Goal: Task Accomplishment & Management: Manage account settings

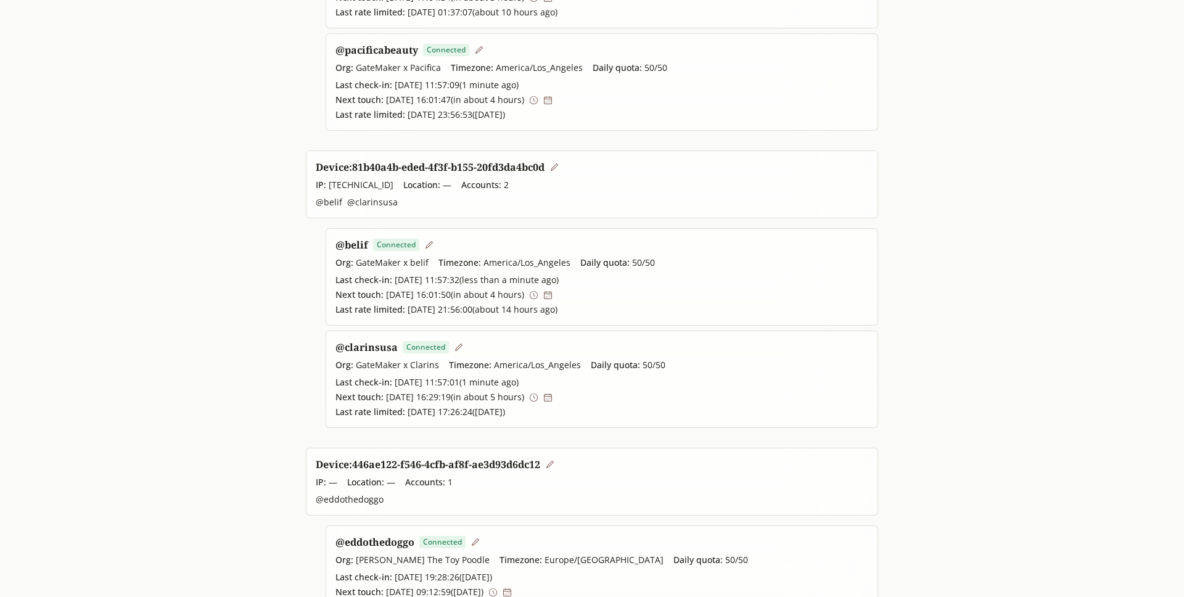
scroll to position [292, 0]
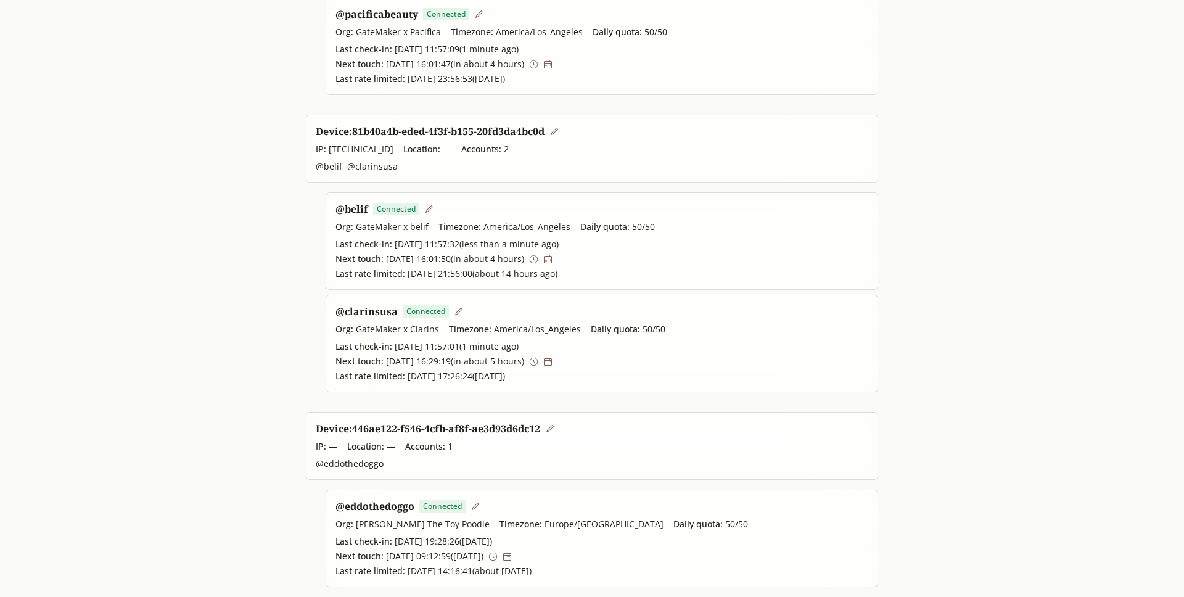
click at [454, 308] on icon at bounding box center [458, 311] width 9 height 9
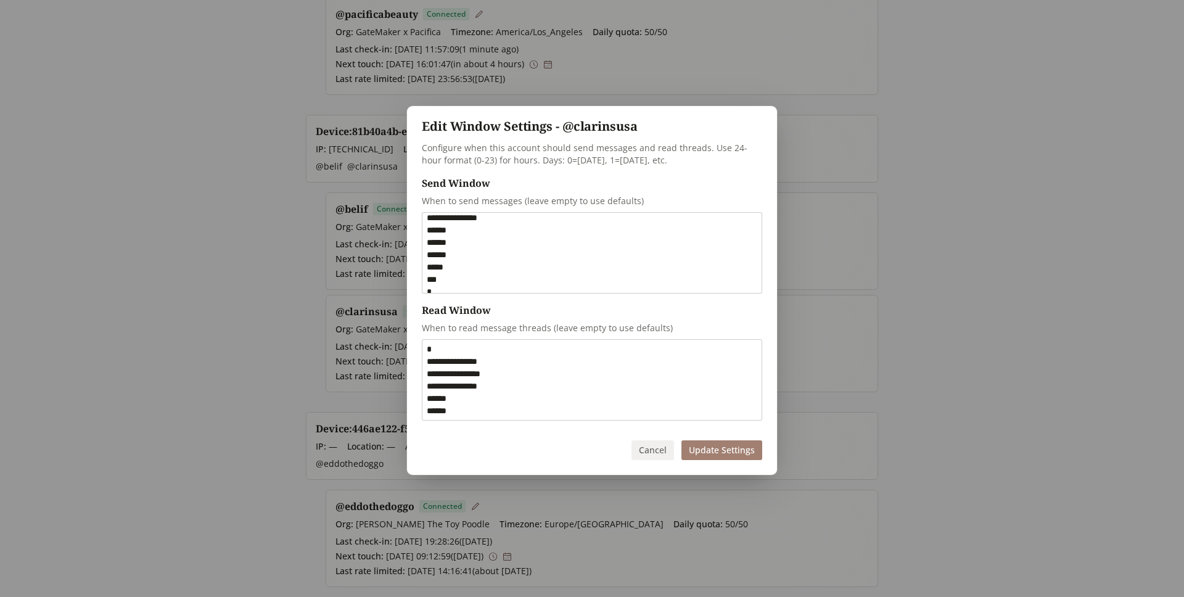
scroll to position [47, 0]
click at [455, 263] on textarea "**********" at bounding box center [591, 253] width 339 height 80
click at [490, 241] on textarea "**********" at bounding box center [591, 253] width 339 height 80
type textarea "**********"
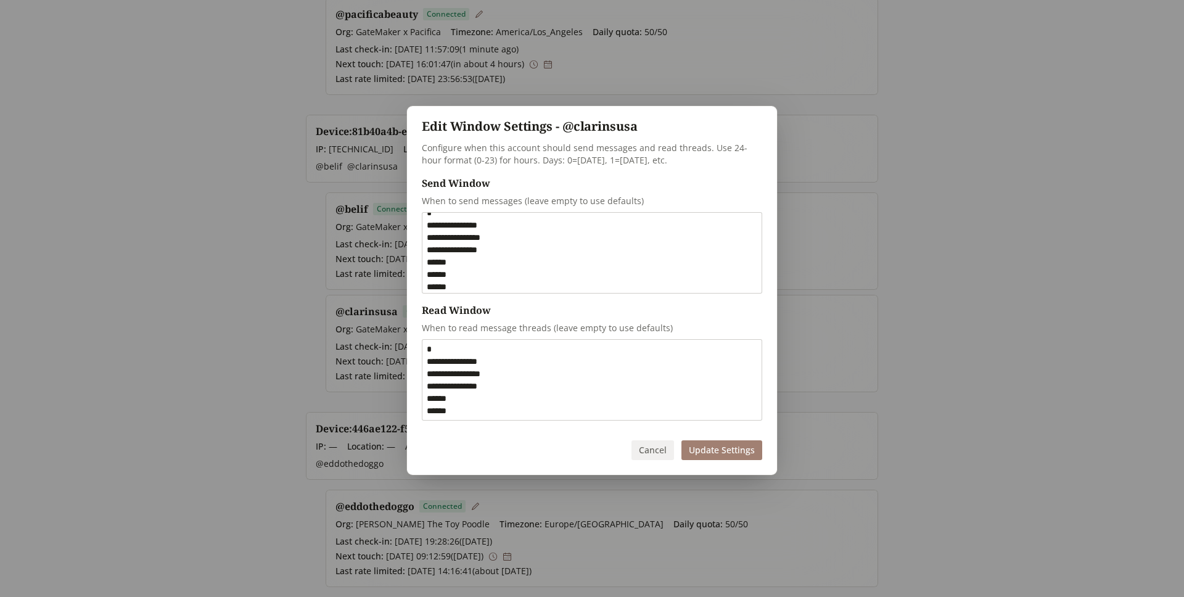
click at [744, 458] on button "Update Settings" at bounding box center [721, 450] width 81 height 20
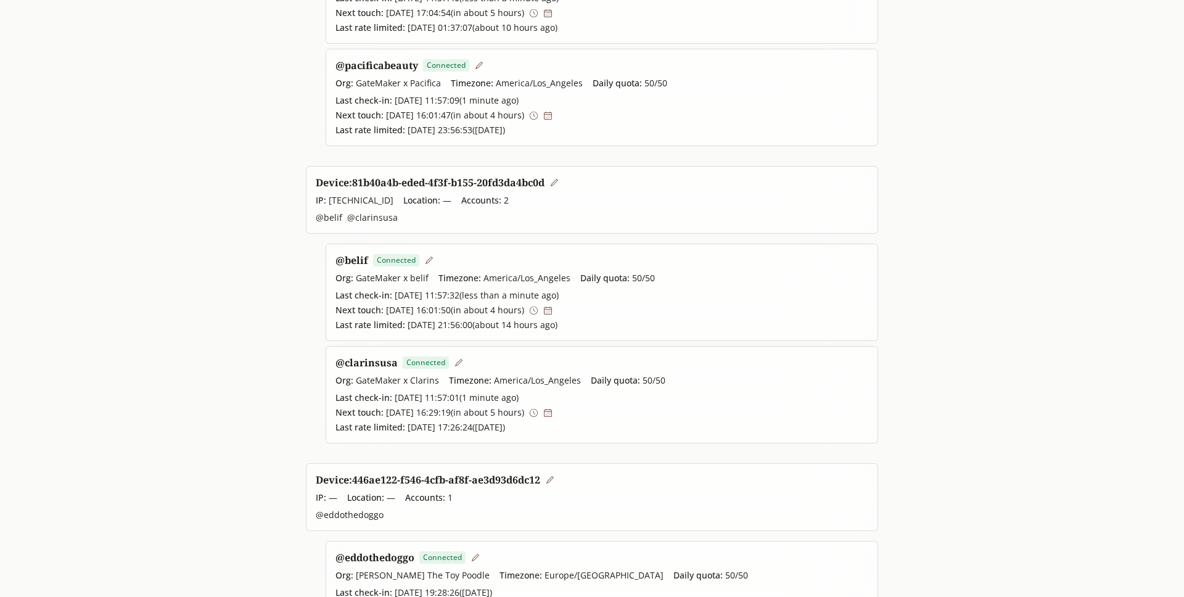
scroll to position [236, 0]
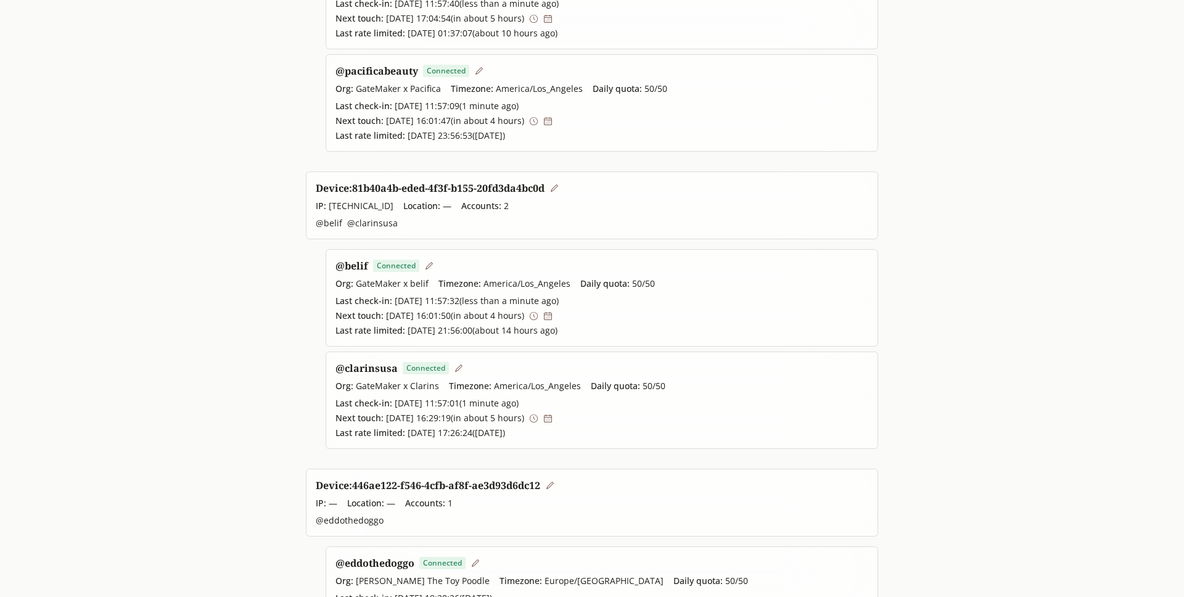
click at [459, 372] on icon at bounding box center [458, 368] width 9 height 9
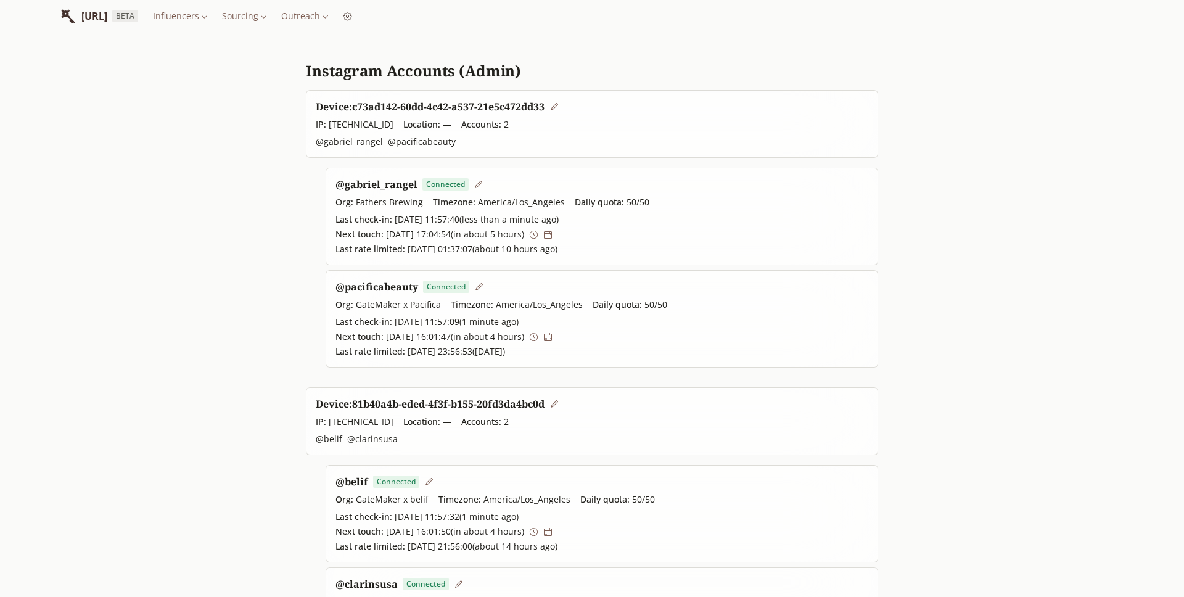
scroll to position [0, 0]
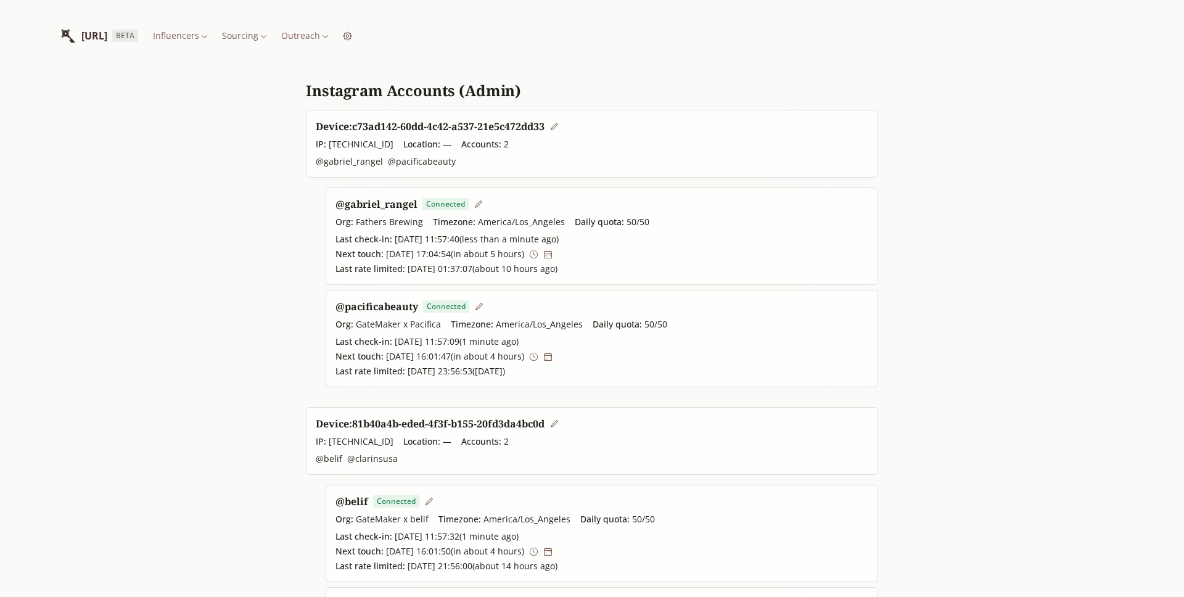
click at [350, 34] on html "INFLUENCERLIST.AI BETA Influencers Sourcing Outreach Instagram Accounts (Admin)…" at bounding box center [592, 444] width 1184 height 889
click at [403, 27] on html "INFLUENCERLIST.AI BETA Influencers Sourcing Outreach Instagram Accounts (Admin)…" at bounding box center [592, 444] width 1184 height 889
click at [411, 35] on html "INFLUENCERLIST.AI BETA Influencers Sourcing Outreach Instagram Accounts (Admin)…" at bounding box center [592, 444] width 1184 height 889
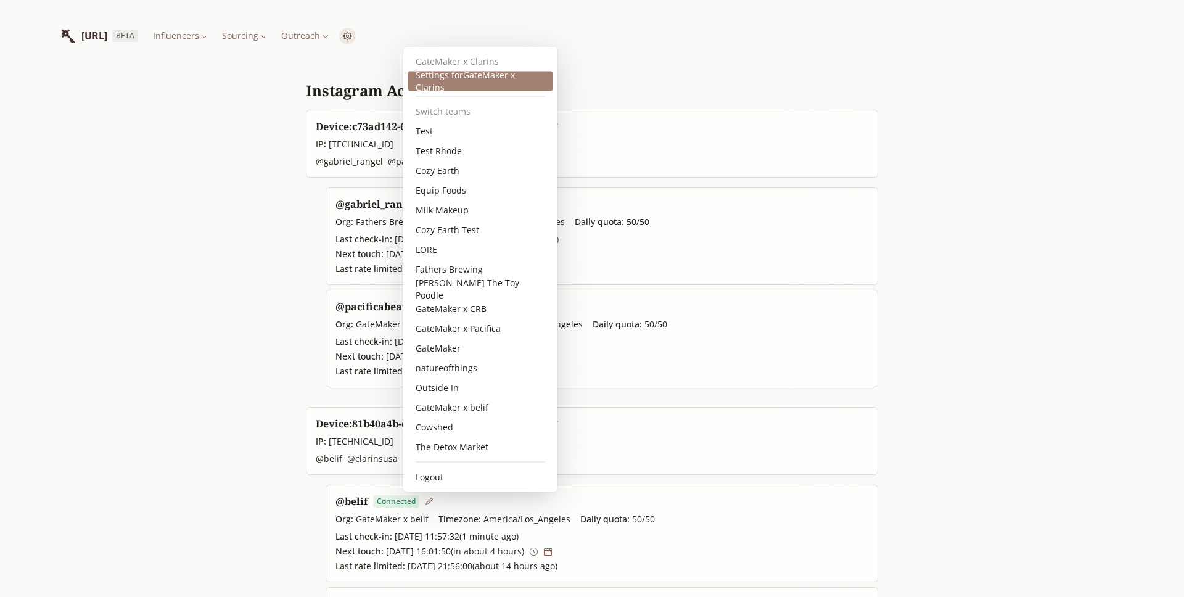
click at [428, 75] on div "Settings for GateMaker x Clarins" at bounding box center [480, 82] width 144 height 20
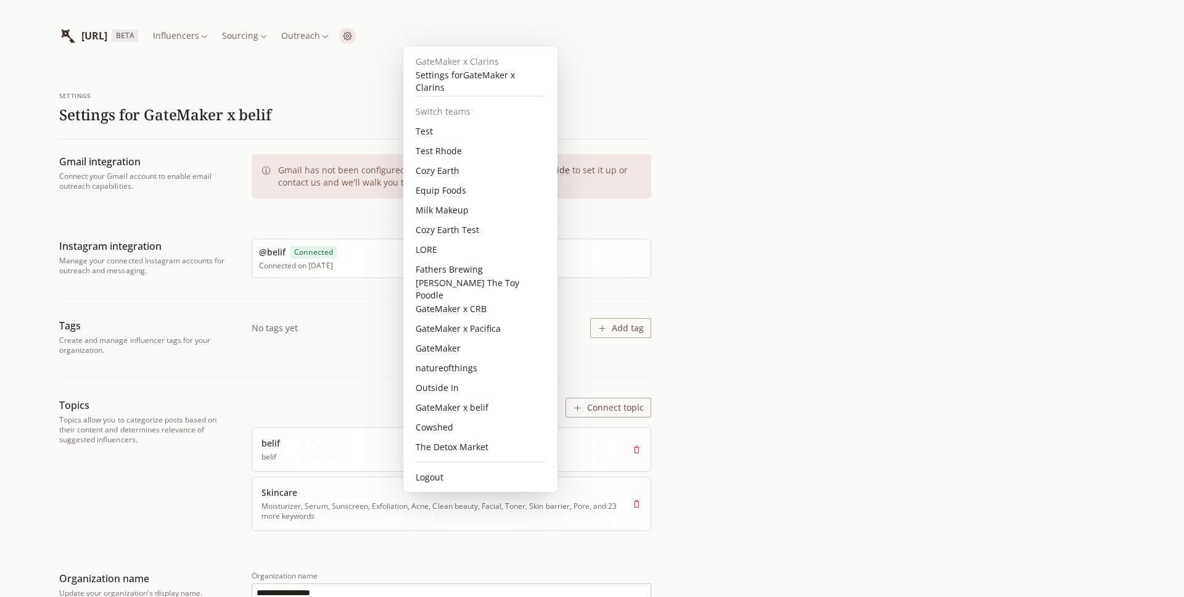
click at [404, 33] on html "**********" at bounding box center [592, 516] width 1184 height 1033
click at [441, 76] on div "Settings for GateMaker x Clarins" at bounding box center [480, 82] width 144 height 20
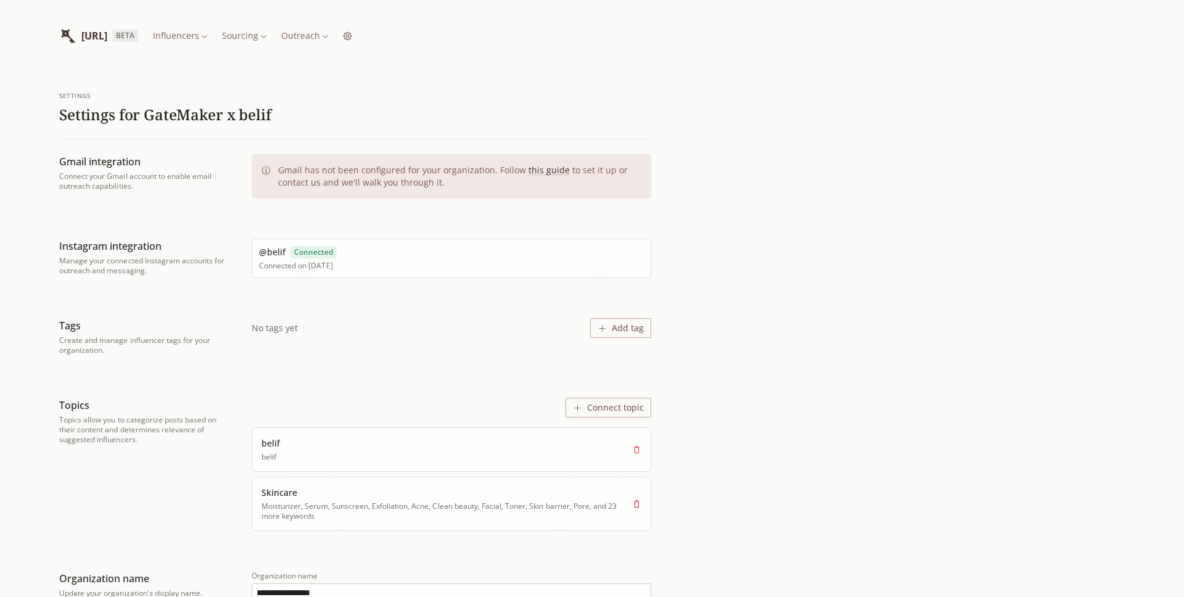
click at [382, 37] on html "**********" at bounding box center [592, 516] width 1184 height 1033
click at [408, 40] on html "**********" at bounding box center [592, 516] width 1184 height 1033
click at [408, 34] on html "**********" at bounding box center [592, 516] width 1184 height 1033
click at [411, 34] on html "**********" at bounding box center [592, 516] width 1184 height 1033
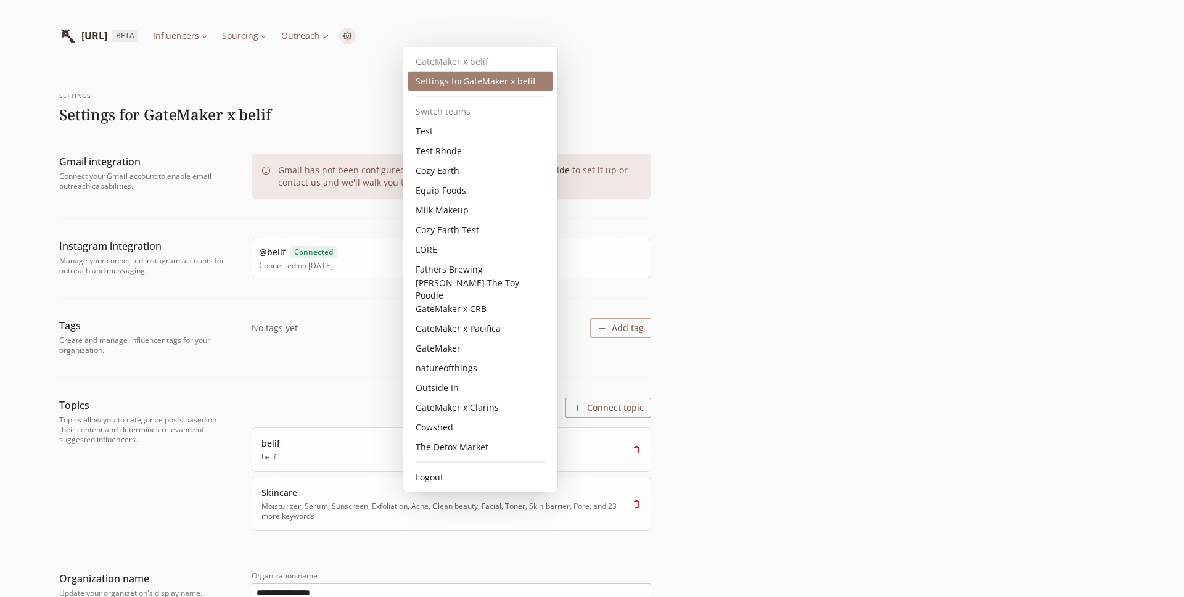
click at [440, 84] on div "Settings for GateMaker x belif" at bounding box center [480, 82] width 144 height 20
click at [415, 36] on html "**********" at bounding box center [592, 516] width 1184 height 1033
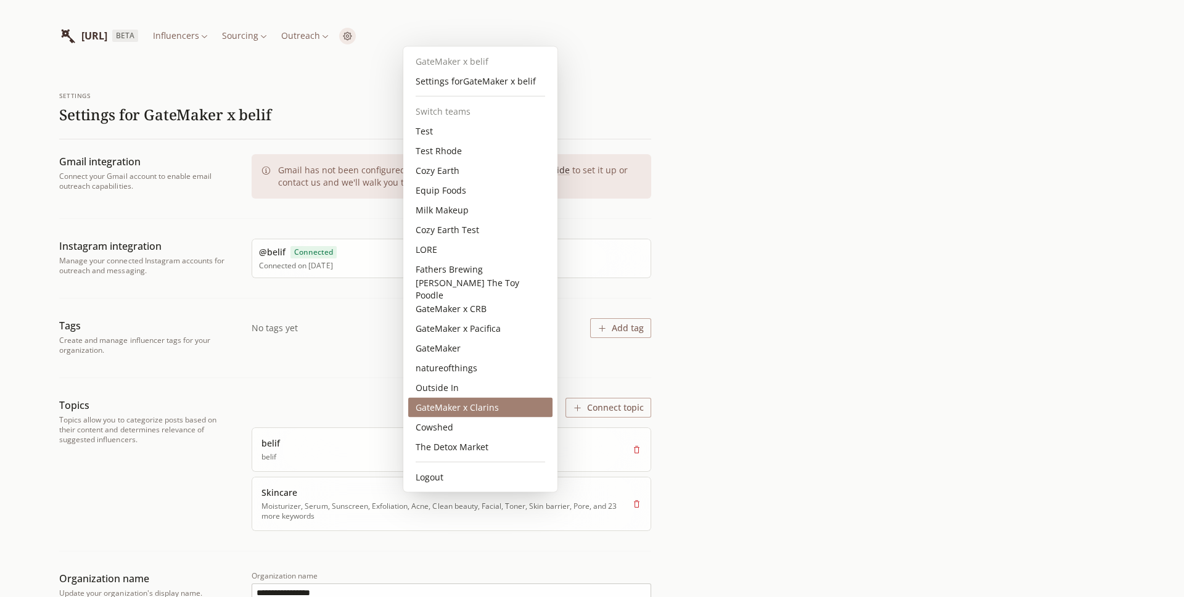
click at [476, 404] on div "GateMaker x Clarins" at bounding box center [480, 408] width 144 height 20
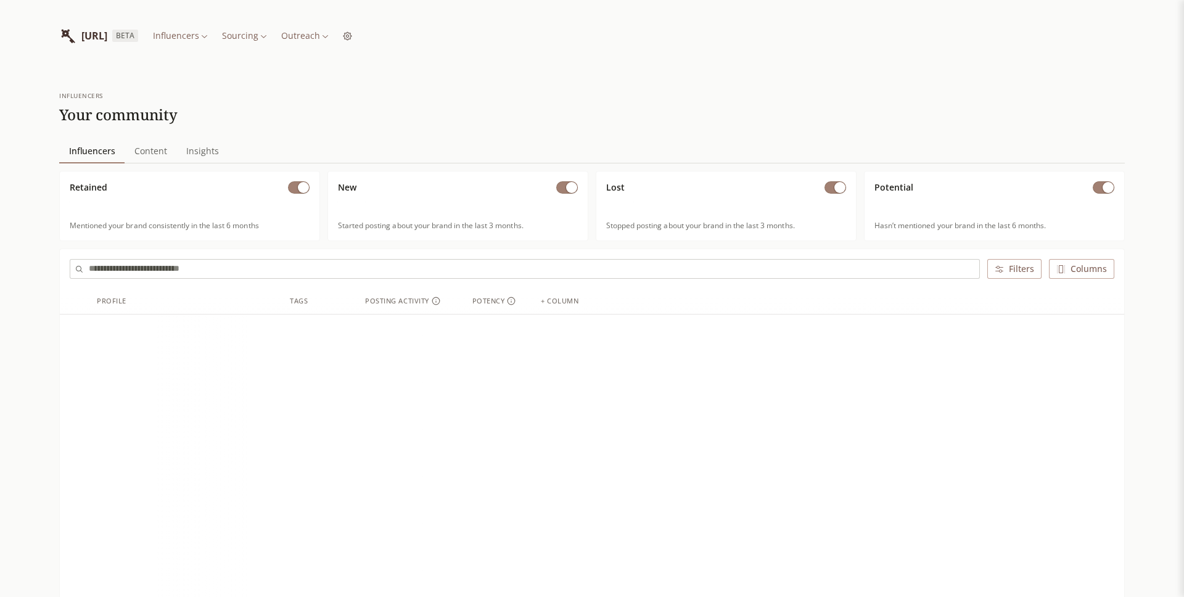
click at [386, 36] on html "INFLUENCERLIST.AI BETA Influencers Sourcing Outreach influencers Your community…" at bounding box center [592, 534] width 1184 height 1068
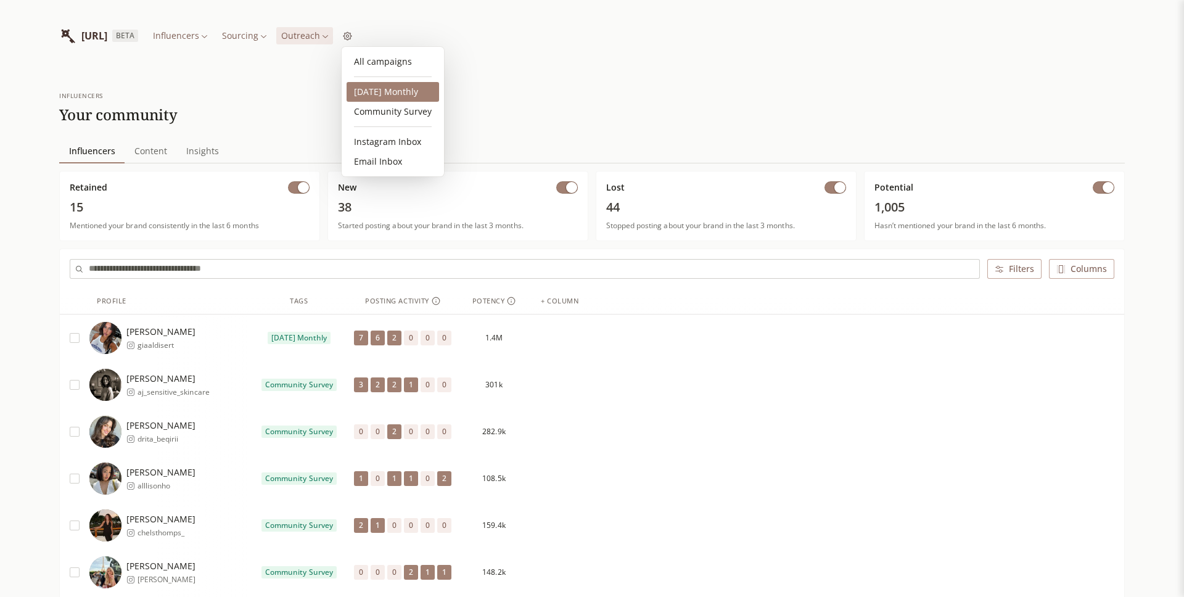
click at [396, 91] on link "2025 October Monthly" at bounding box center [392, 92] width 92 height 20
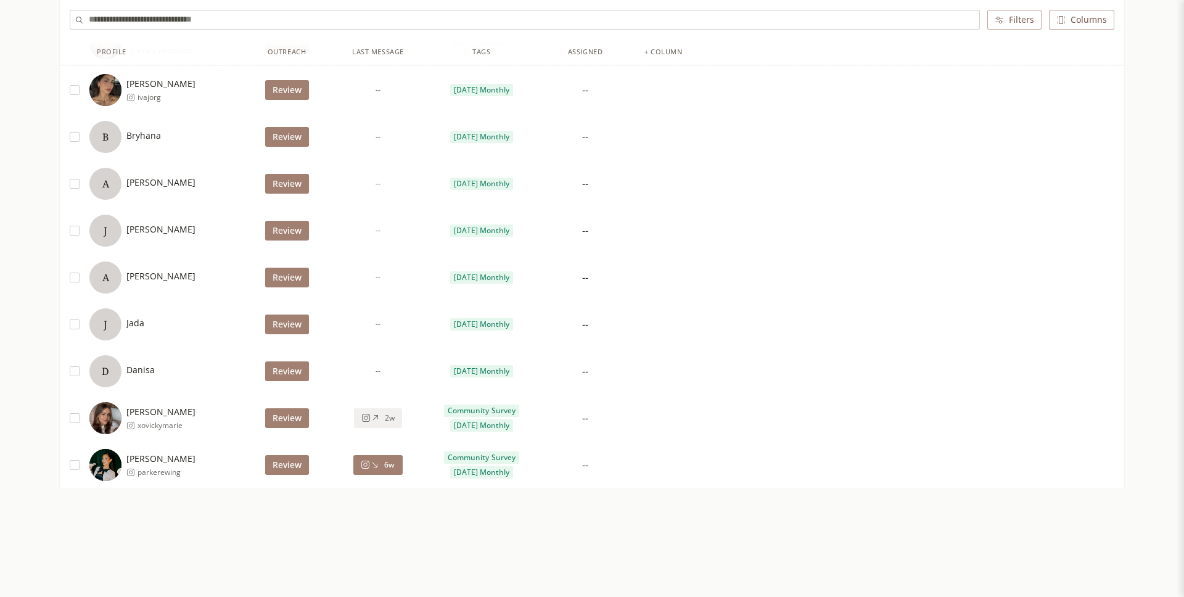
scroll to position [6829, 0]
click at [348, 377] on div "--" at bounding box center [378, 371] width 104 height 47
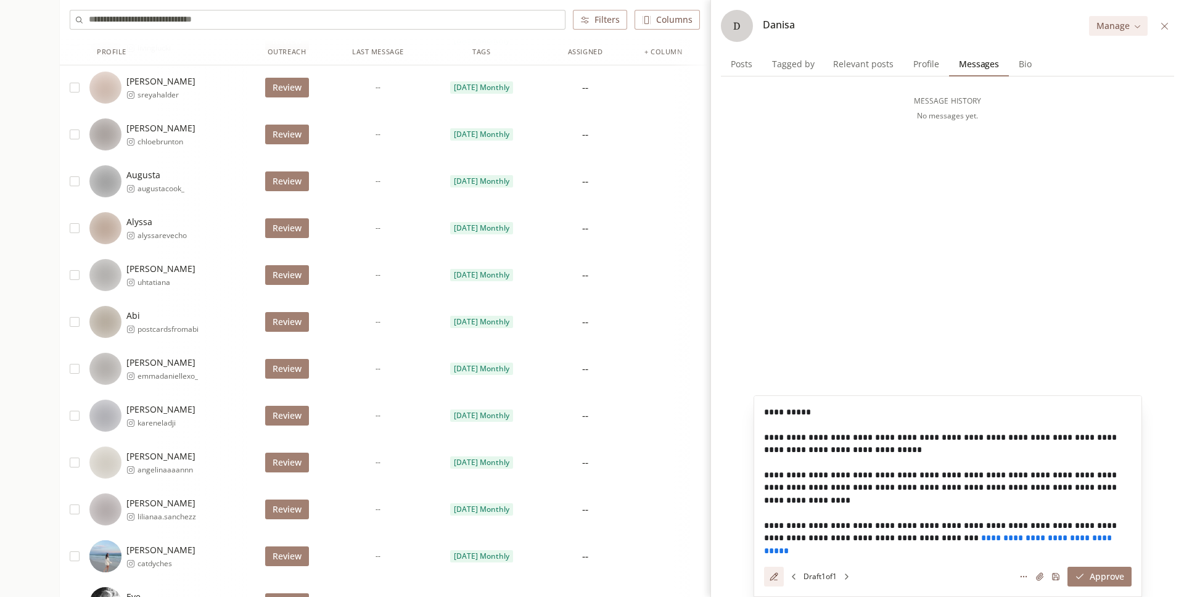
scroll to position [5776, 0]
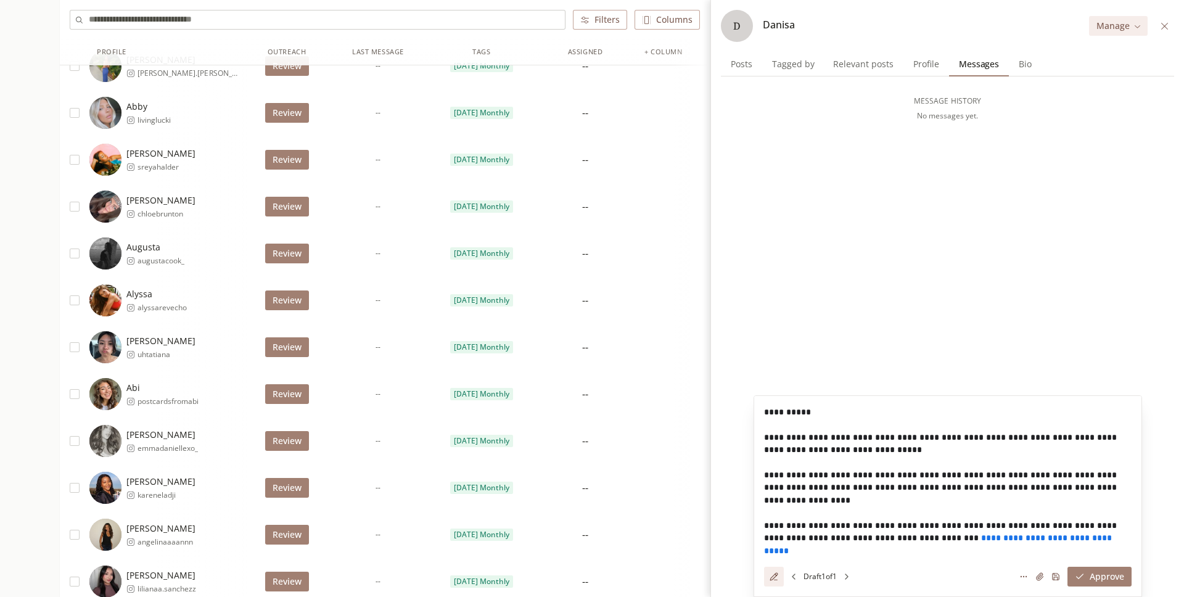
click at [372, 305] on div "--" at bounding box center [378, 300] width 104 height 47
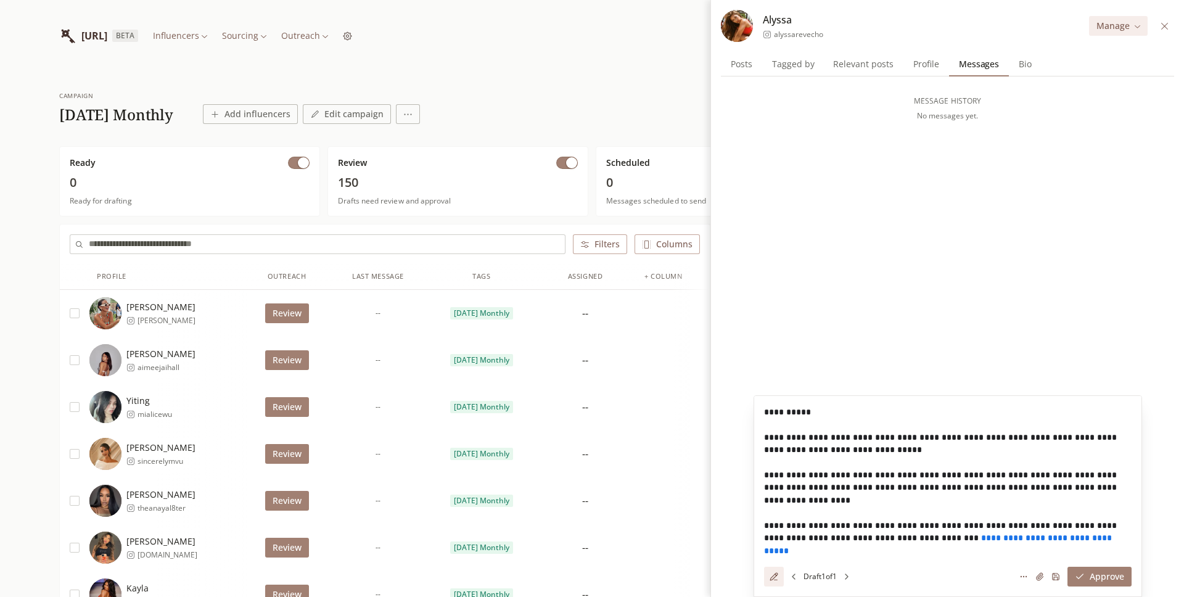
click at [374, 312] on div "--" at bounding box center [378, 313] width 104 height 47
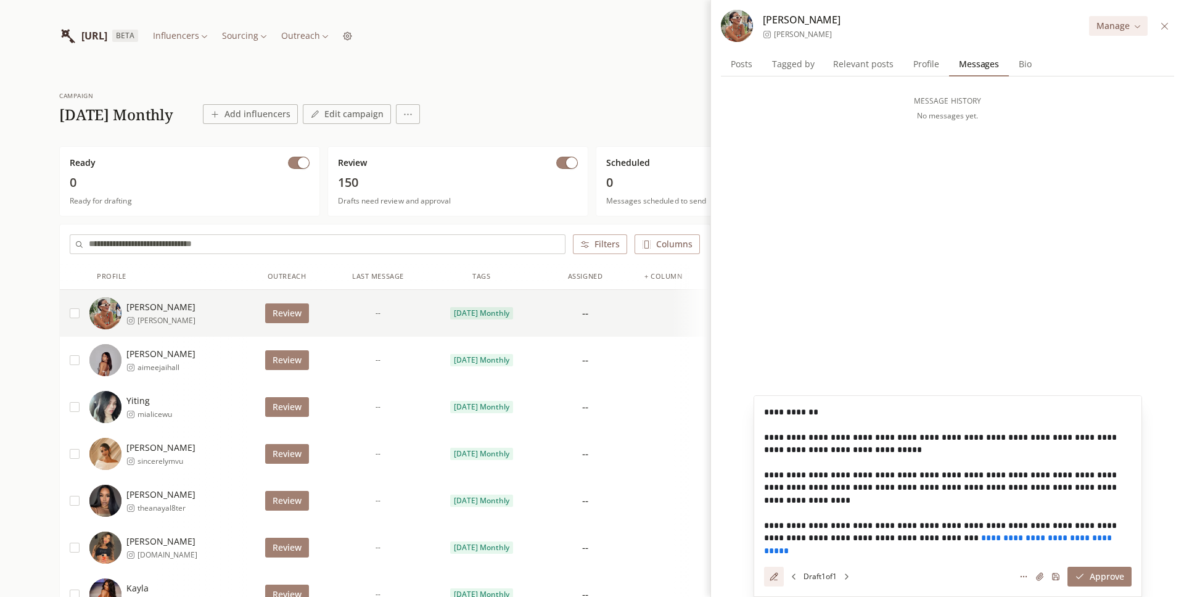
click at [381, 363] on div "--" at bounding box center [378, 360] width 104 height 47
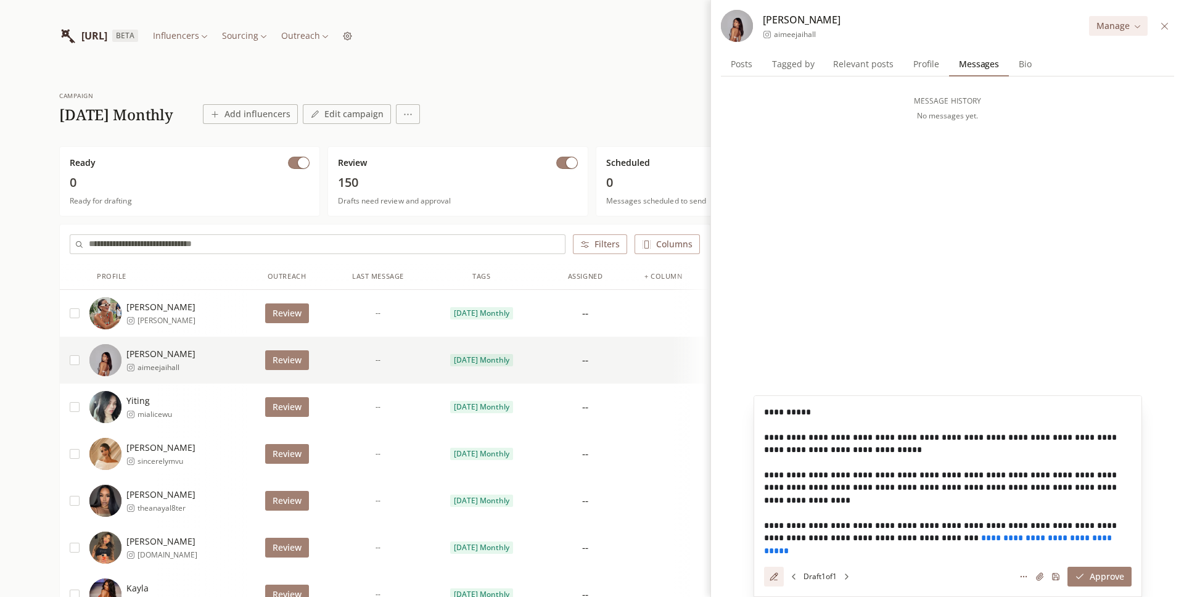
click at [379, 406] on span "--" at bounding box center [377, 407] width 5 height 10
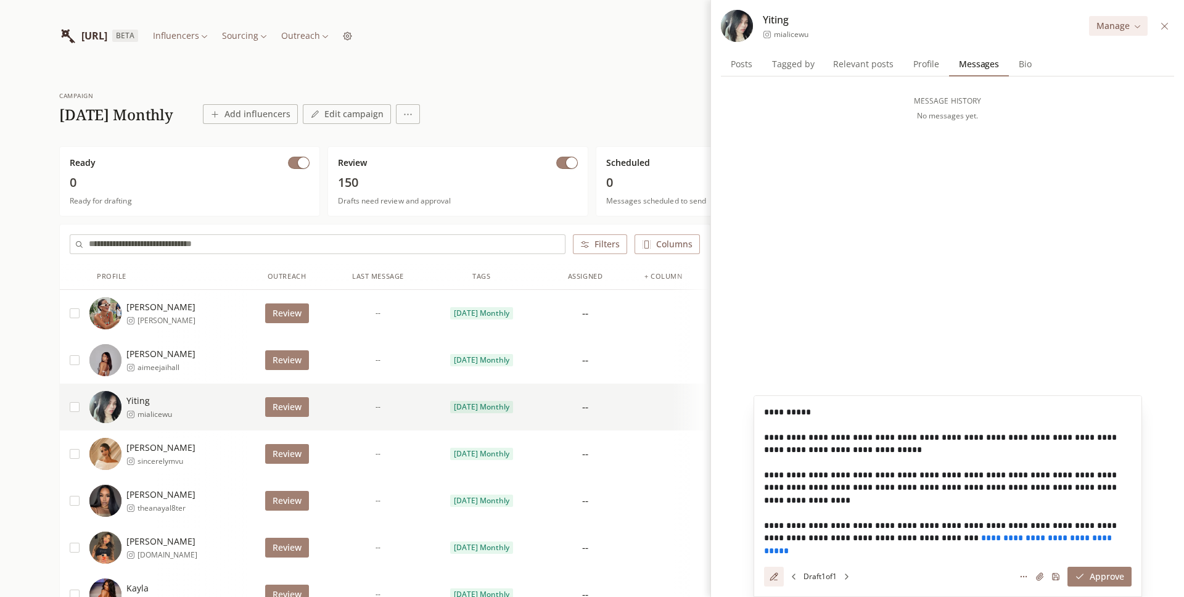
click at [379, 365] on div "--" at bounding box center [378, 360] width 104 height 47
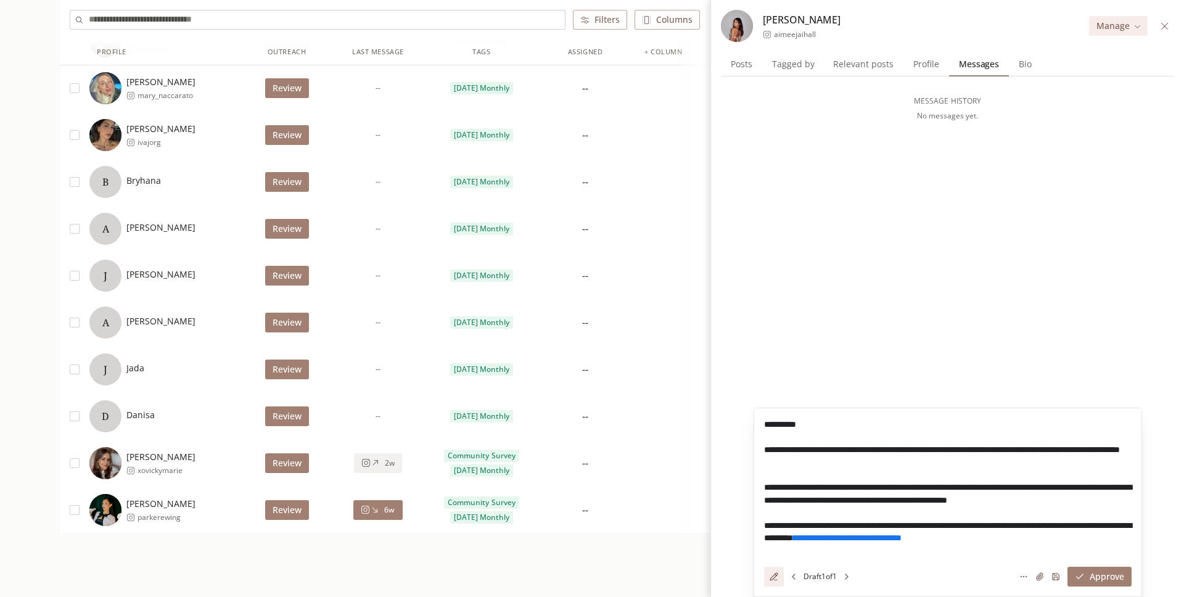
scroll to position [6841, 0]
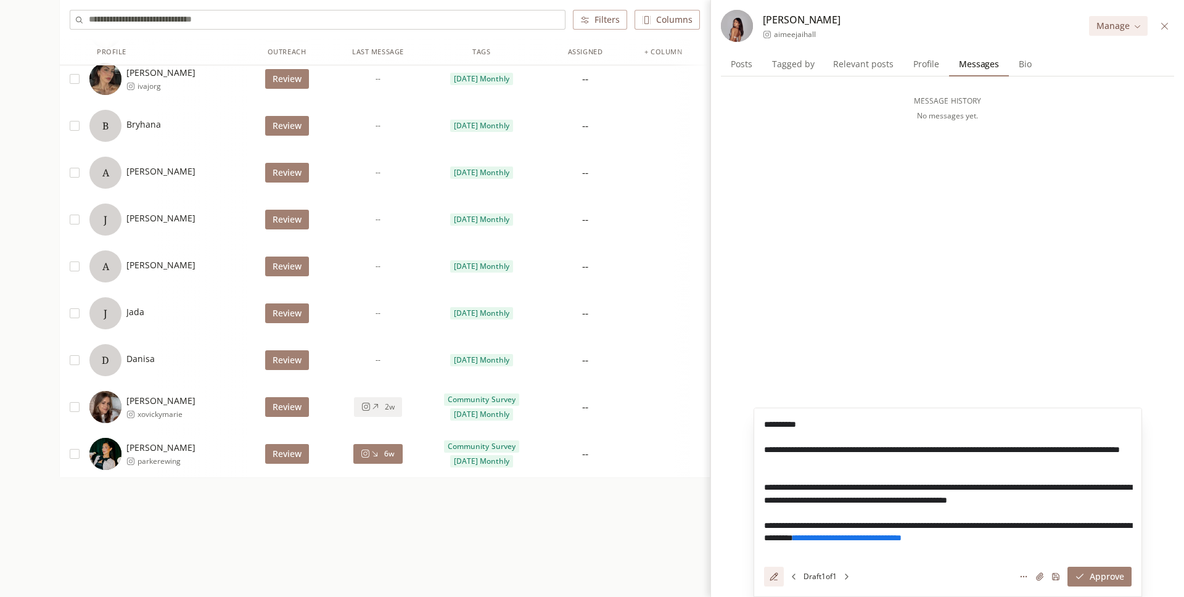
click at [1162, 23] on icon at bounding box center [1164, 25] width 7 height 7
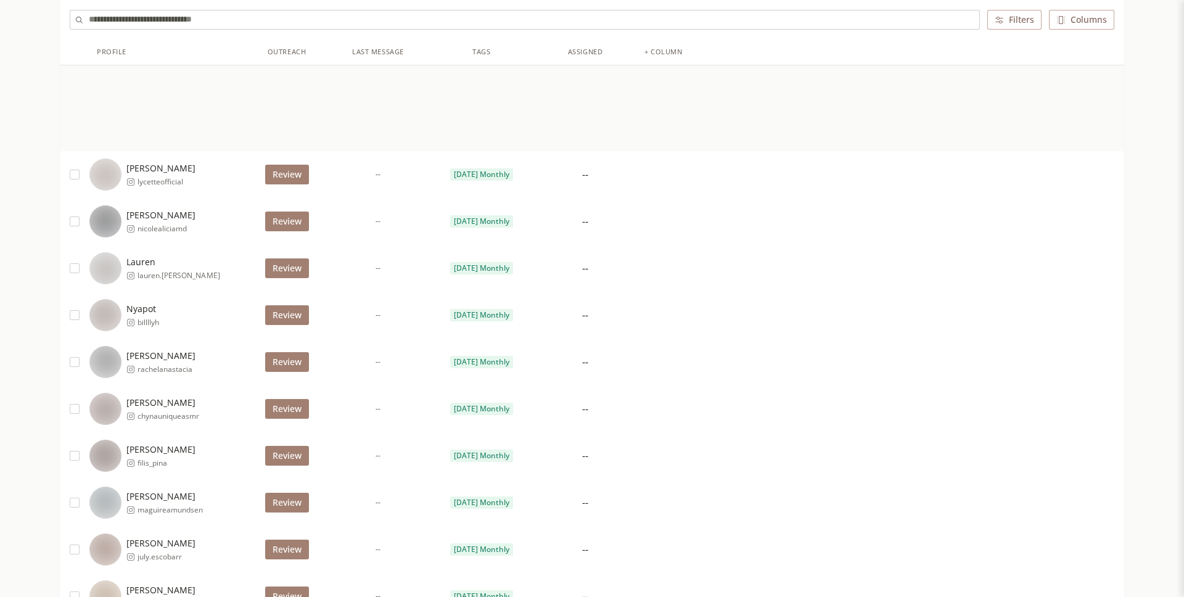
scroll to position [0, 0]
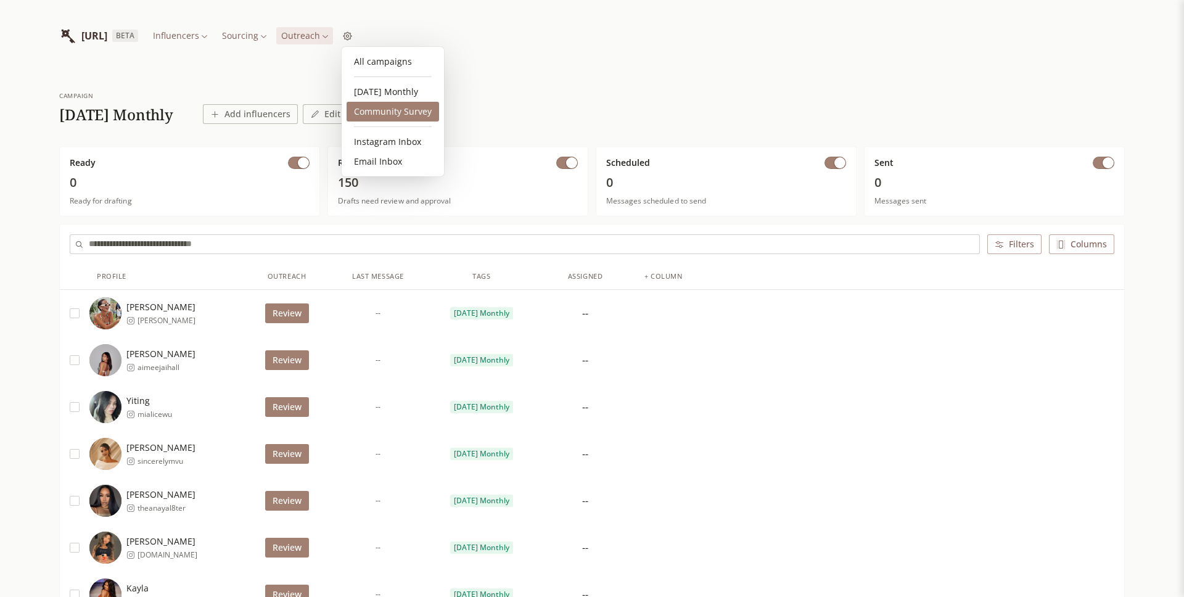
click at [392, 108] on link "Community Survey" at bounding box center [392, 112] width 92 height 20
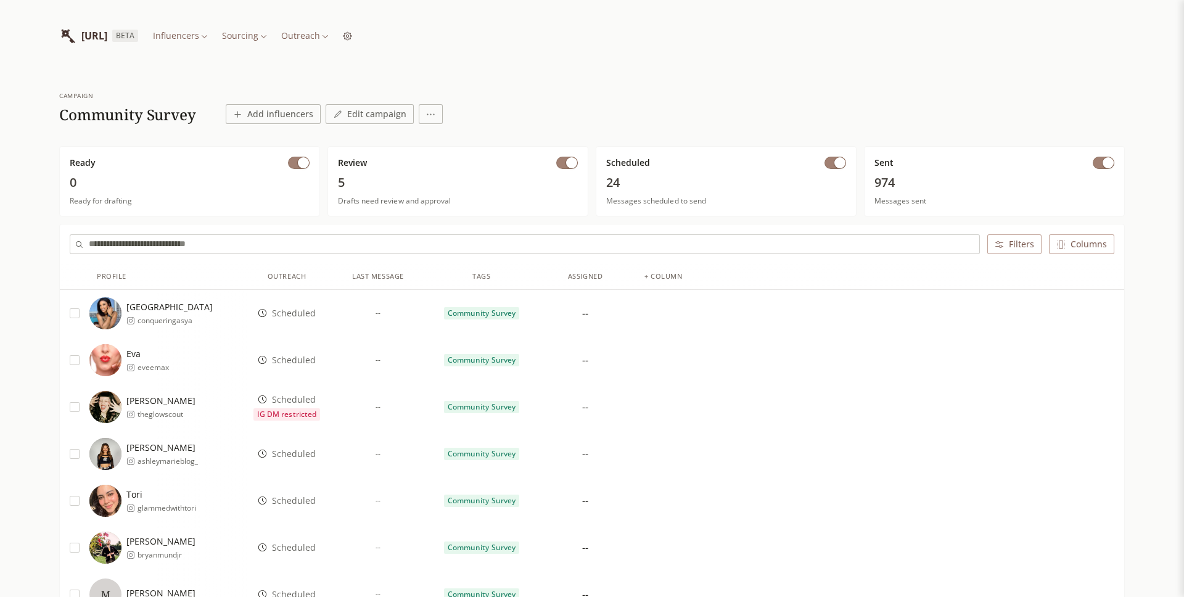
click at [1099, 163] on button "button" at bounding box center [1103, 163] width 22 height 12
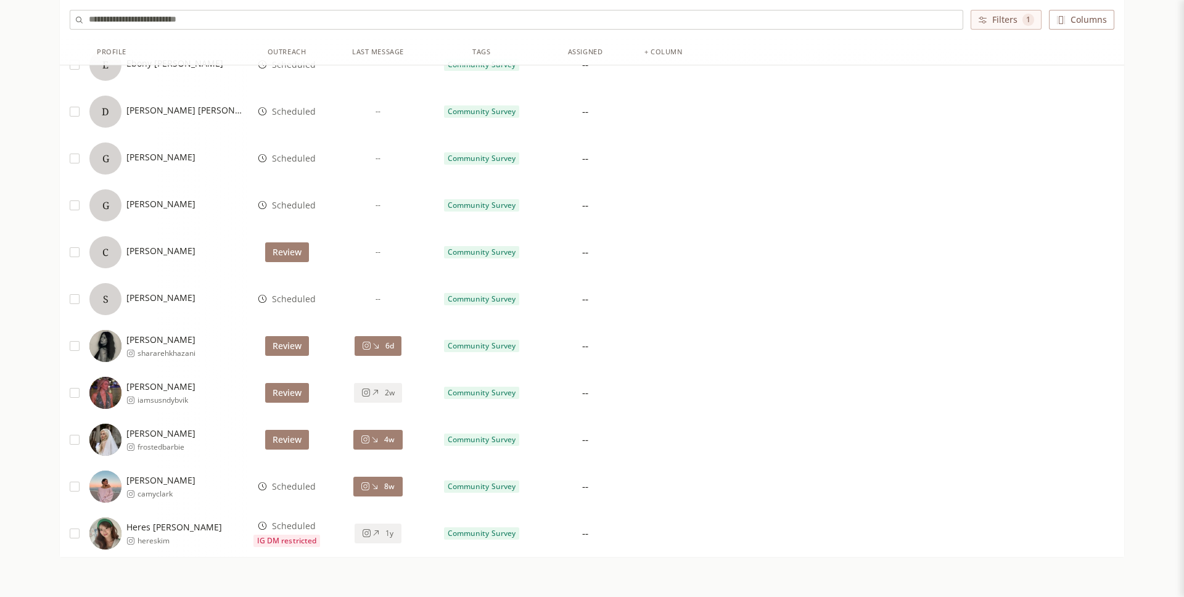
scroll to position [1086, 0]
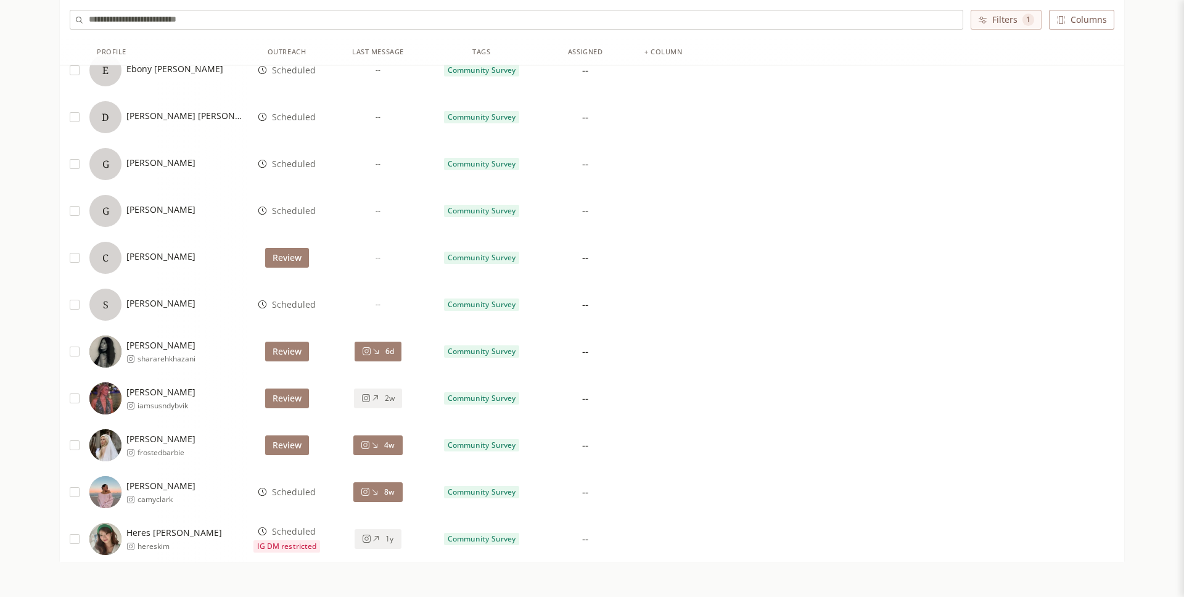
click at [368, 542] on icon at bounding box center [367, 539] width 8 height 8
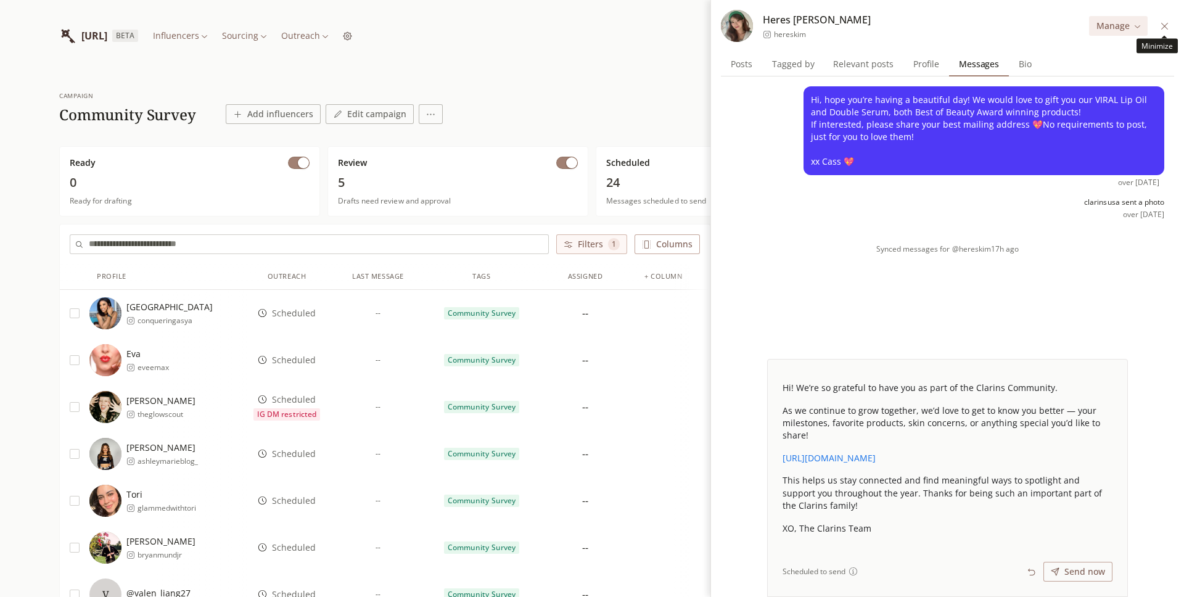
click at [1162, 23] on icon at bounding box center [1164, 25] width 7 height 7
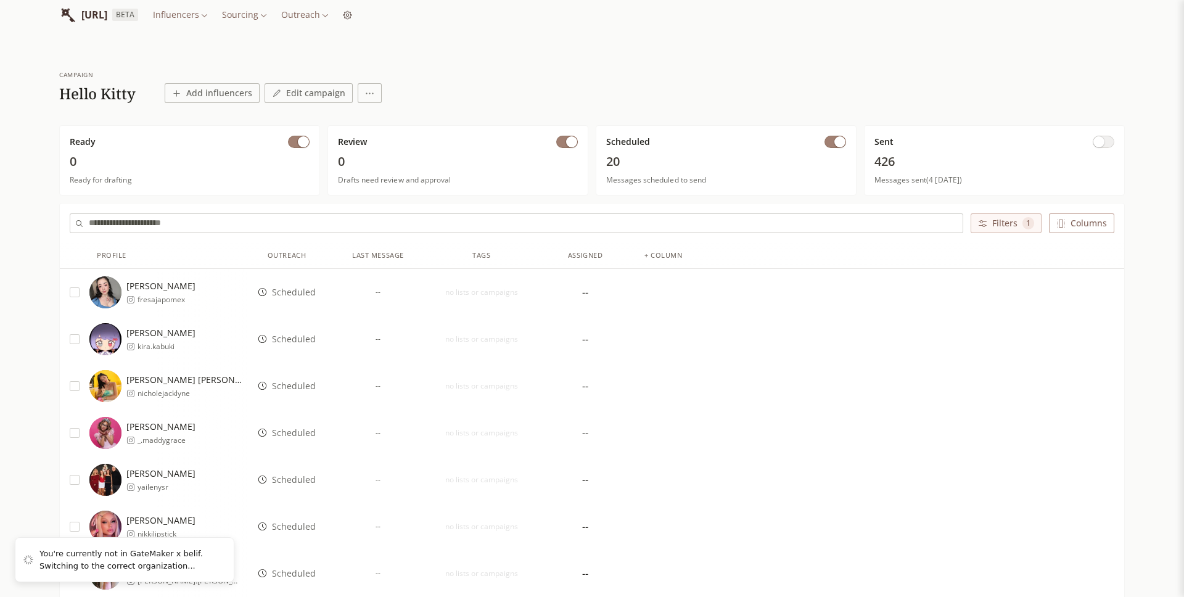
scroll to position [22, 0]
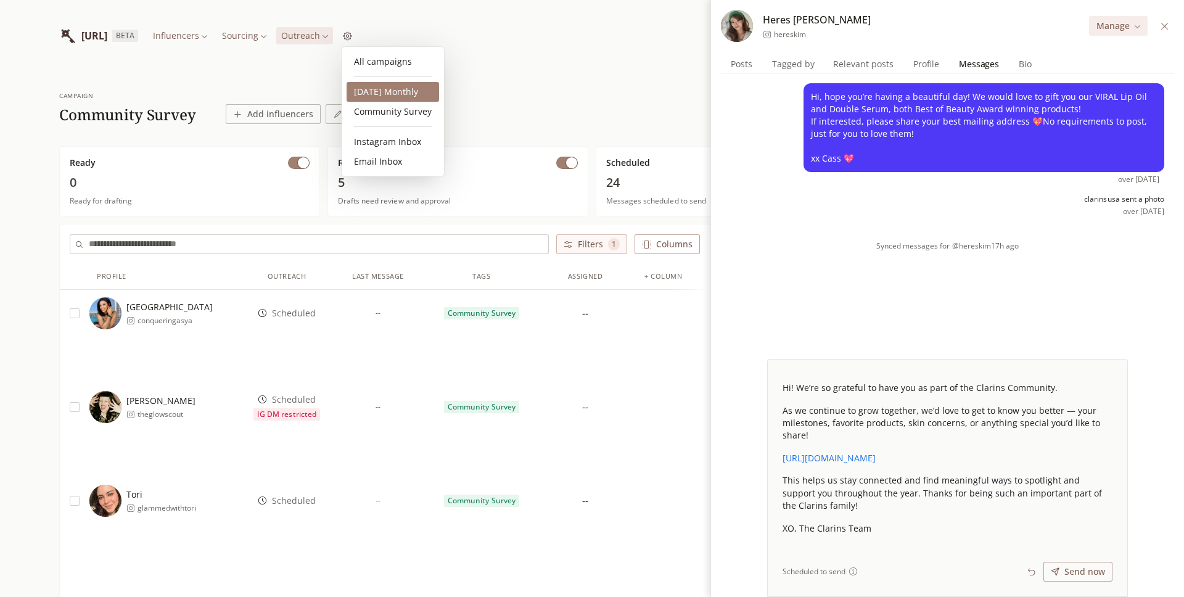
click at [390, 96] on link "2025 October Monthly" at bounding box center [392, 92] width 92 height 20
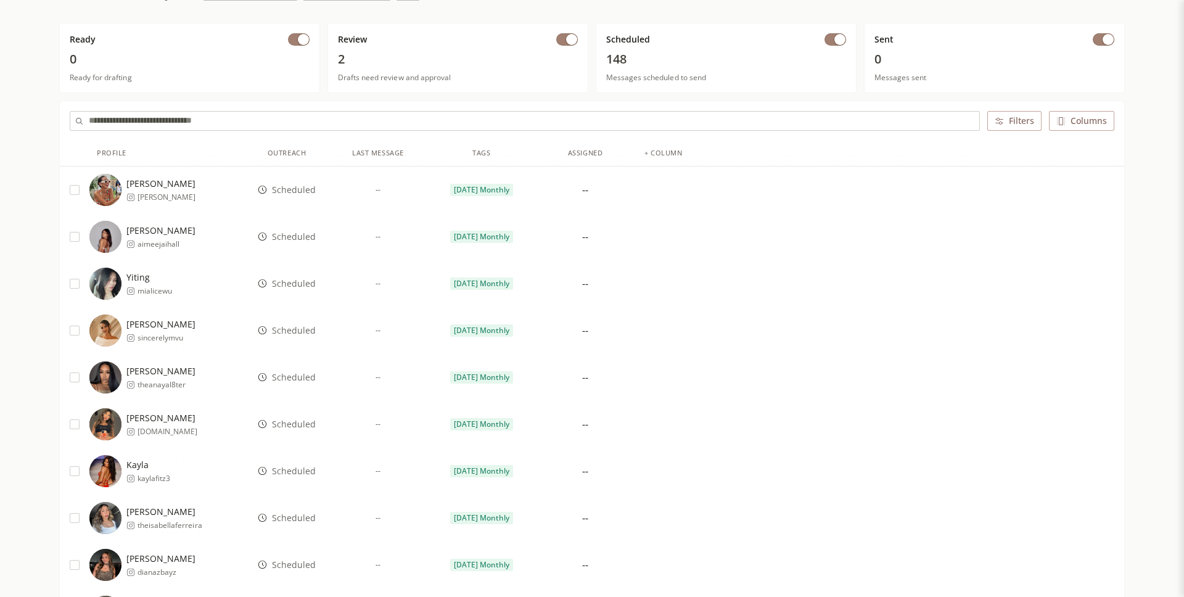
scroll to position [44, 0]
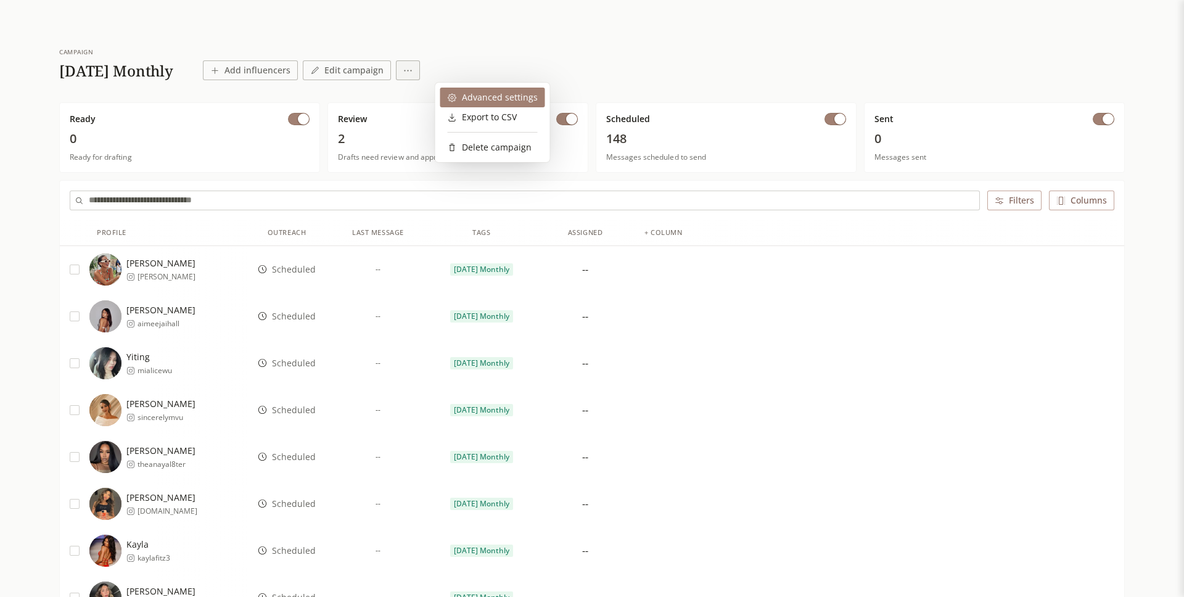
click at [451, 93] on icon at bounding box center [452, 97] width 9 height 9
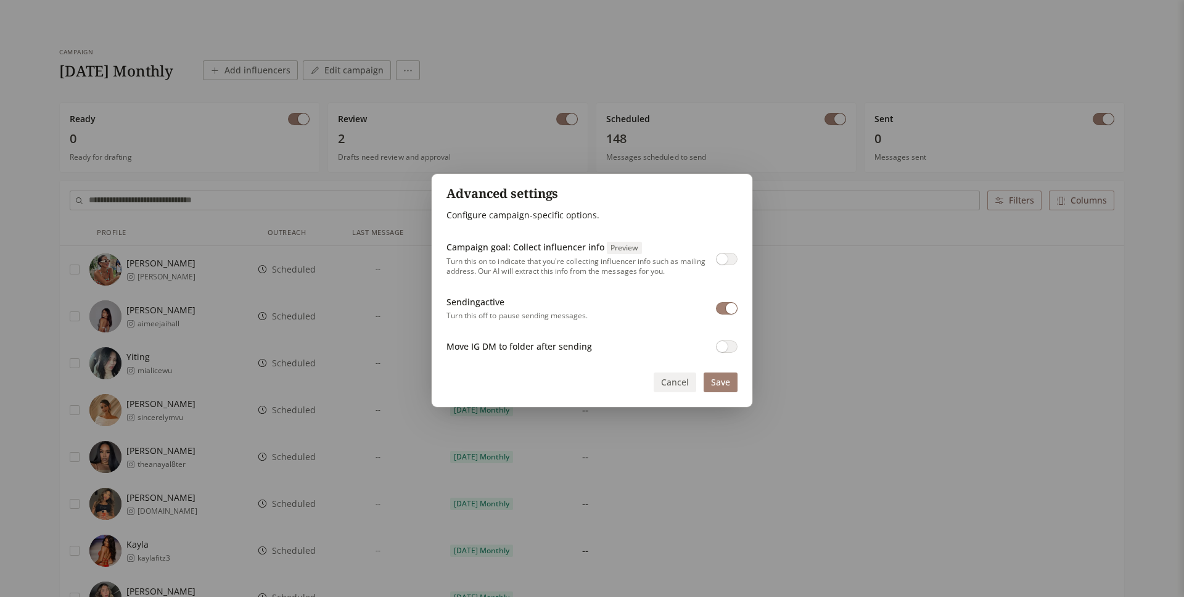
click at [629, 291] on div "Campaign goal: Collect influencer info Preview Turn this on to indicate that yo…" at bounding box center [591, 297] width 291 height 112
click at [722, 351] on span "button" at bounding box center [721, 346] width 11 height 11
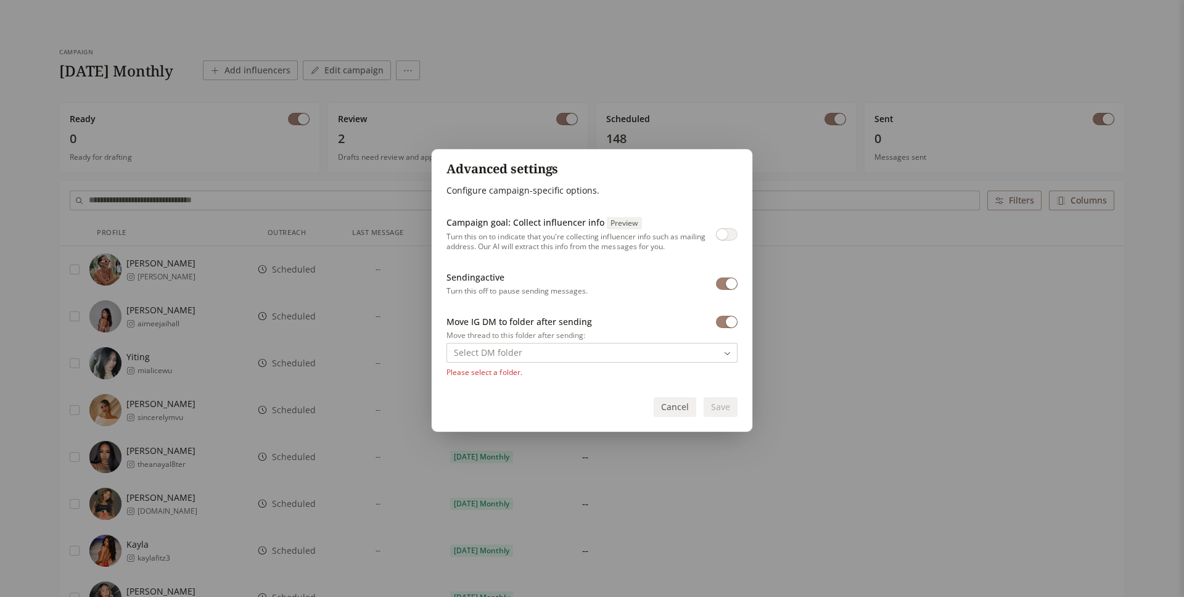
click at [673, 409] on button "Cancel" at bounding box center [675, 407] width 43 height 20
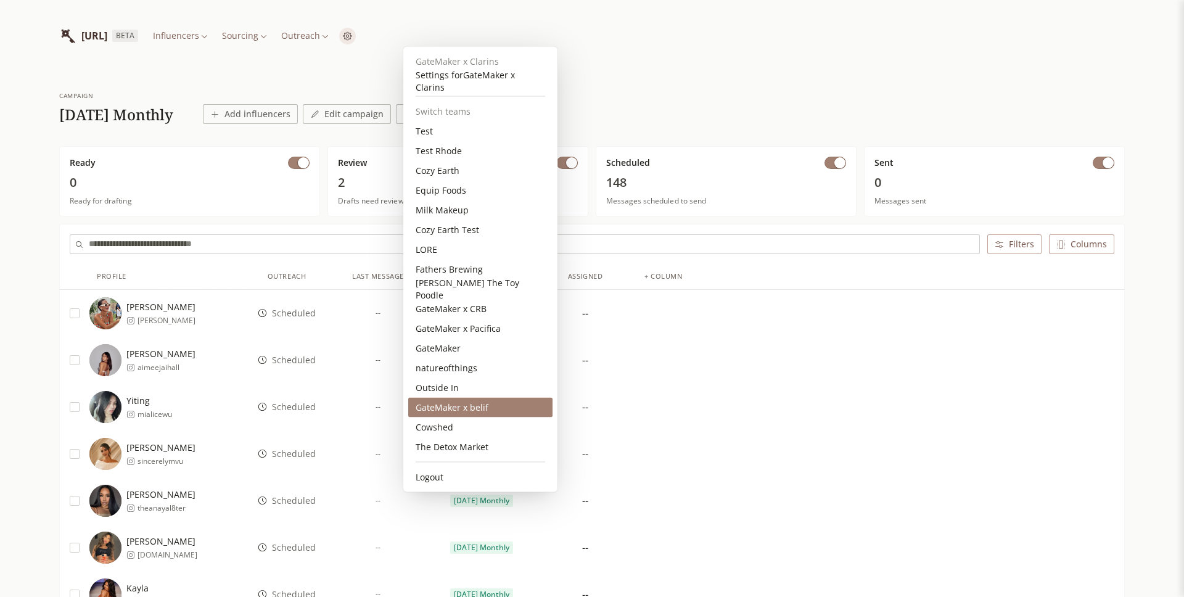
click at [467, 409] on div "GateMaker x belif" at bounding box center [480, 408] width 144 height 20
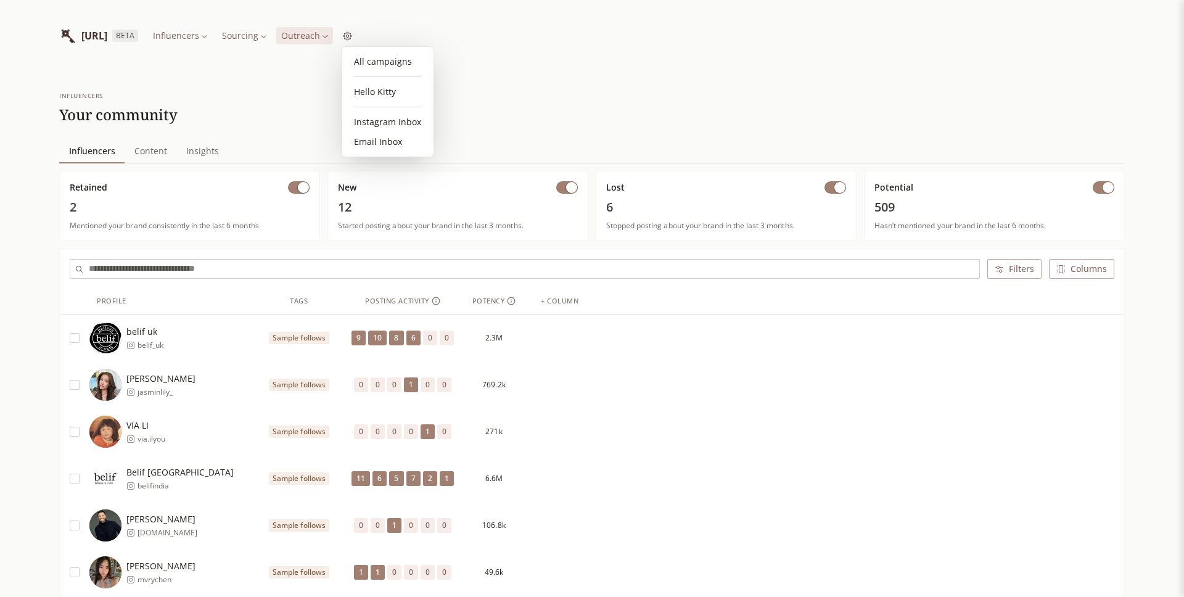
click at [366, 91] on link "Hello Kitty" at bounding box center [387, 92] width 82 height 20
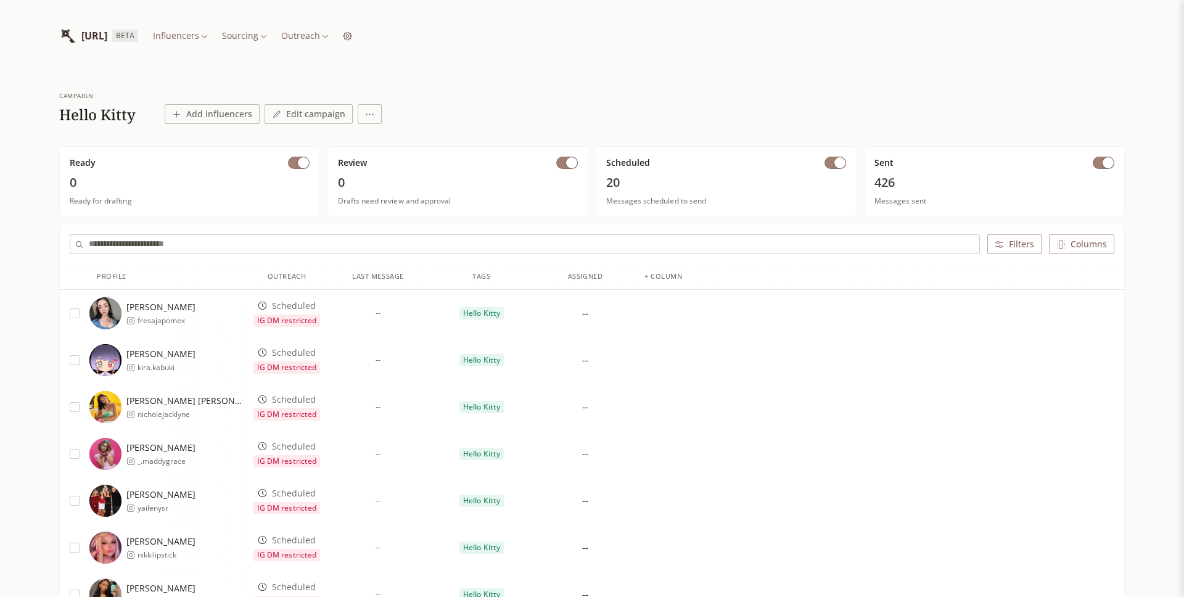
click at [1099, 163] on button "button" at bounding box center [1103, 163] width 22 height 12
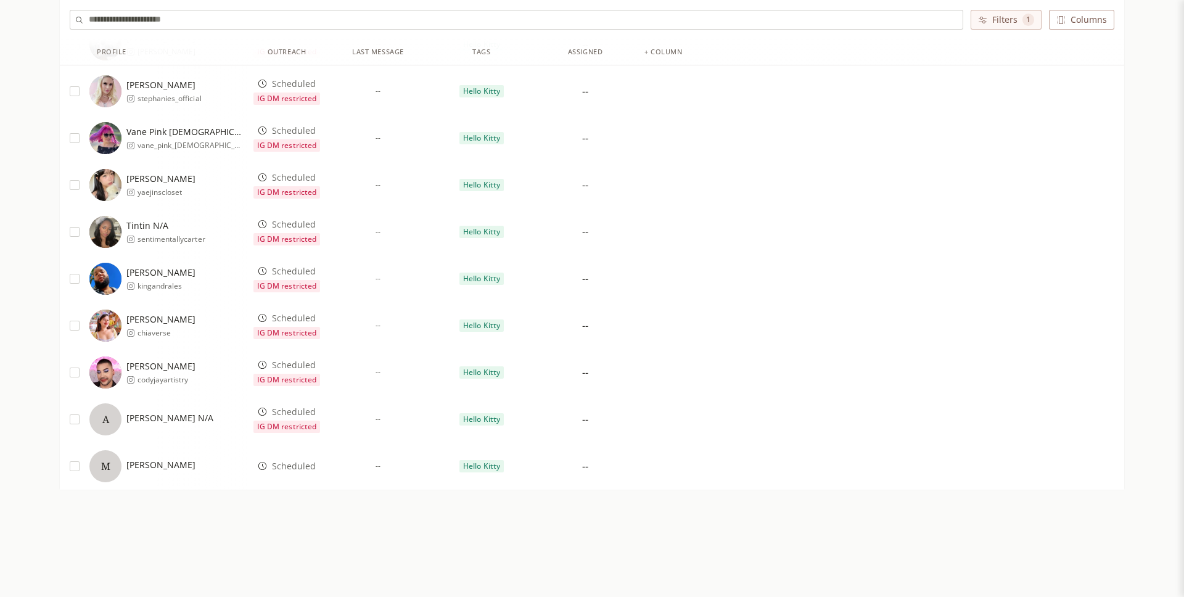
scroll to position [732, 0]
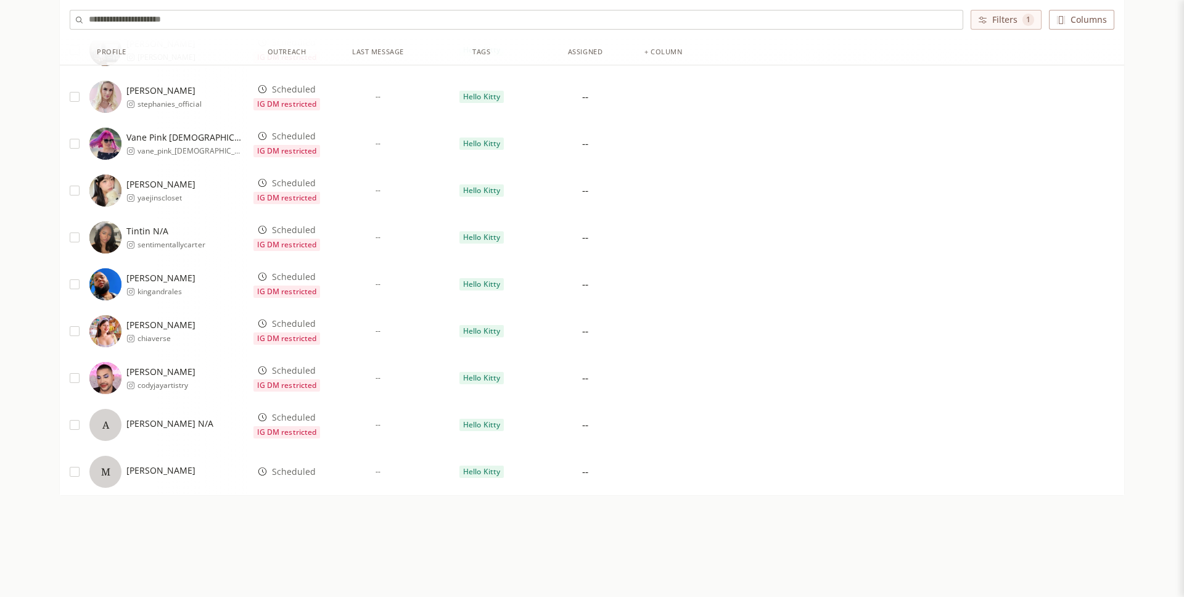
click at [290, 475] on span "Scheduled" at bounding box center [294, 471] width 44 height 12
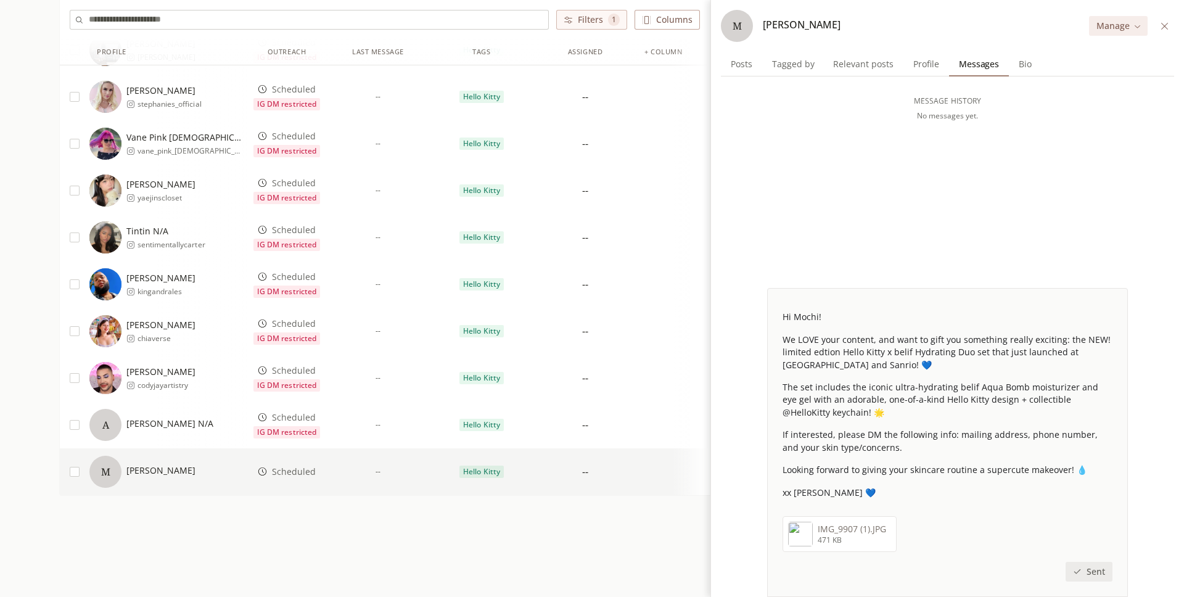
click at [925, 70] on span "Profile" at bounding box center [926, 63] width 36 height 17
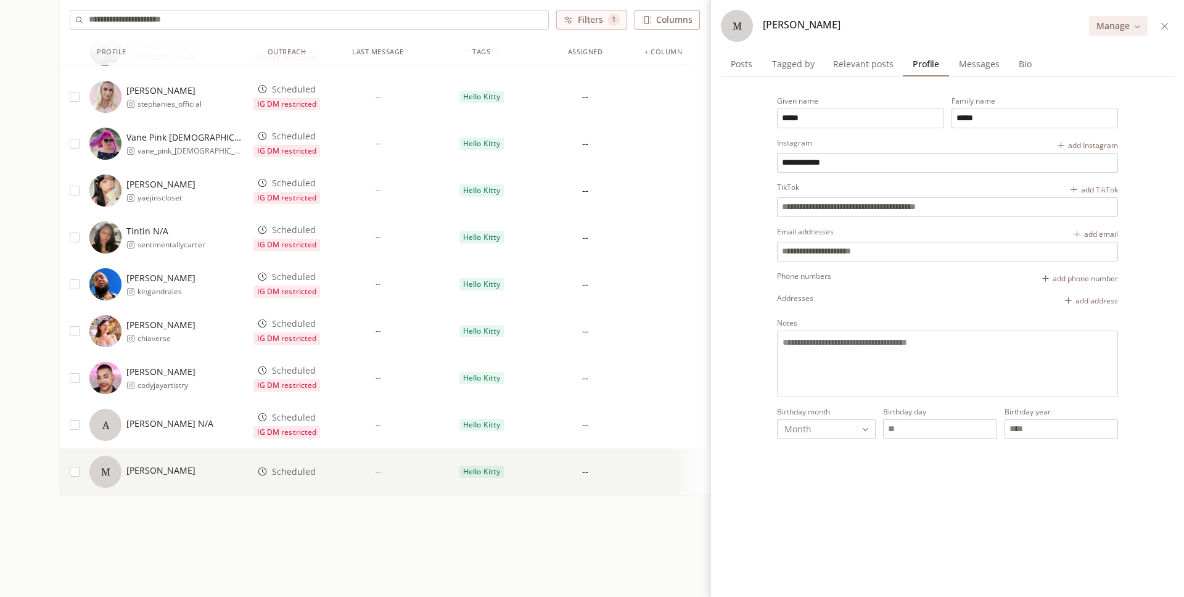
click at [957, 67] on span "Messages" at bounding box center [979, 63] width 51 height 17
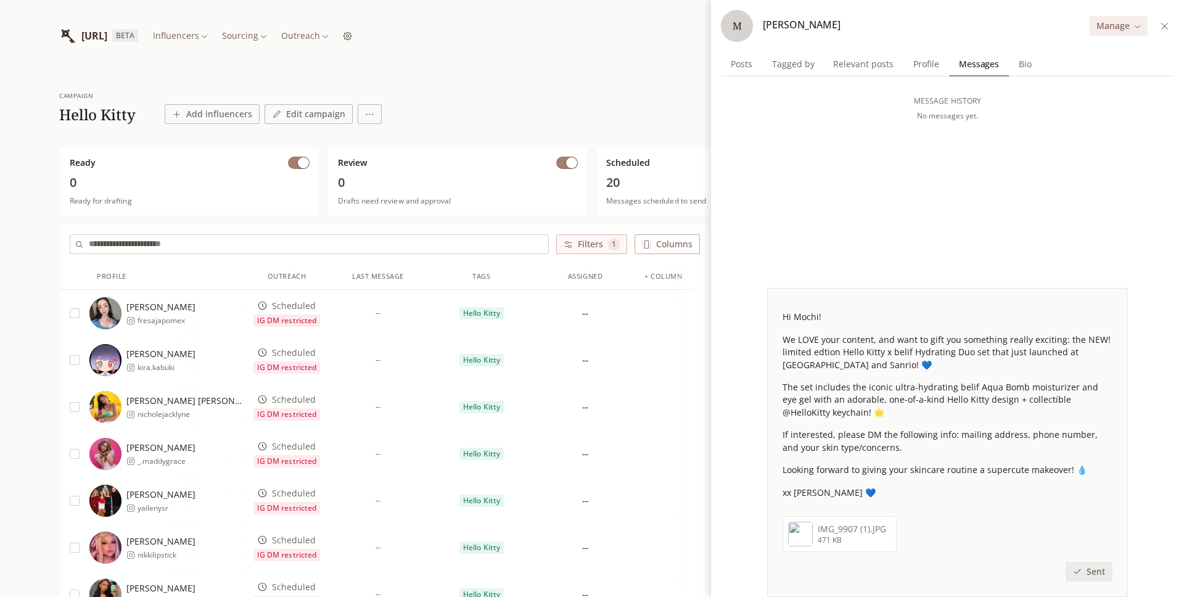
click at [395, 143] on div "Advanced settings" at bounding box center [411, 141] width 90 height 12
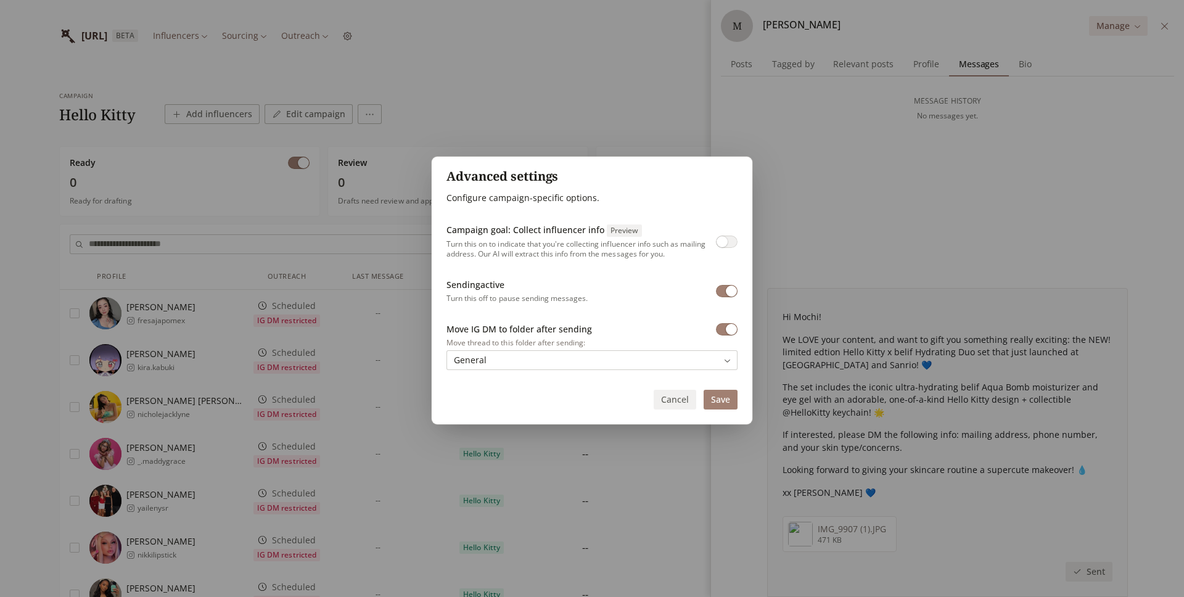
click at [342, 116] on div "Advanced settings Configure campaign-specific options. Campaign goal: Collect i…" at bounding box center [592, 298] width 1184 height 597
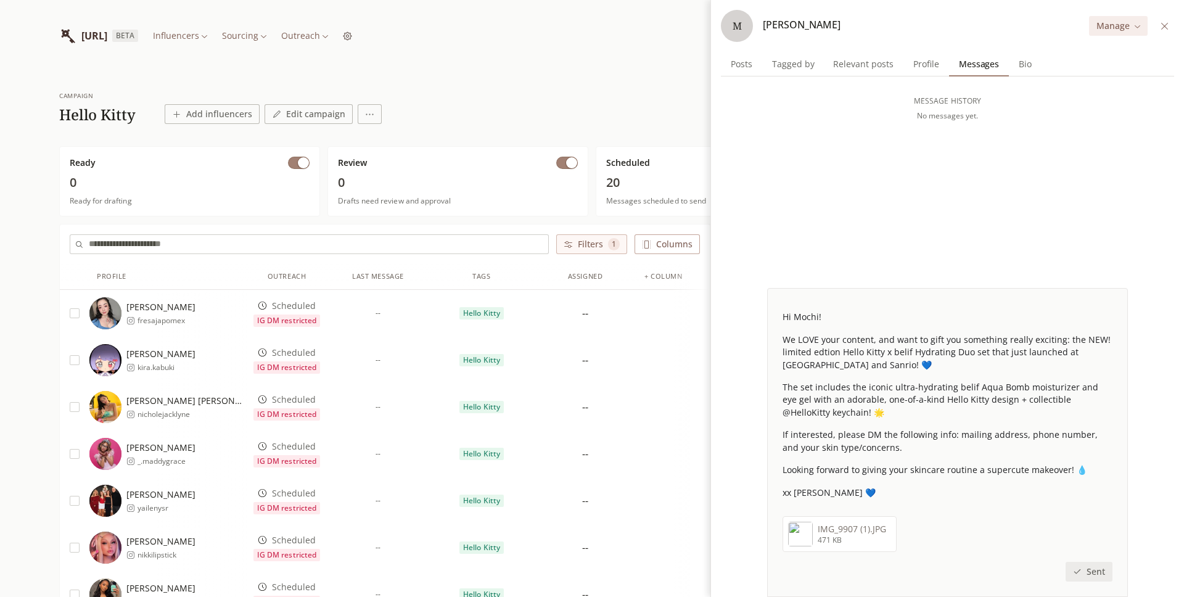
click at [318, 104] on button "Edit campaign" at bounding box center [308, 114] width 88 height 20
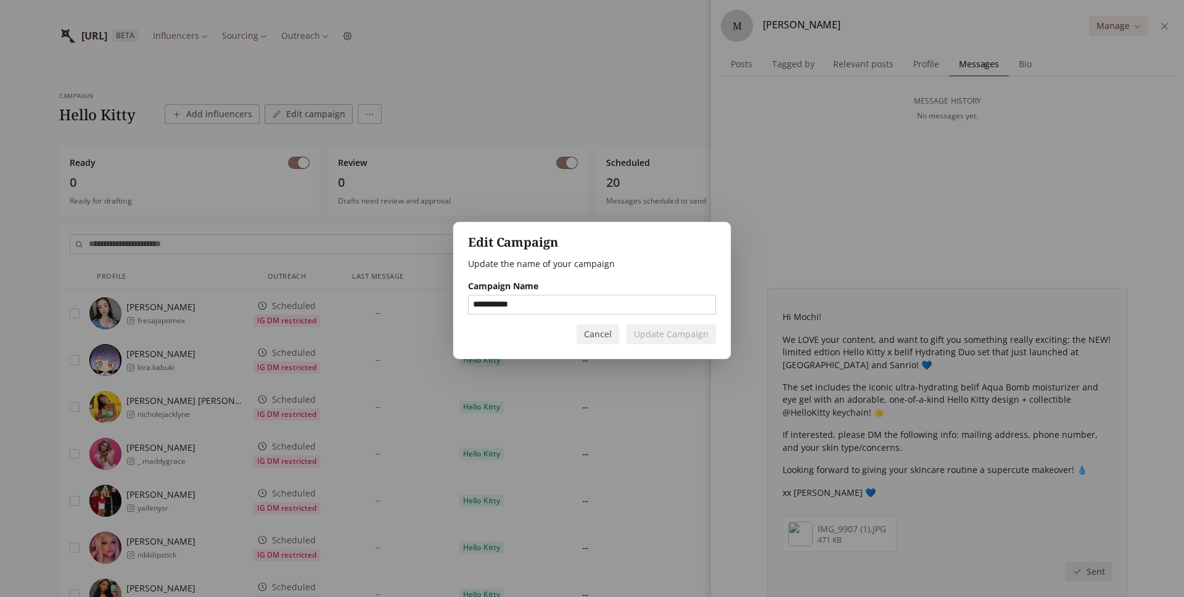
click at [372, 113] on div "**********" at bounding box center [592, 298] width 1184 height 597
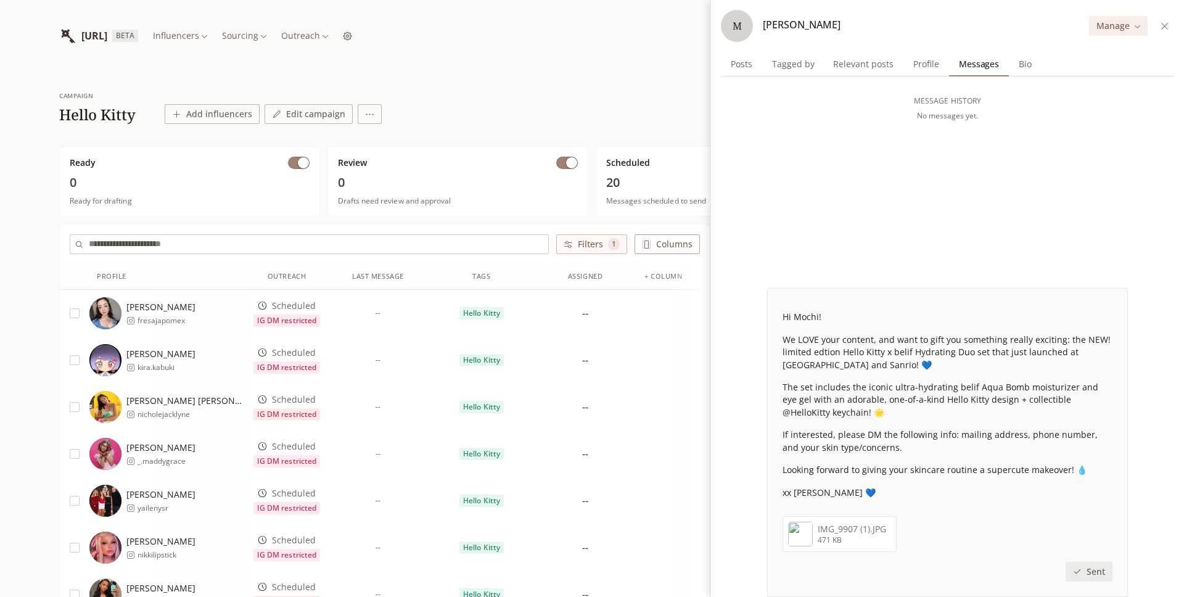
click at [408, 141] on div "Advanced settings" at bounding box center [411, 141] width 90 height 12
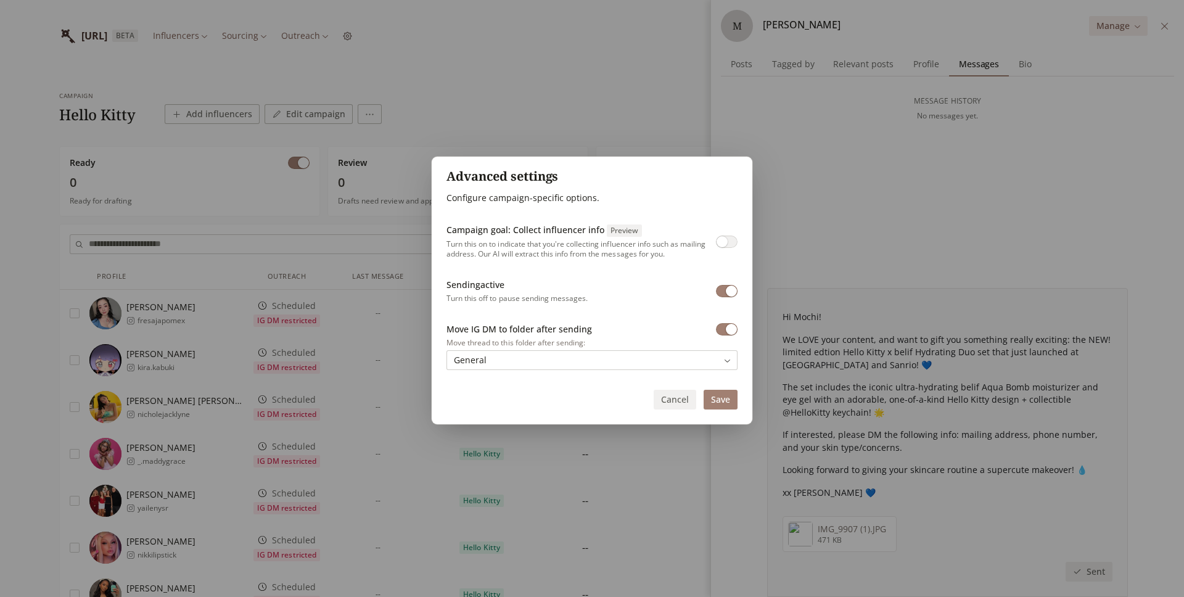
click at [721, 241] on span "button" at bounding box center [721, 241] width 11 height 11
click at [725, 396] on button "Save" at bounding box center [720, 400] width 34 height 20
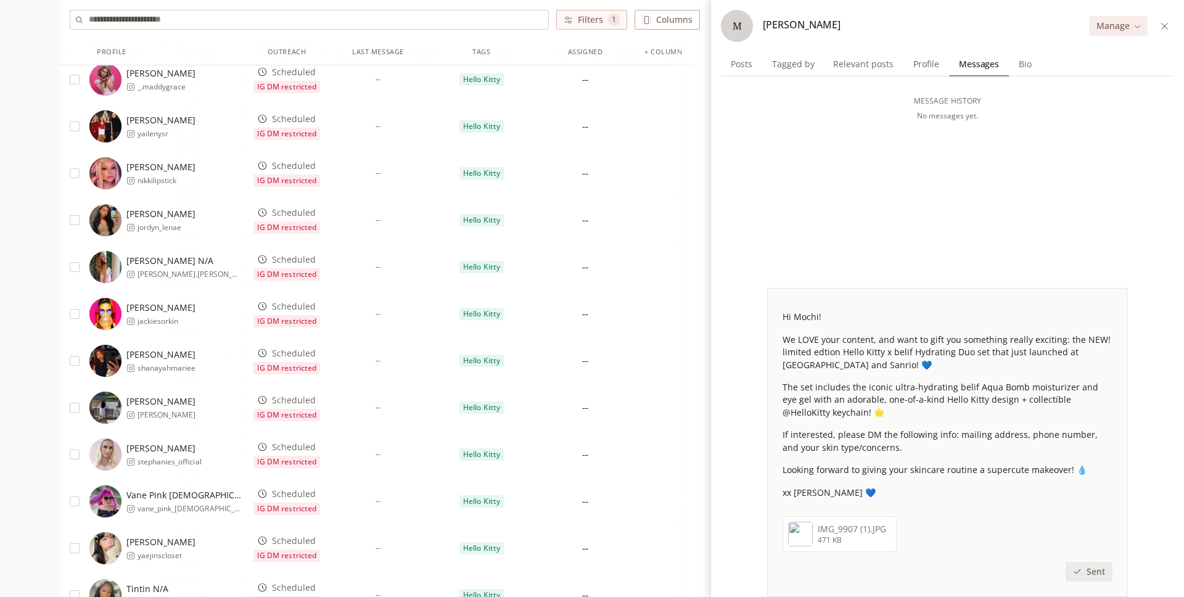
scroll to position [335, 0]
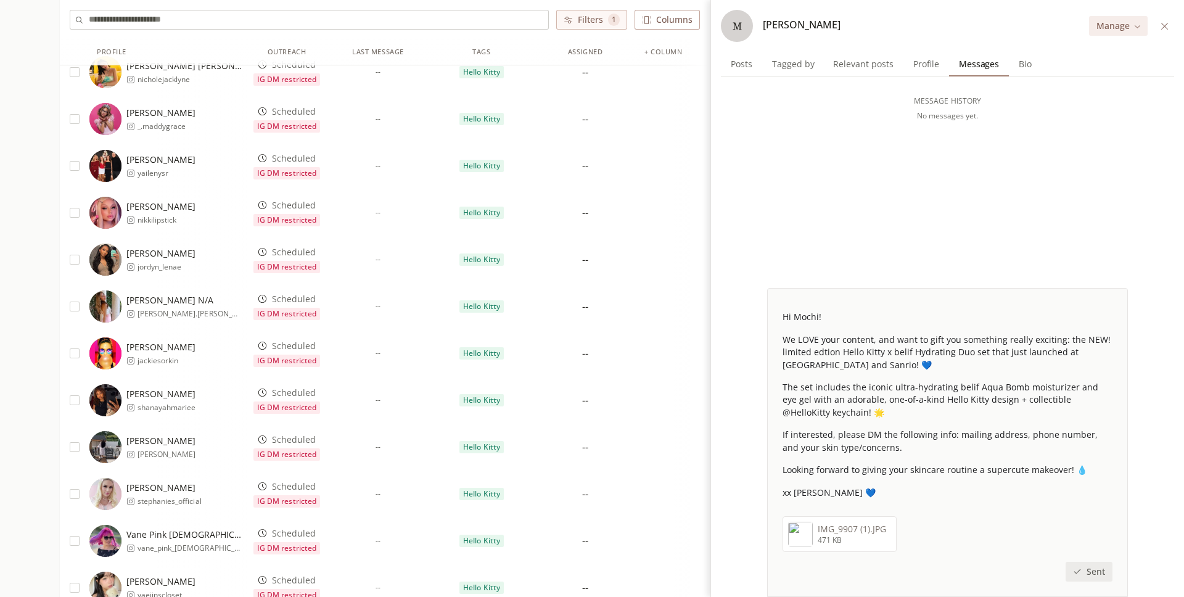
click at [395, 17] on input "text" at bounding box center [318, 19] width 459 height 18
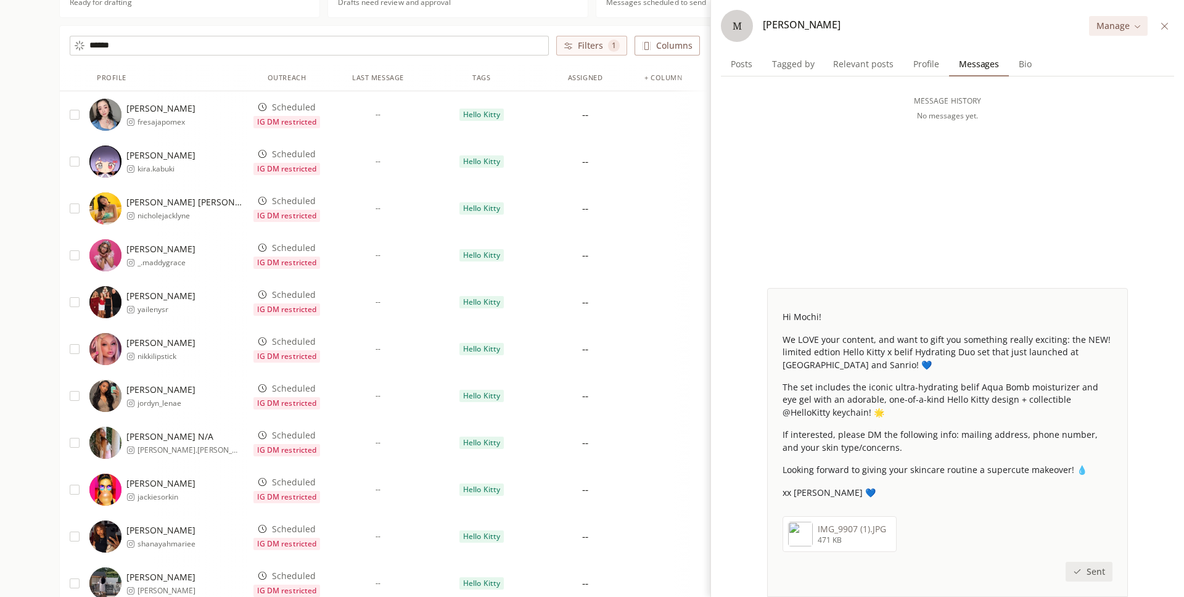
scroll to position [0, 0]
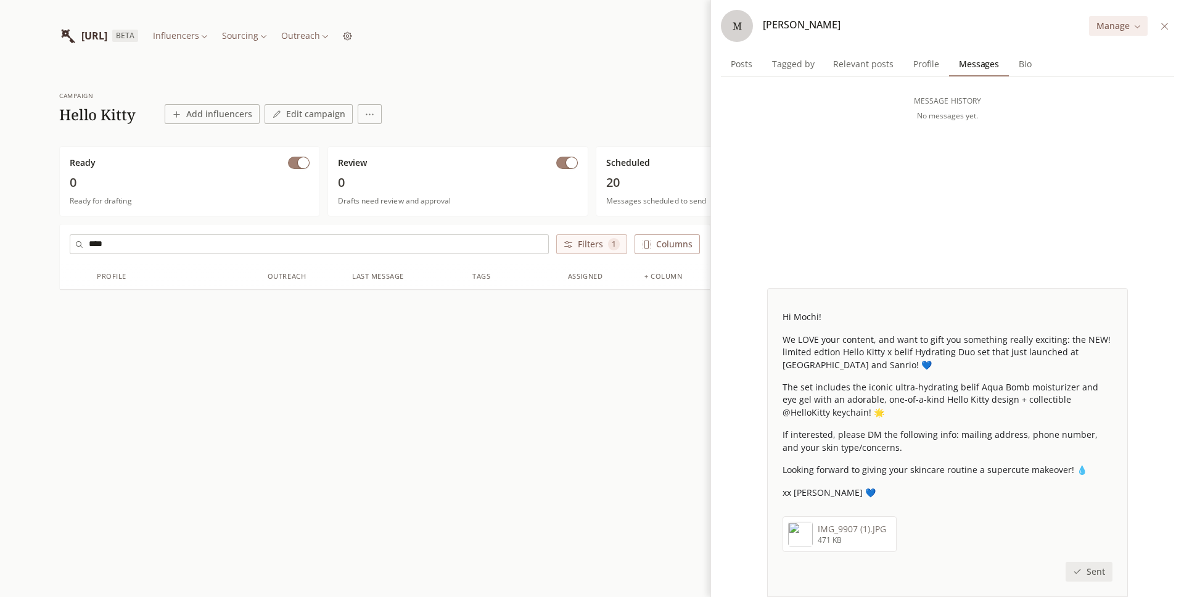
click at [219, 246] on input "****" at bounding box center [318, 244] width 459 height 18
click at [571, 248] on button "Filters 1" at bounding box center [591, 244] width 71 height 20
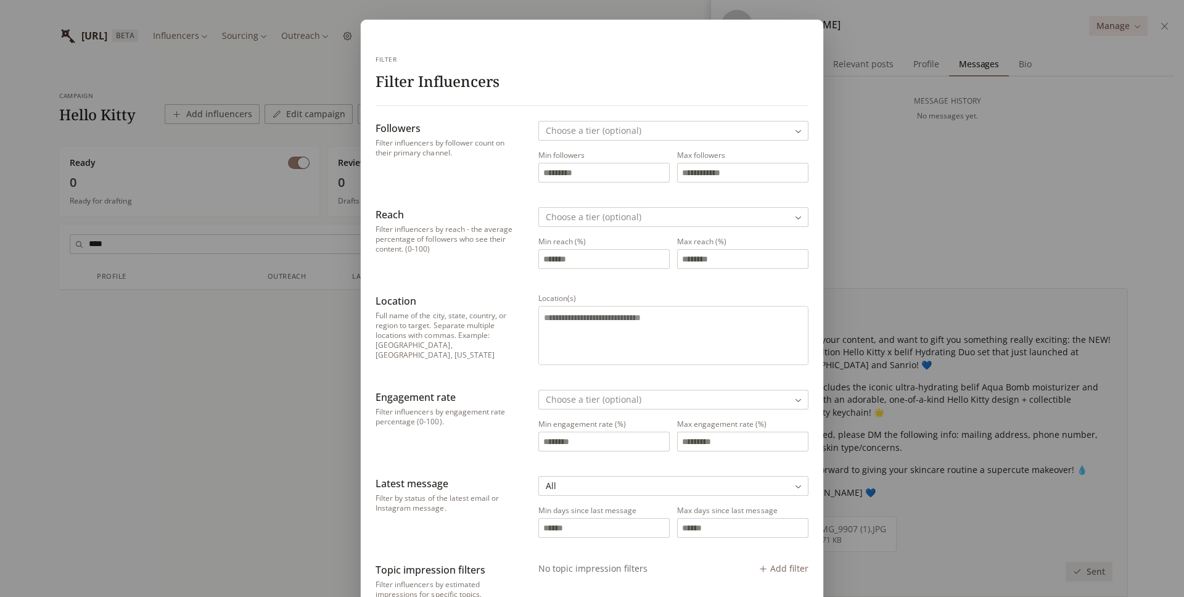
scroll to position [522, 0]
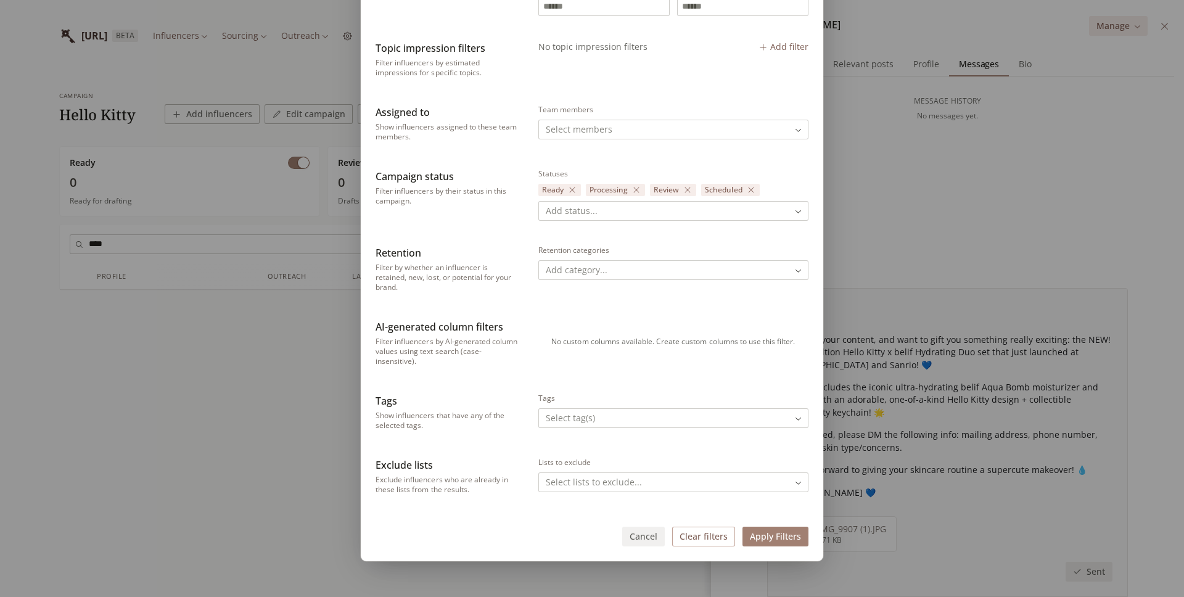
click at [711, 541] on button "Clear filters" at bounding box center [703, 537] width 63 height 20
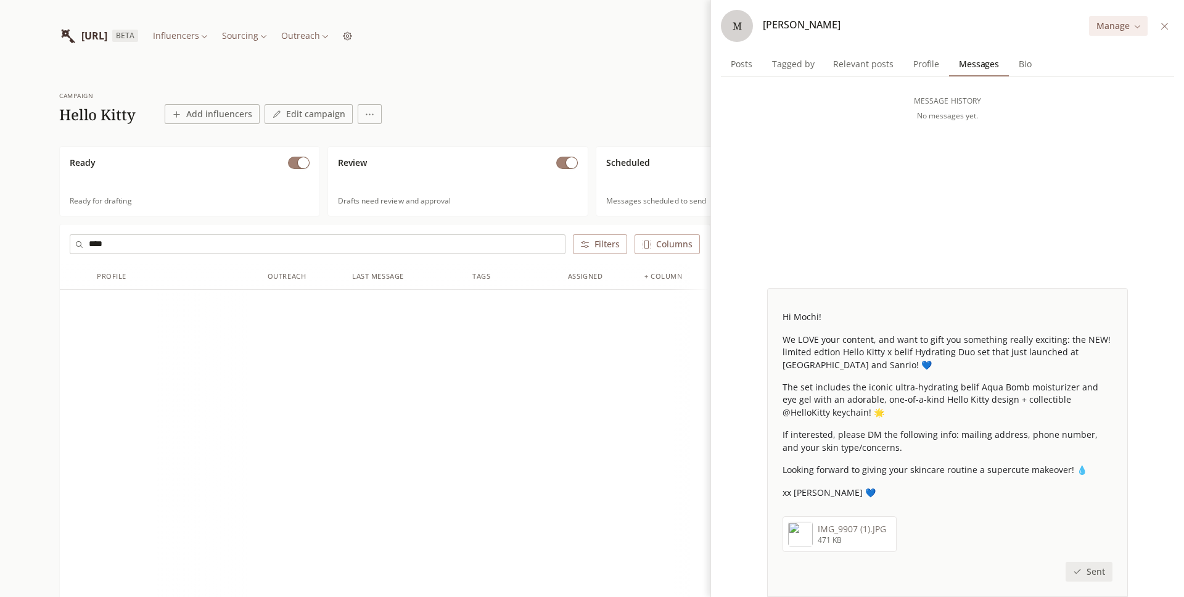
scroll to position [0, 0]
click at [132, 247] on input "****" at bounding box center [327, 244] width 476 height 18
type input "****"
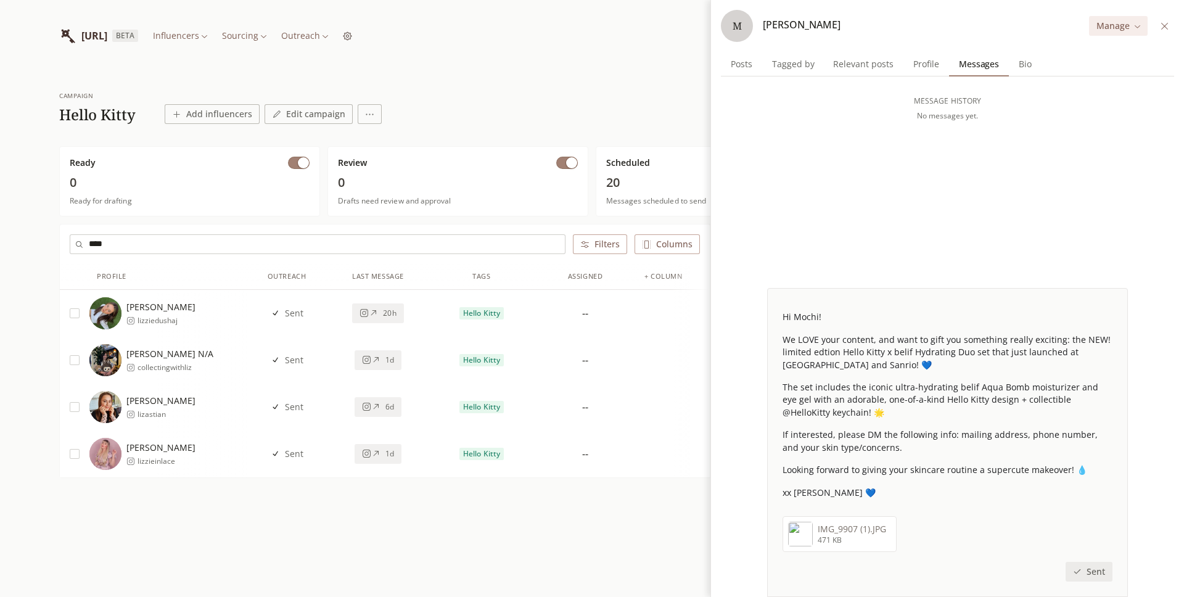
click at [144, 452] on span "Elizabeth Hugen" at bounding box center [160, 447] width 69 height 12
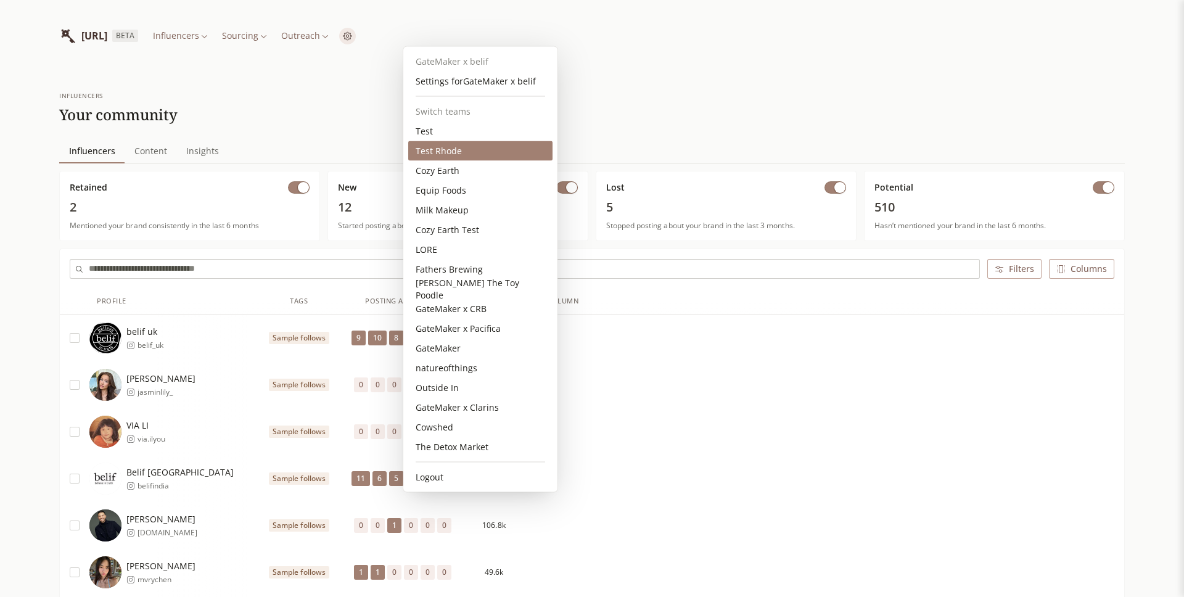
click at [430, 145] on div "Test Rhode" at bounding box center [480, 151] width 144 height 20
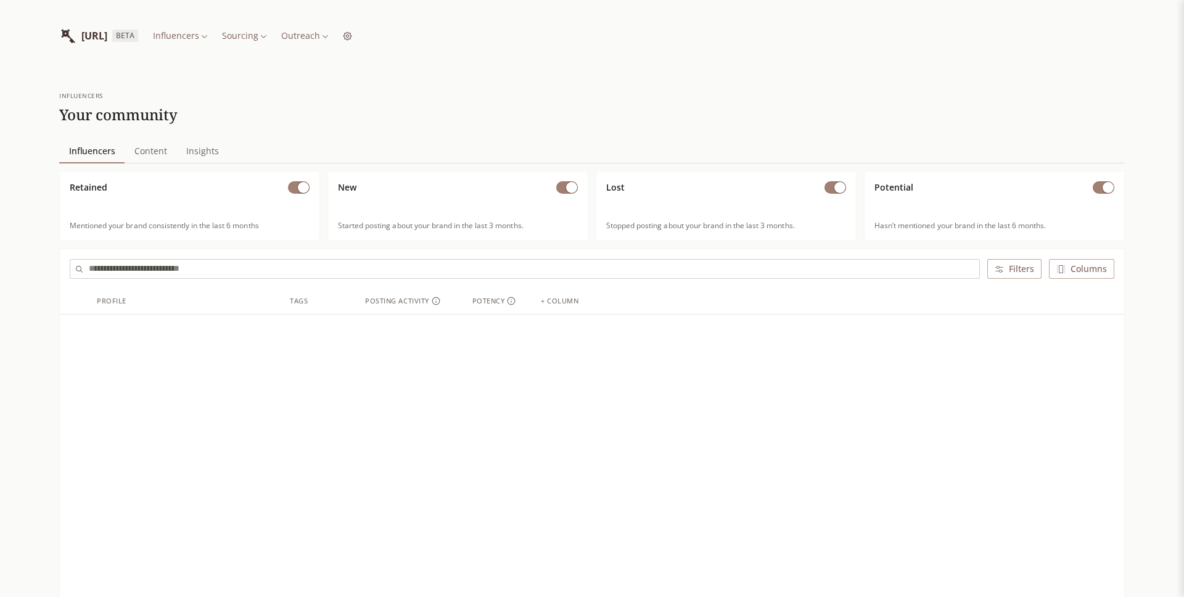
click at [364, 31] on html "[URL] BETA Influencers Sourcing Outreach influencers Your community Influencers…" at bounding box center [592, 534] width 1184 height 1068
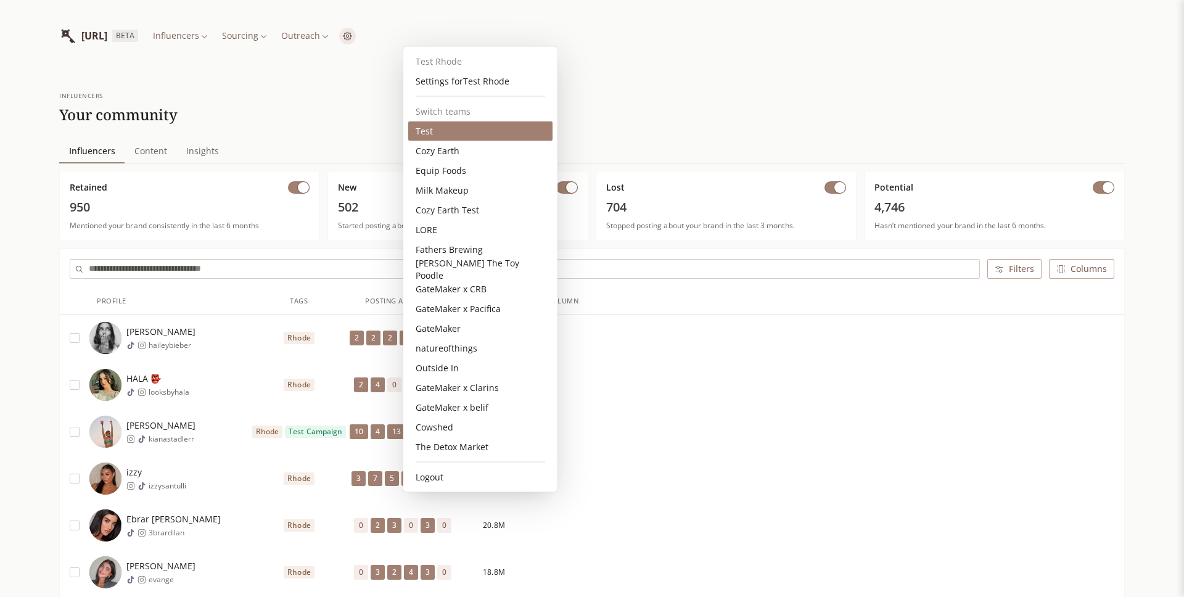
click at [448, 133] on div "Test" at bounding box center [480, 131] width 144 height 20
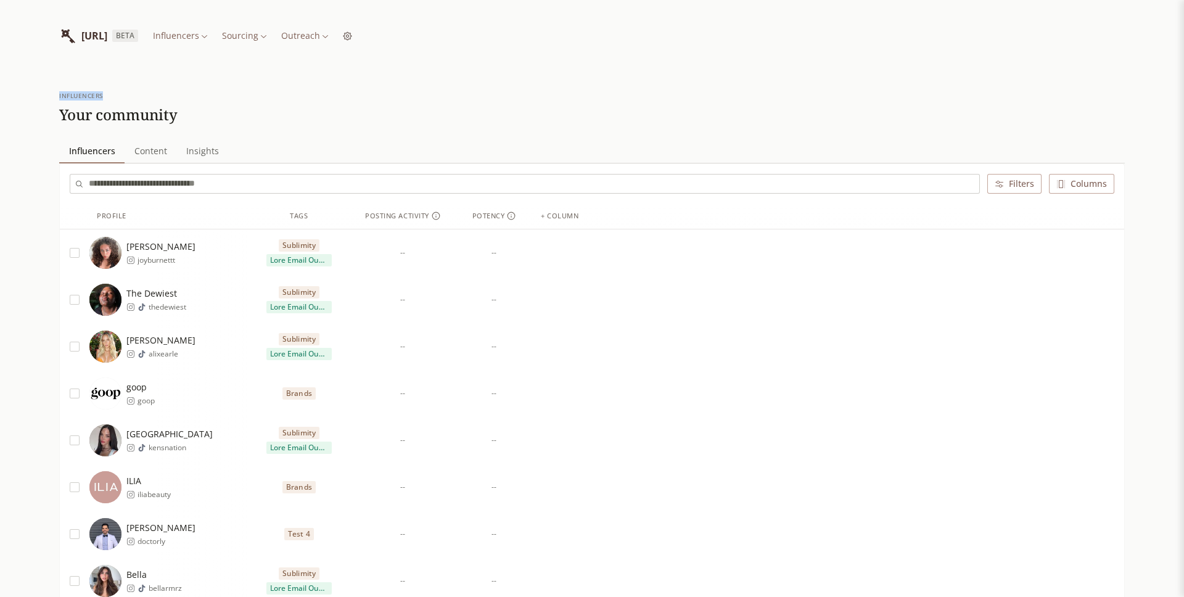
click at [352, 35] on div "INFLUENCERLIST.AI BETA Influencers Sourcing Outreach" at bounding box center [205, 36] width 293 height 32
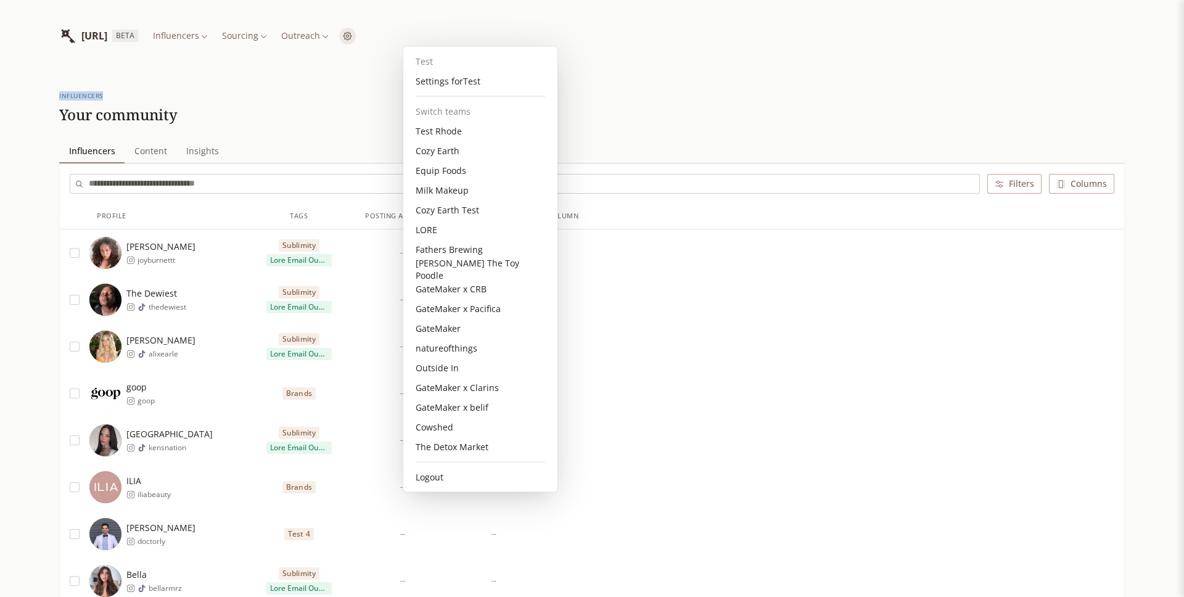
click at [435, 131] on div "Test Rhode" at bounding box center [480, 131] width 144 height 20
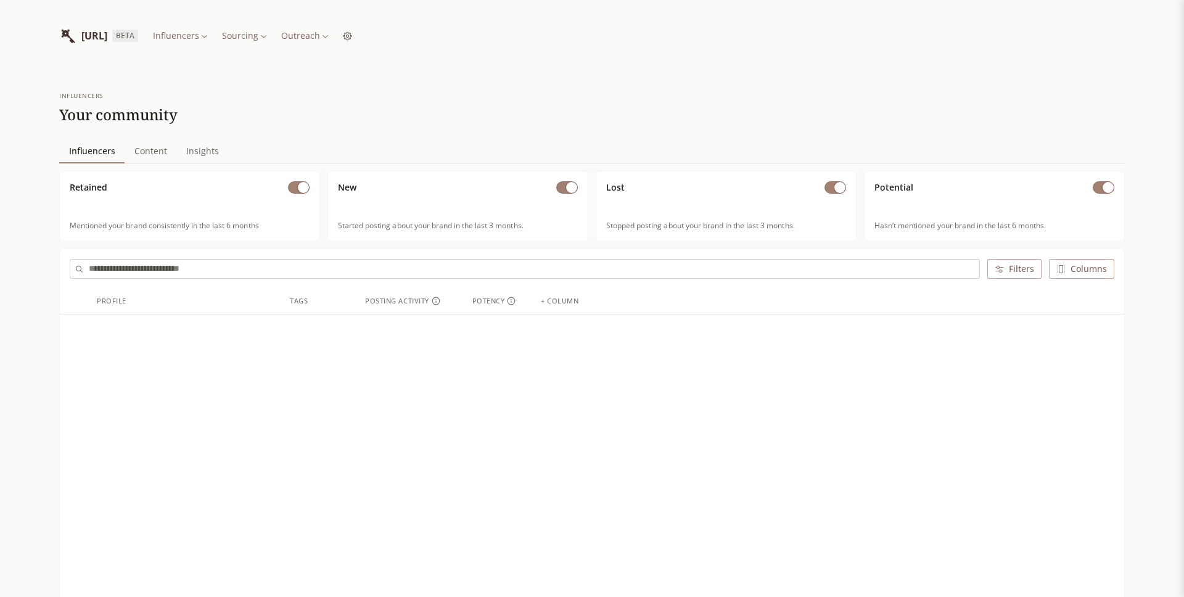
click at [364, 38] on html "INFLUENCERLIST.AI BETA Influencers Sourcing Outreach influencers Your community…" at bounding box center [592, 534] width 1184 height 1068
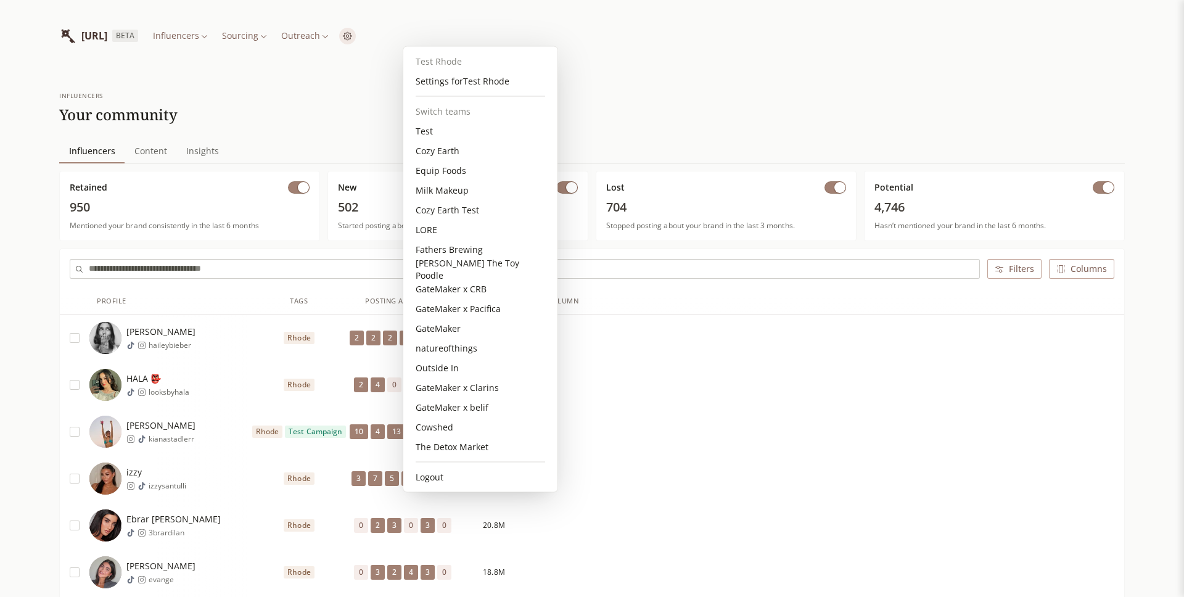
click at [440, 128] on div "Test" at bounding box center [480, 131] width 144 height 20
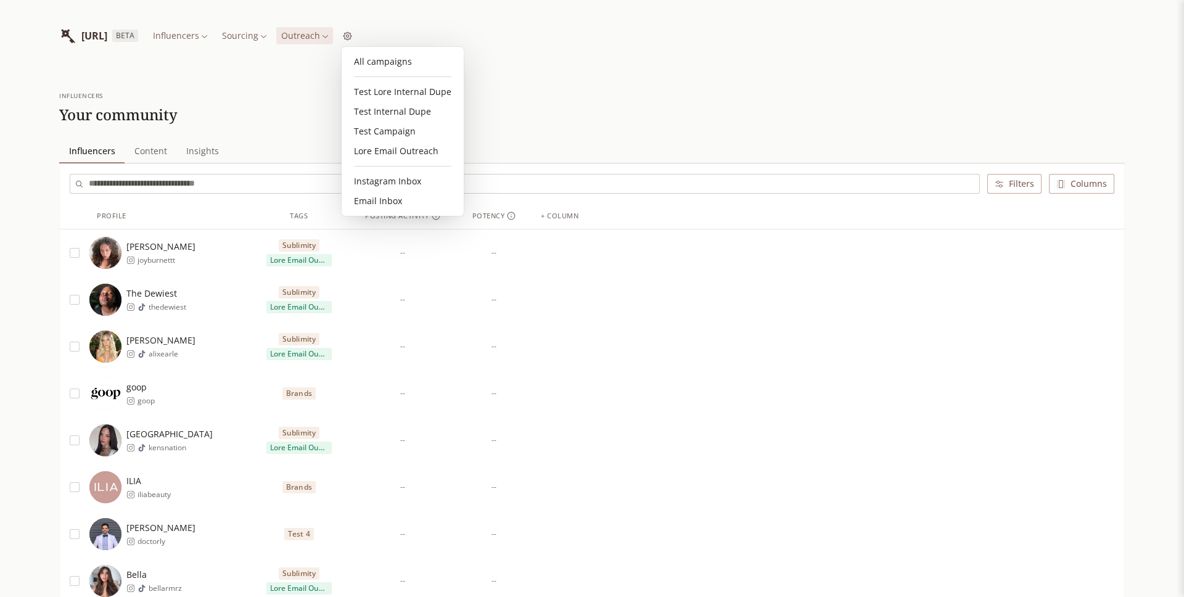
click at [390, 148] on link "Lore Email Outreach" at bounding box center [402, 151] width 112 height 20
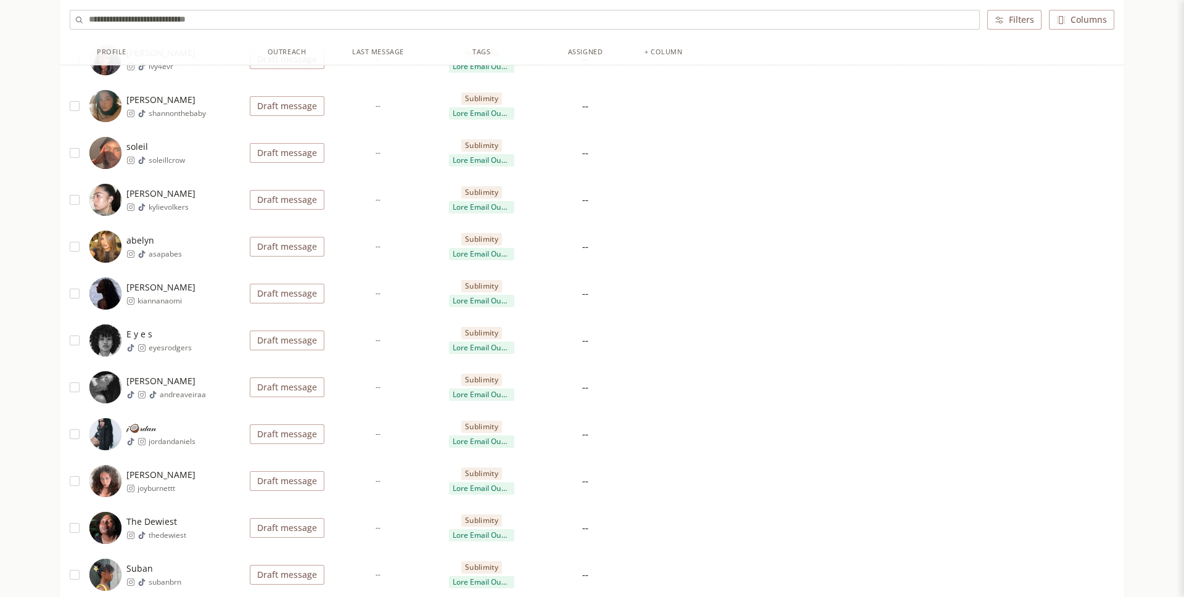
scroll to position [1078, 0]
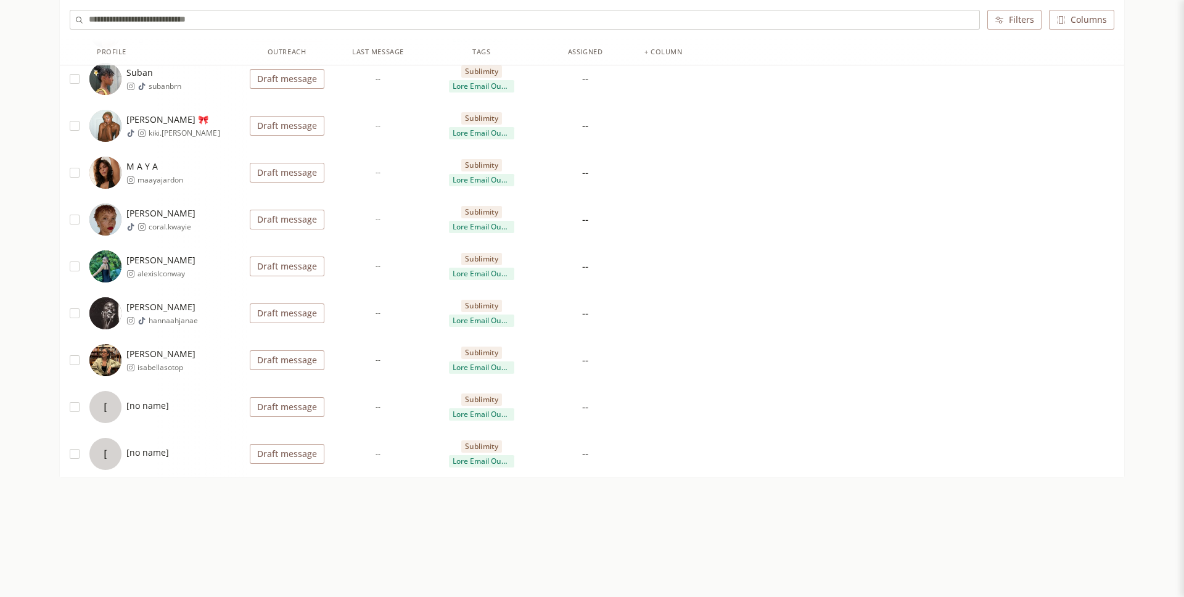
click at [183, 410] on div "[ [no name]" at bounding box center [168, 407] width 158 height 32
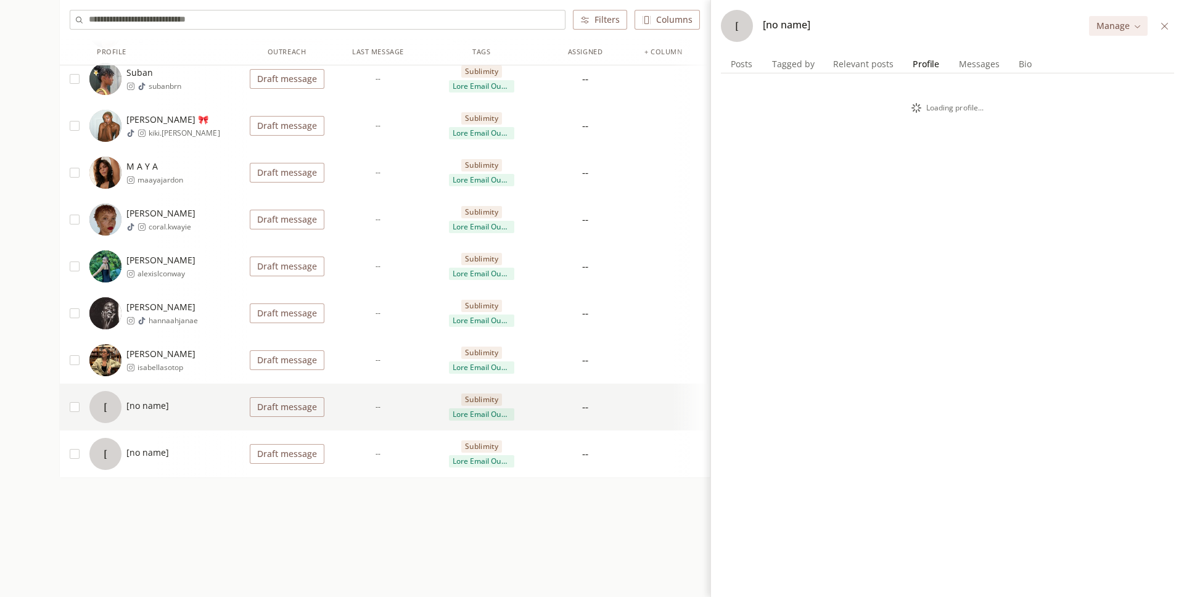
click at [933, 66] on span "Profile" at bounding box center [926, 63] width 36 height 17
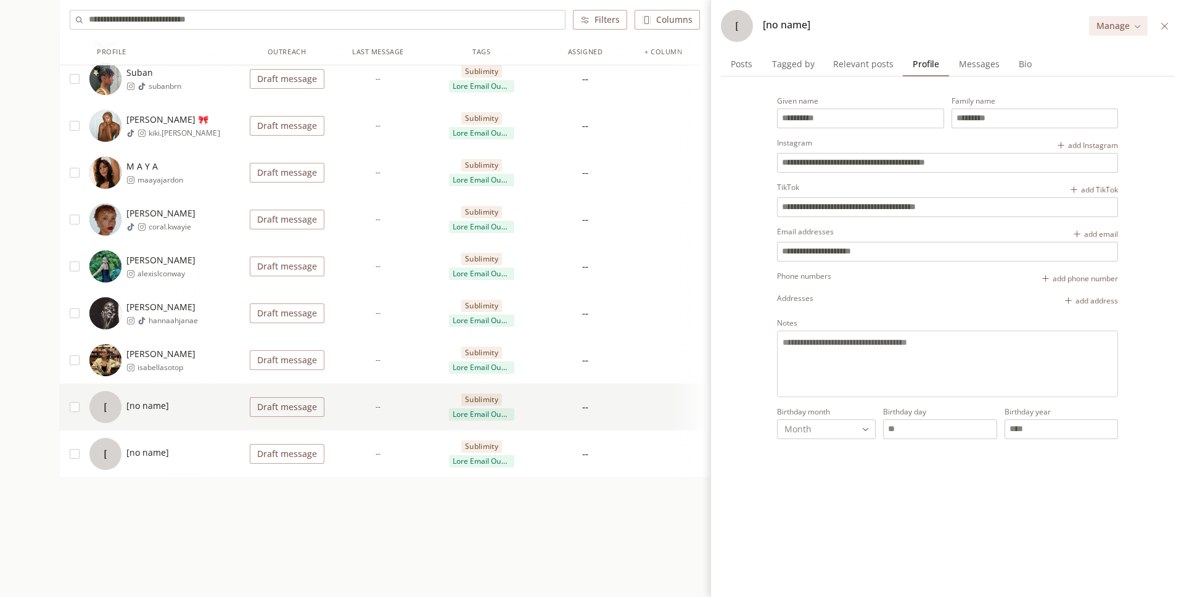
click at [144, 454] on span "[no name]" at bounding box center [147, 452] width 43 height 12
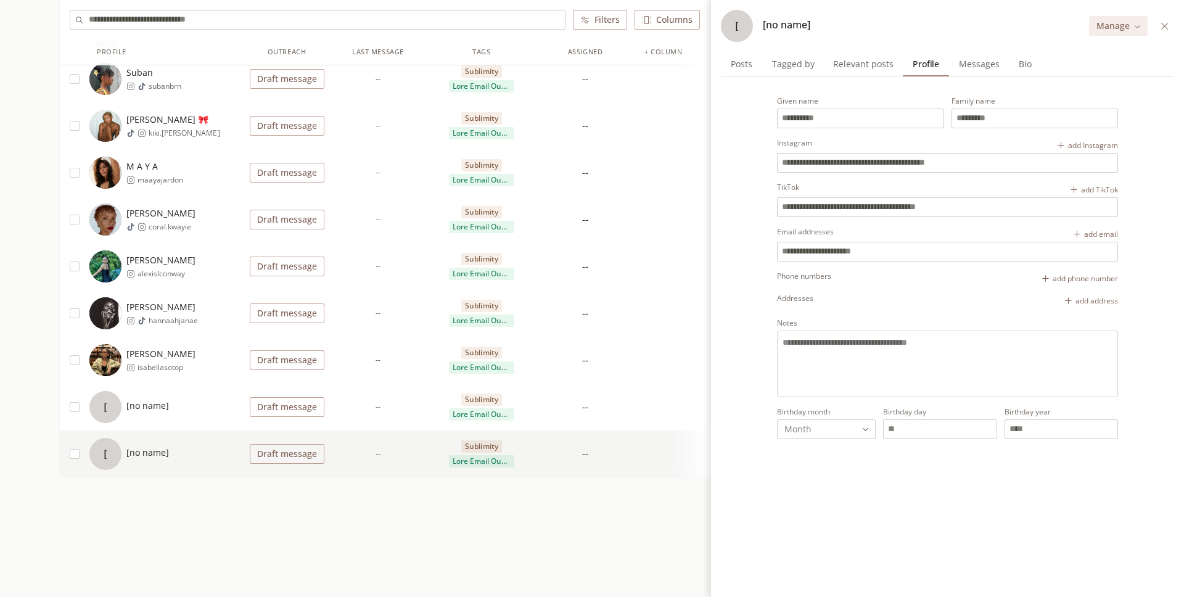
click at [160, 415] on div "[ [no name]" at bounding box center [129, 407] width 80 height 32
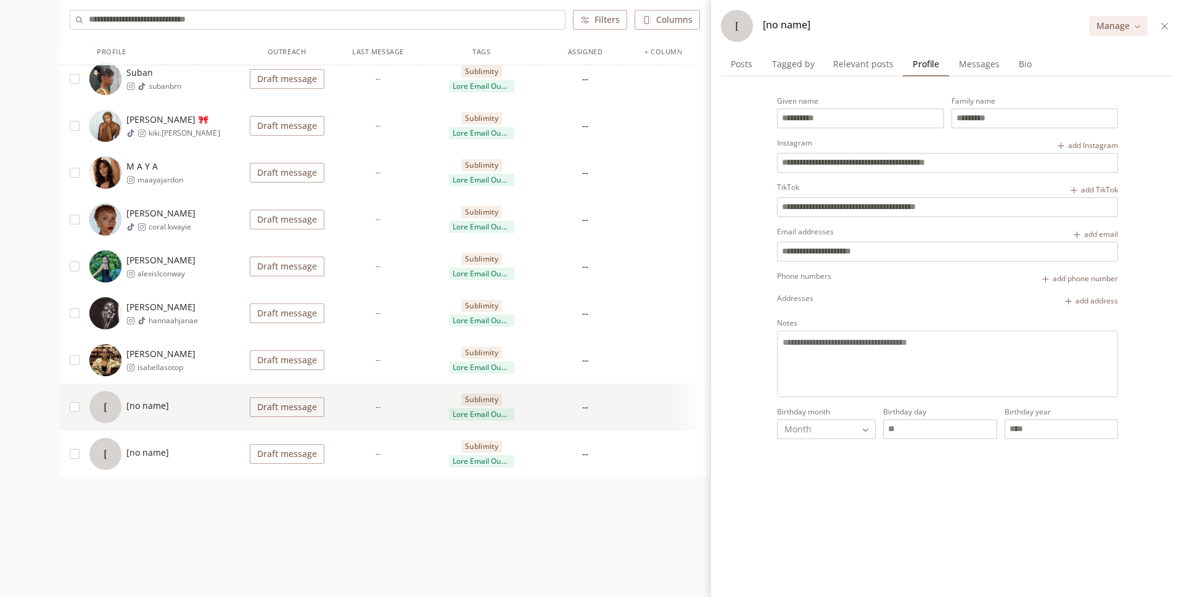
click at [122, 440] on div "[ [no name]" at bounding box center [129, 454] width 80 height 32
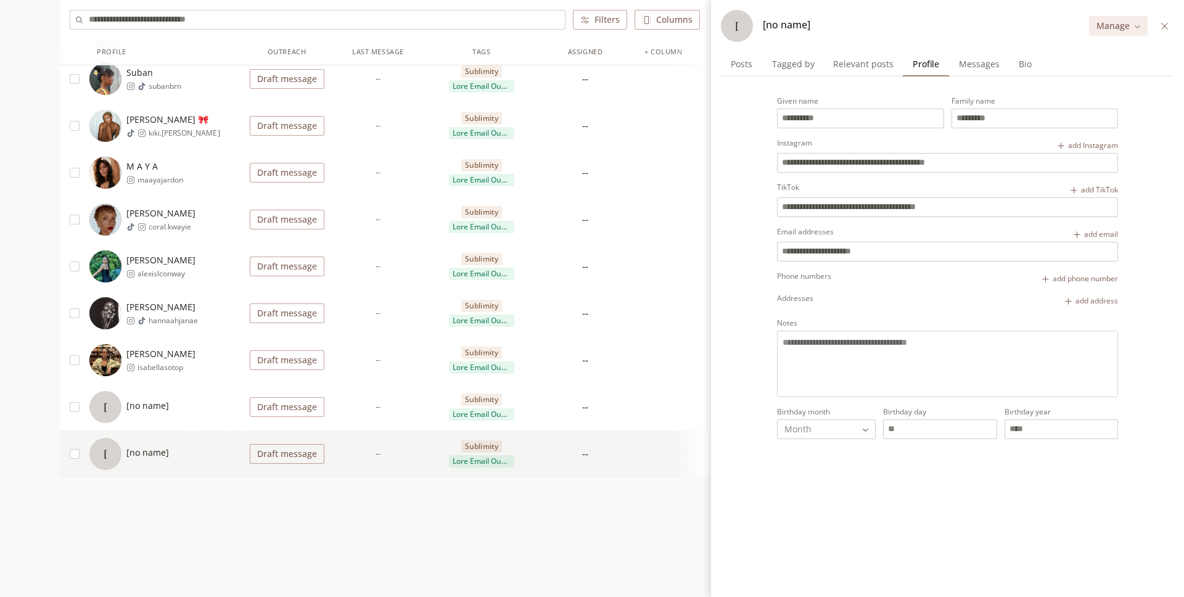
click at [72, 404] on button "button" at bounding box center [75, 407] width 10 height 10
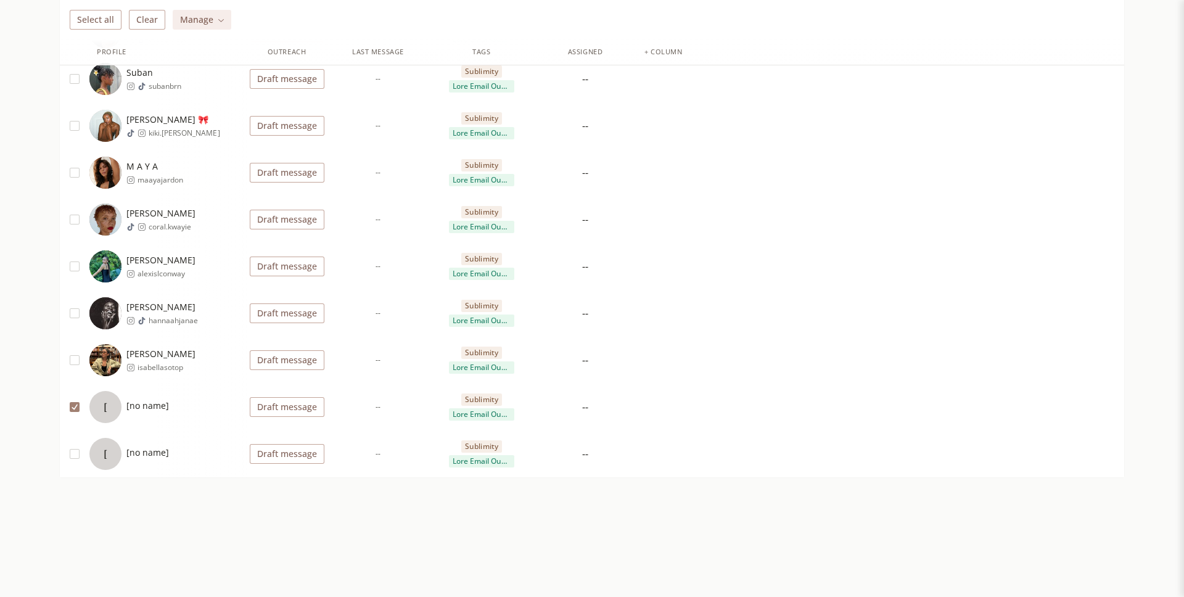
click at [74, 454] on button "button" at bounding box center [75, 454] width 10 height 10
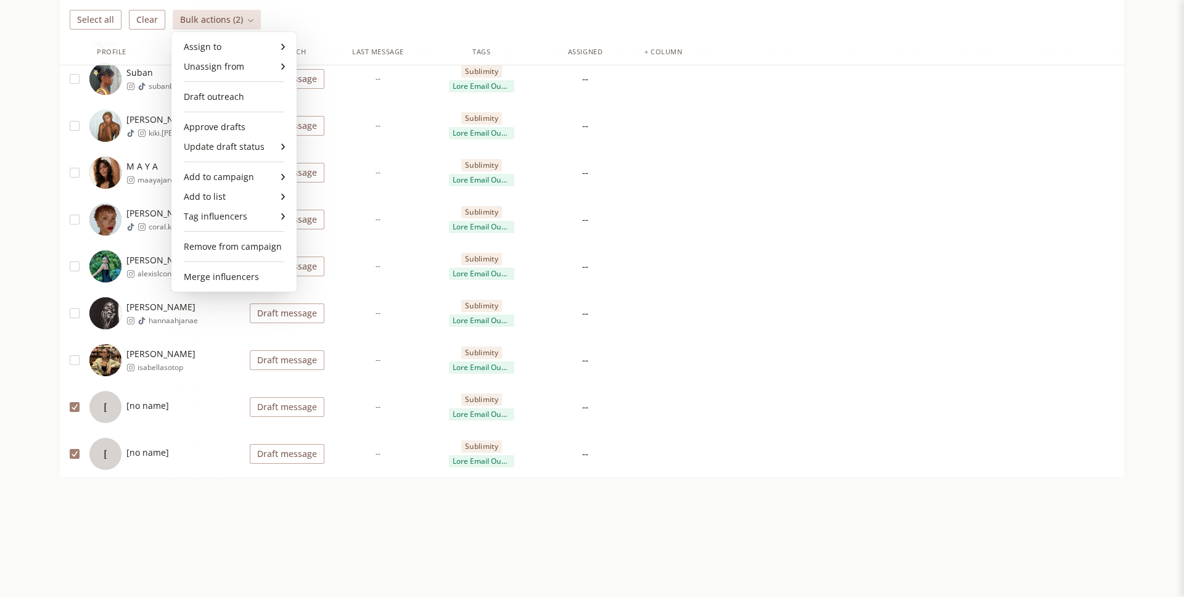
click at [218, 251] on div "Remove from campaign" at bounding box center [233, 247] width 115 height 20
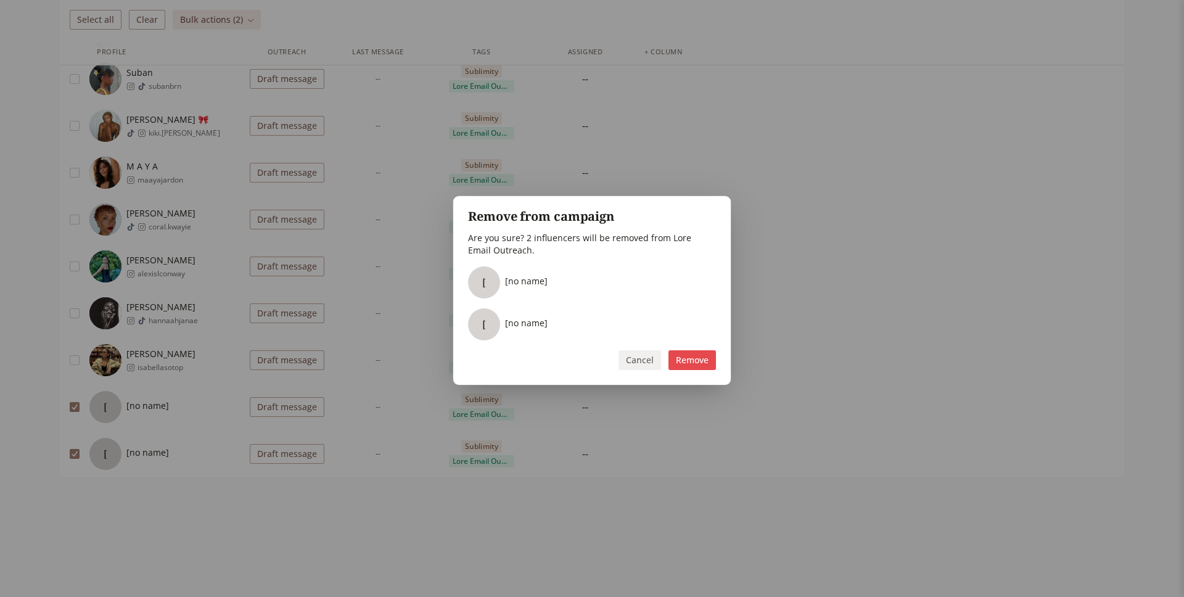
click at [706, 359] on button "Remove" at bounding box center [691, 360] width 47 height 20
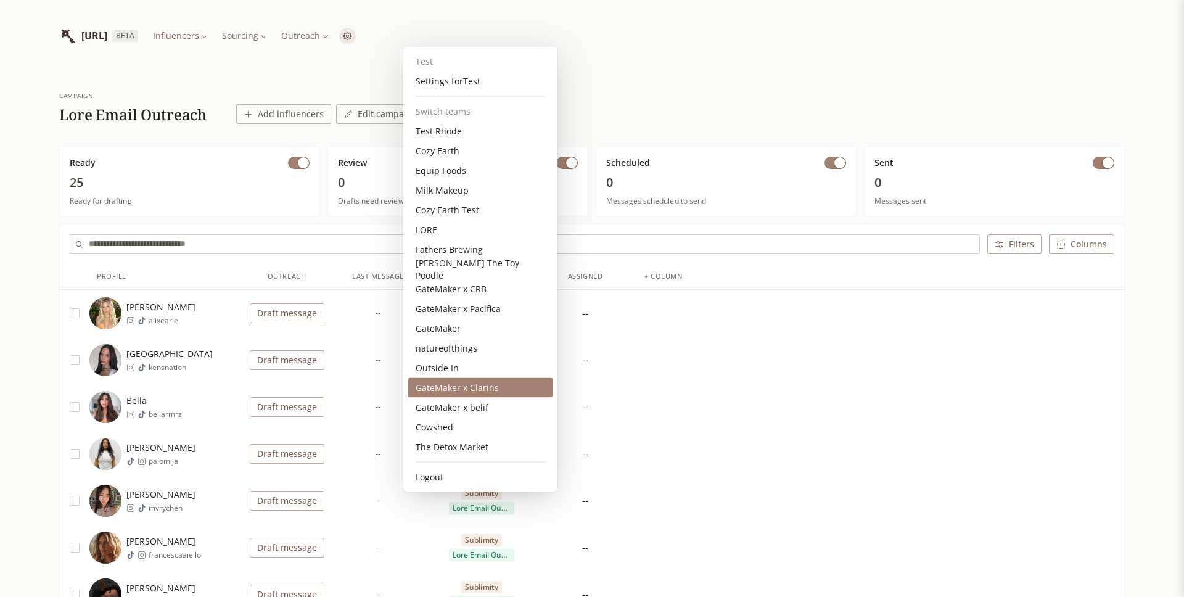
click at [483, 387] on div "GateMaker x Clarins" at bounding box center [480, 388] width 144 height 20
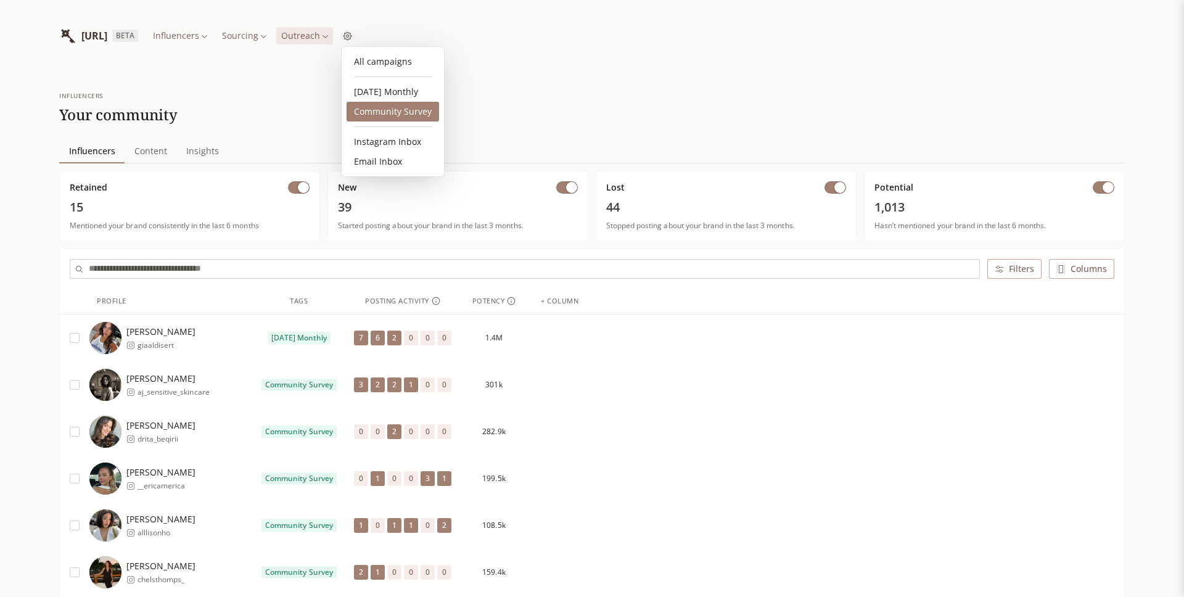
click at [385, 108] on link "Community Survey" at bounding box center [392, 112] width 92 height 20
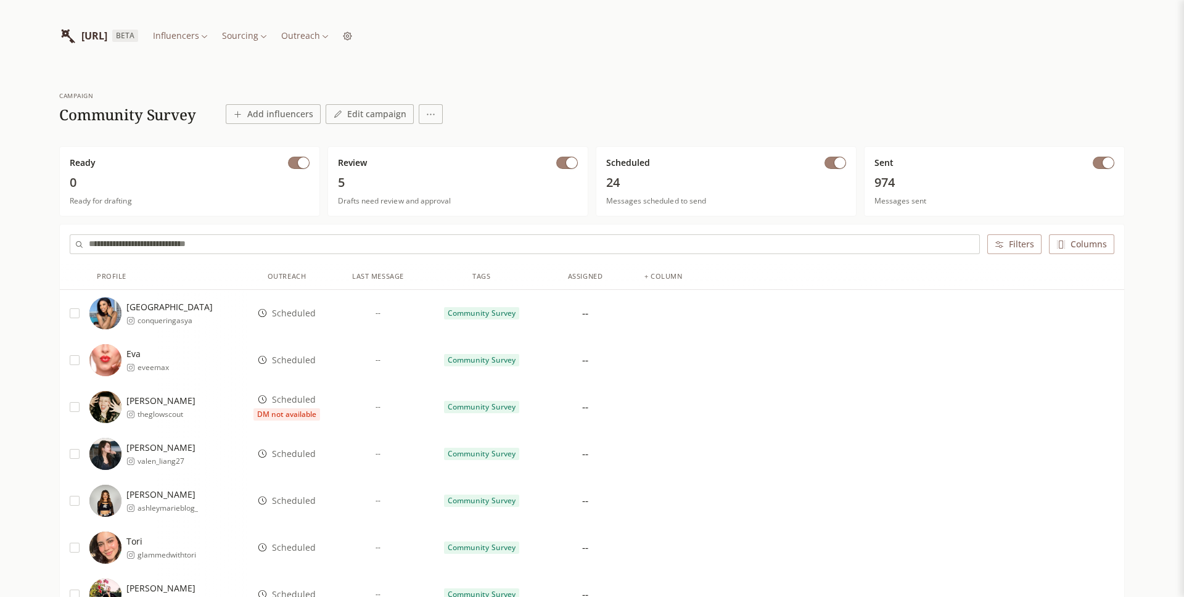
click at [1105, 165] on span "button" at bounding box center [1107, 162] width 11 height 11
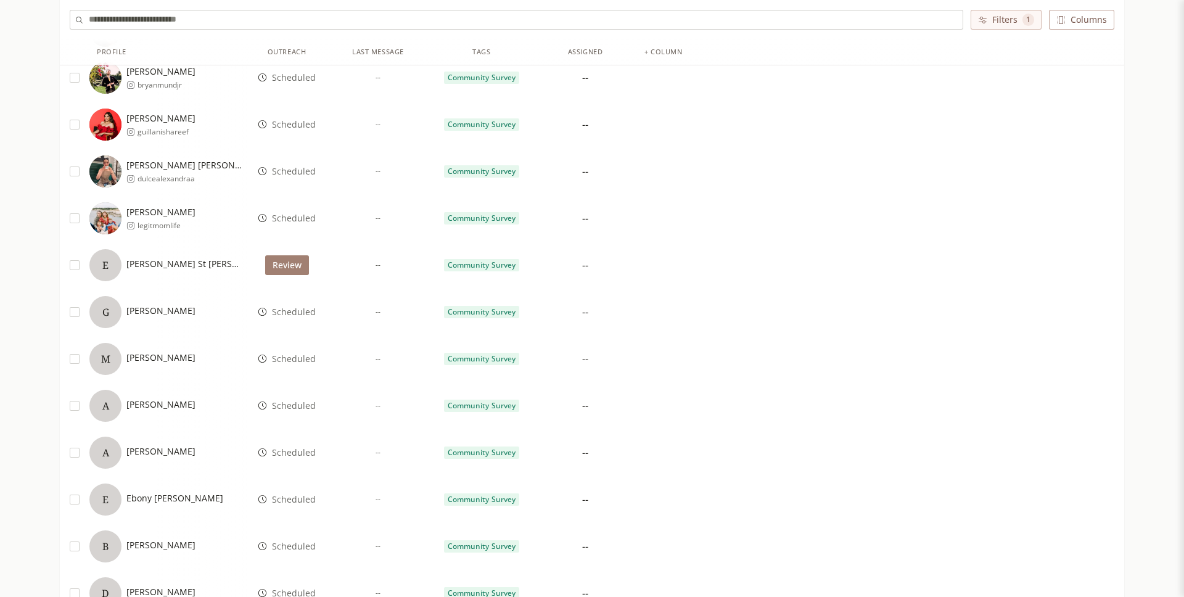
scroll to position [514, 0]
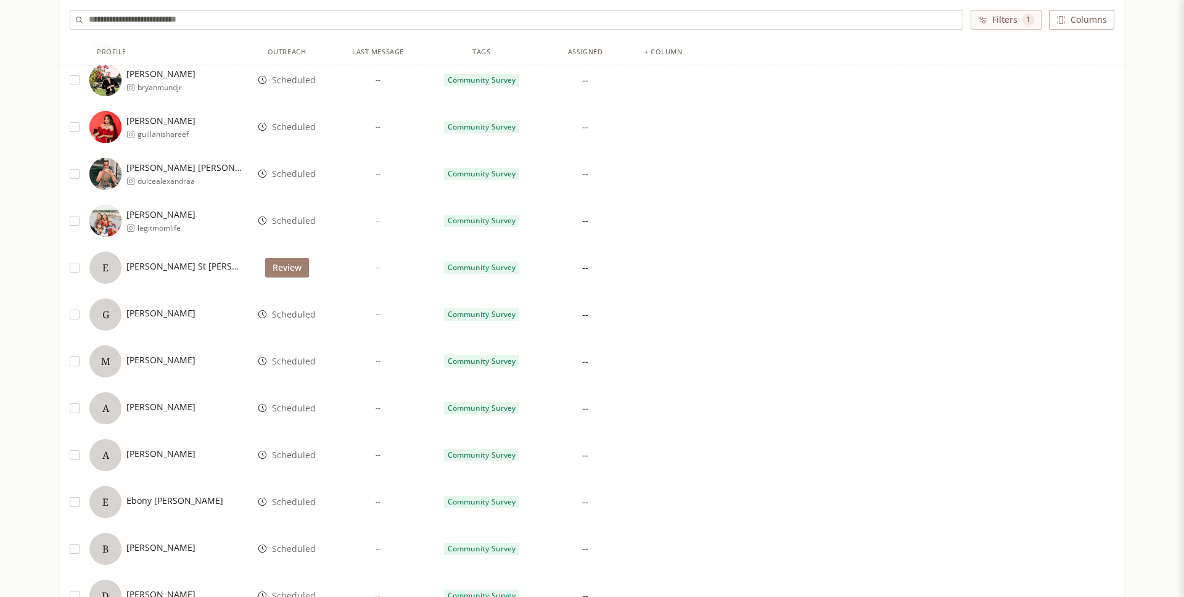
click at [184, 309] on div "G Gracie Ng" at bounding box center [168, 314] width 158 height 32
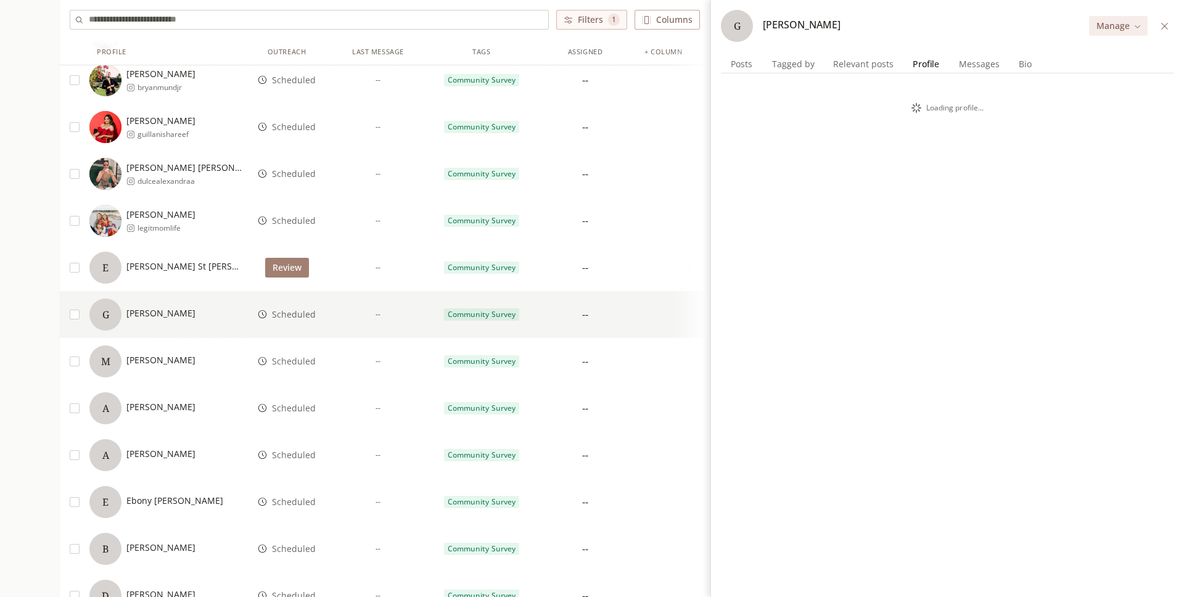
click at [928, 58] on span "Profile" at bounding box center [926, 63] width 36 height 17
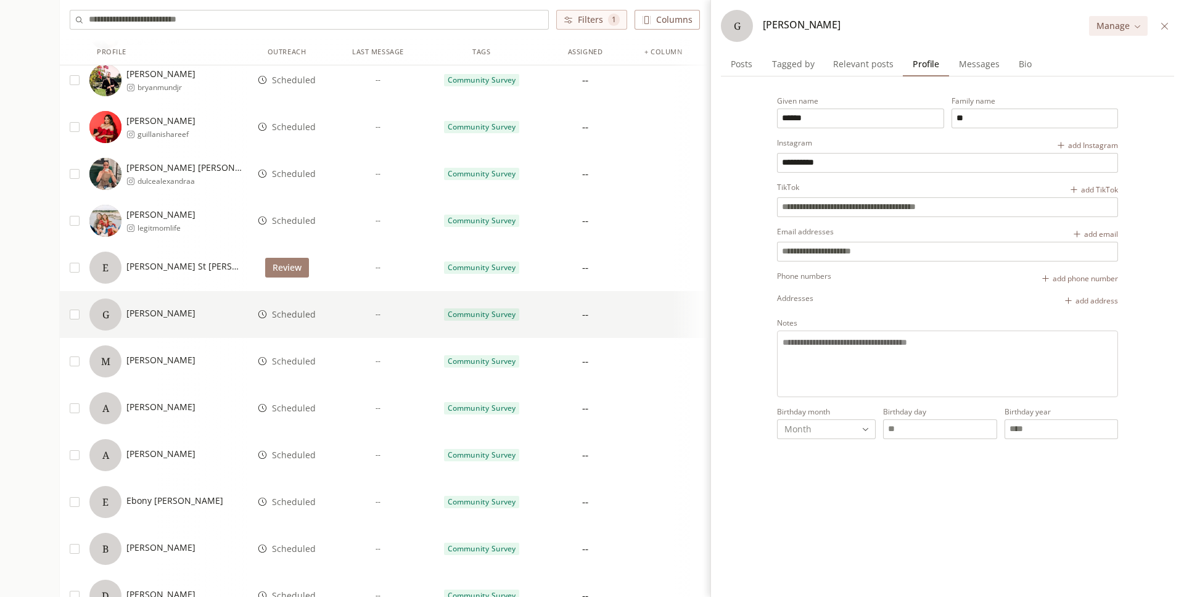
drag, startPoint x: 855, startPoint y: 160, endPoint x: 700, endPoint y: 160, distance: 154.7
click at [700, 160] on div "**********" at bounding box center [592, 405] width 1184 height 1697
click at [190, 319] on div "G Gracie Ng" at bounding box center [168, 314] width 158 height 32
click at [183, 355] on span "[PERSON_NAME]" at bounding box center [160, 360] width 69 height 12
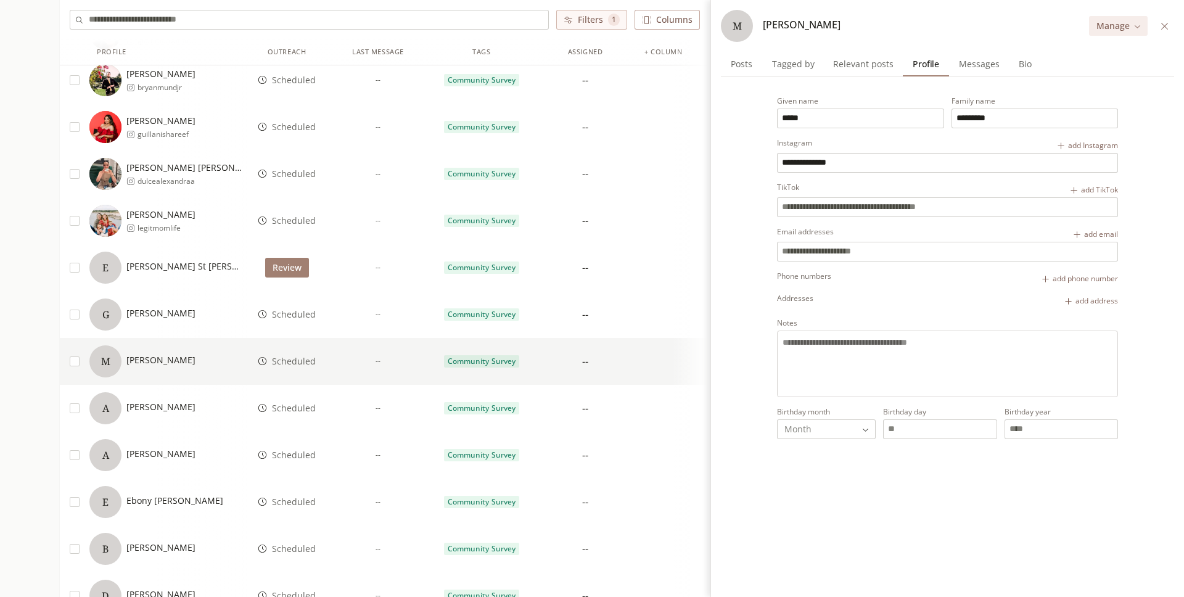
drag, startPoint x: 861, startPoint y: 160, endPoint x: 701, endPoint y: 160, distance: 159.7
click at [701, 160] on div "**********" at bounding box center [592, 405] width 1184 height 1697
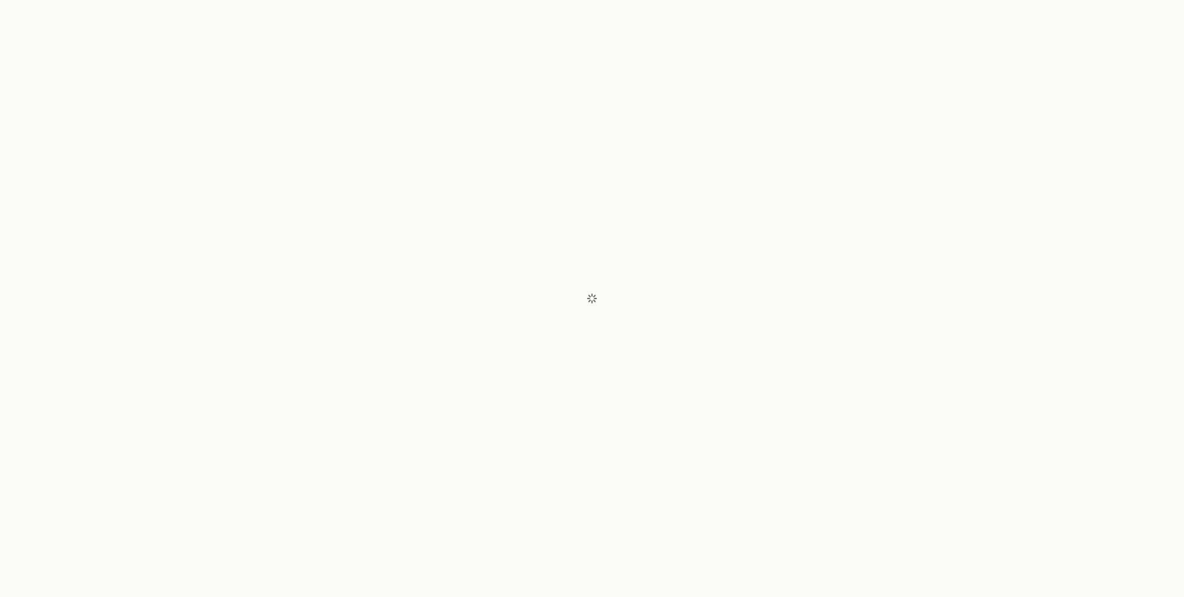
scroll to position [72, 0]
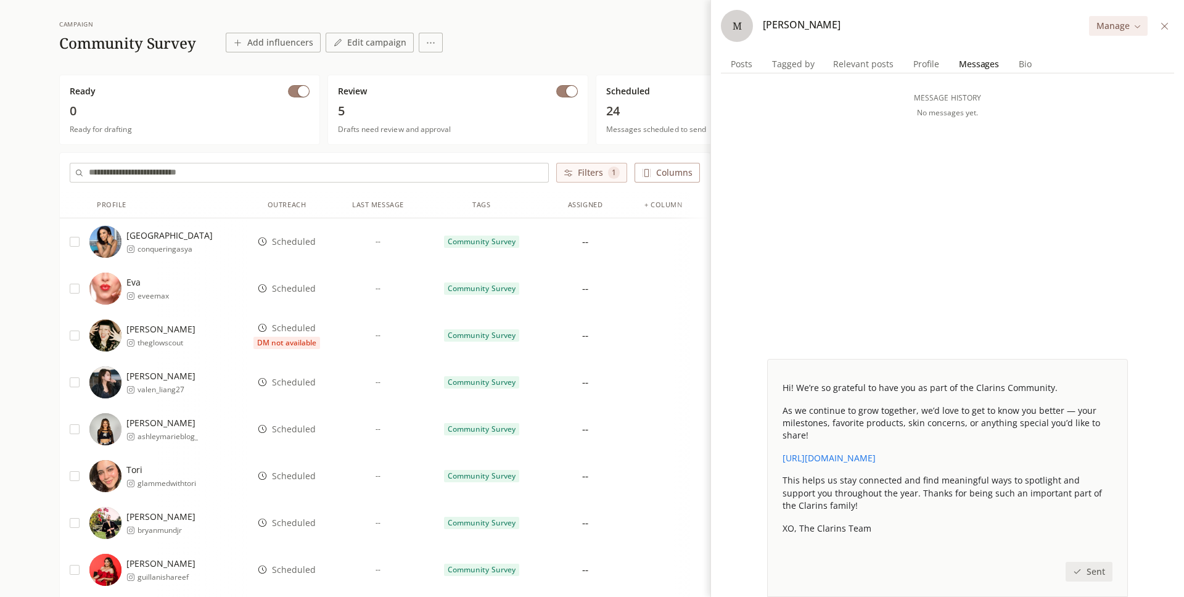
click at [925, 69] on span "Profile" at bounding box center [926, 63] width 36 height 17
click at [954, 65] on span "Messages" at bounding box center [979, 63] width 50 height 17
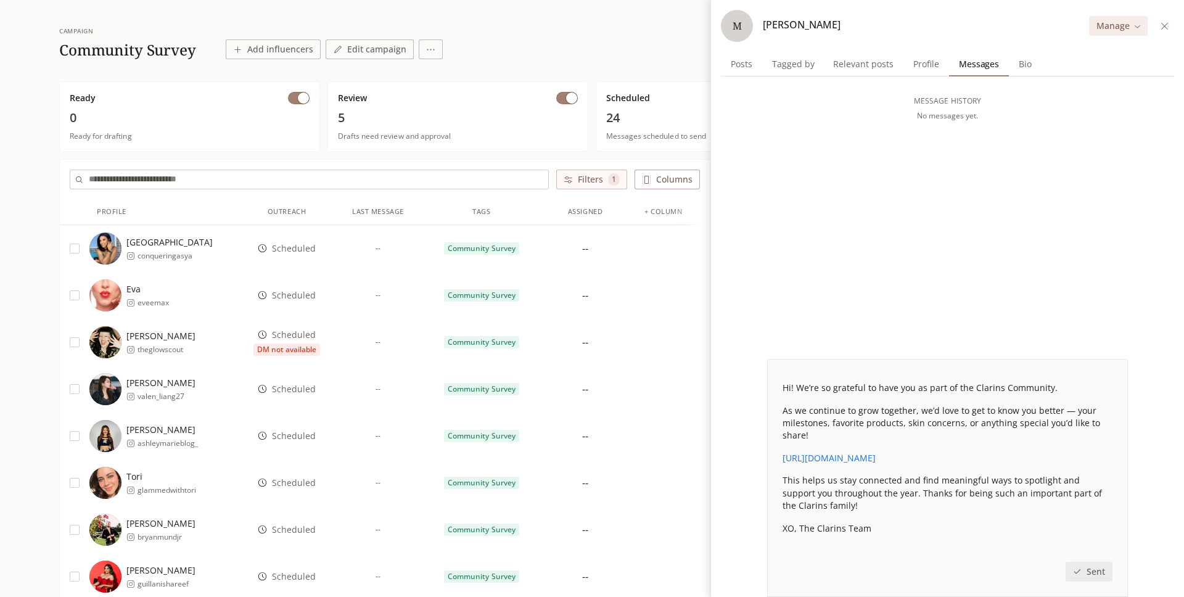
scroll to position [0, 0]
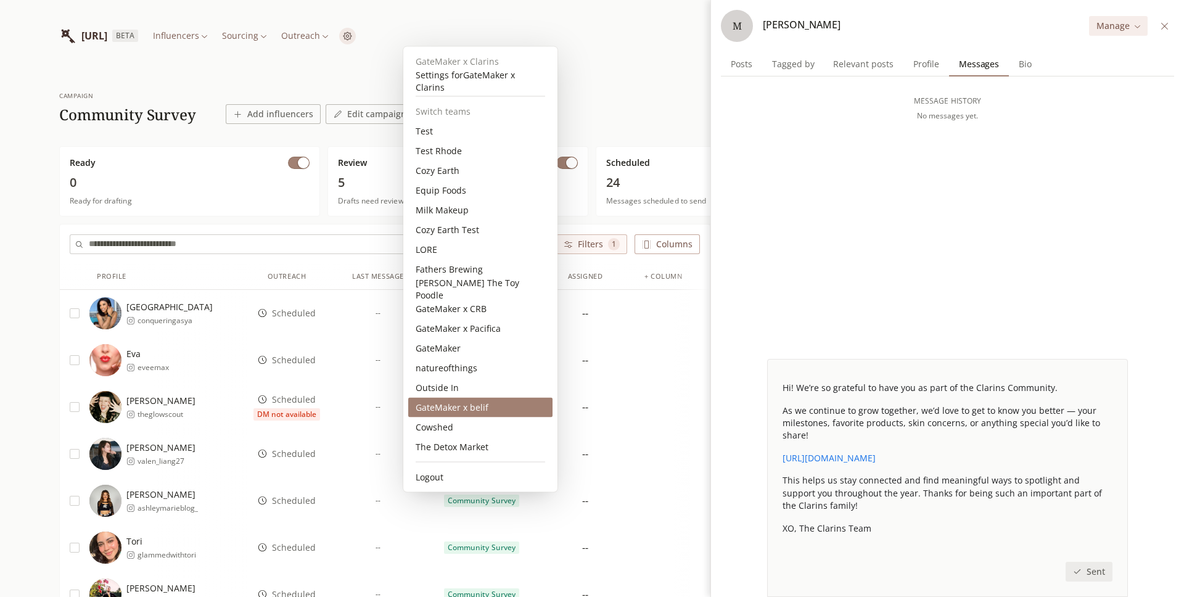
click at [446, 409] on div "GateMaker x belif" at bounding box center [480, 408] width 144 height 20
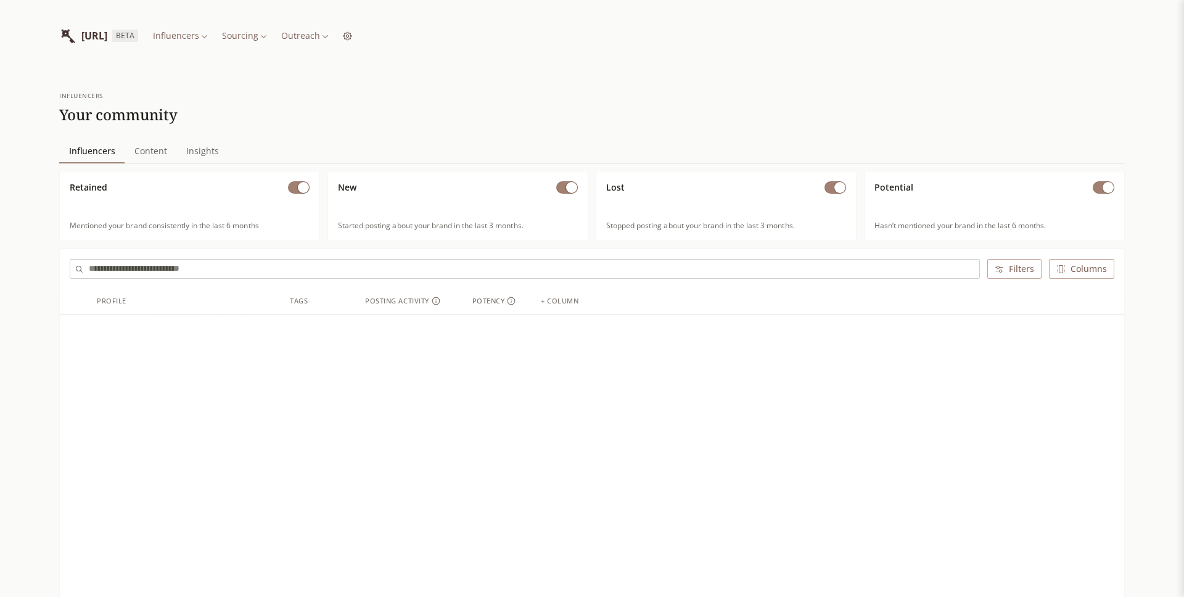
click at [377, 31] on html "[URL] BETA Influencers Sourcing Outreach influencers Your community Influencers…" at bounding box center [592, 534] width 1184 height 1068
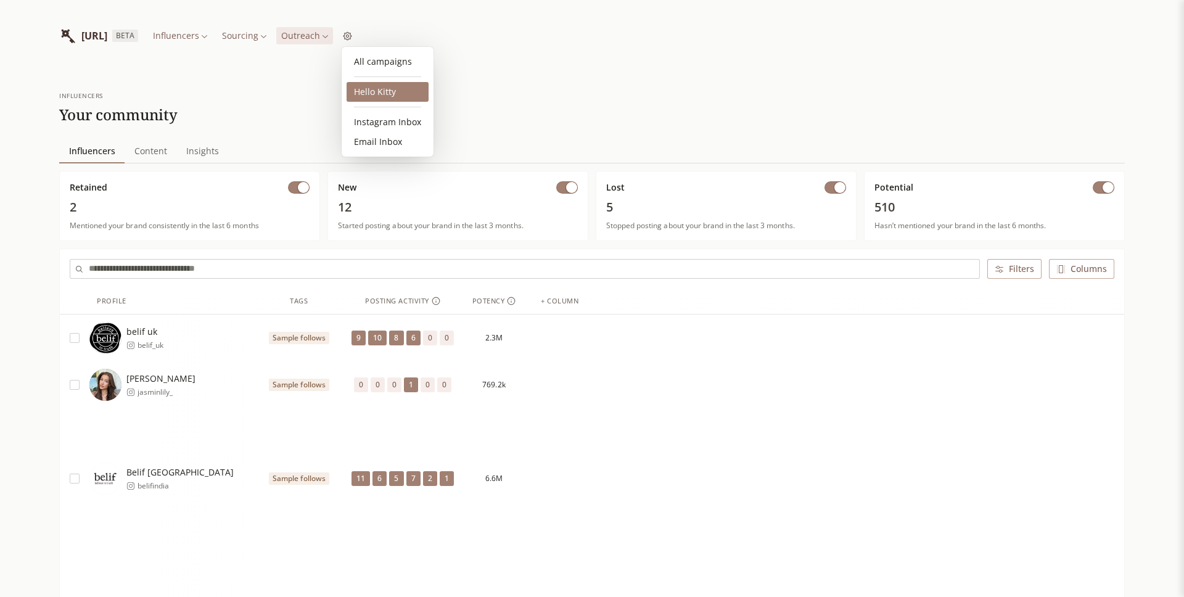
click at [378, 83] on link "Hello Kitty" at bounding box center [387, 92] width 82 height 20
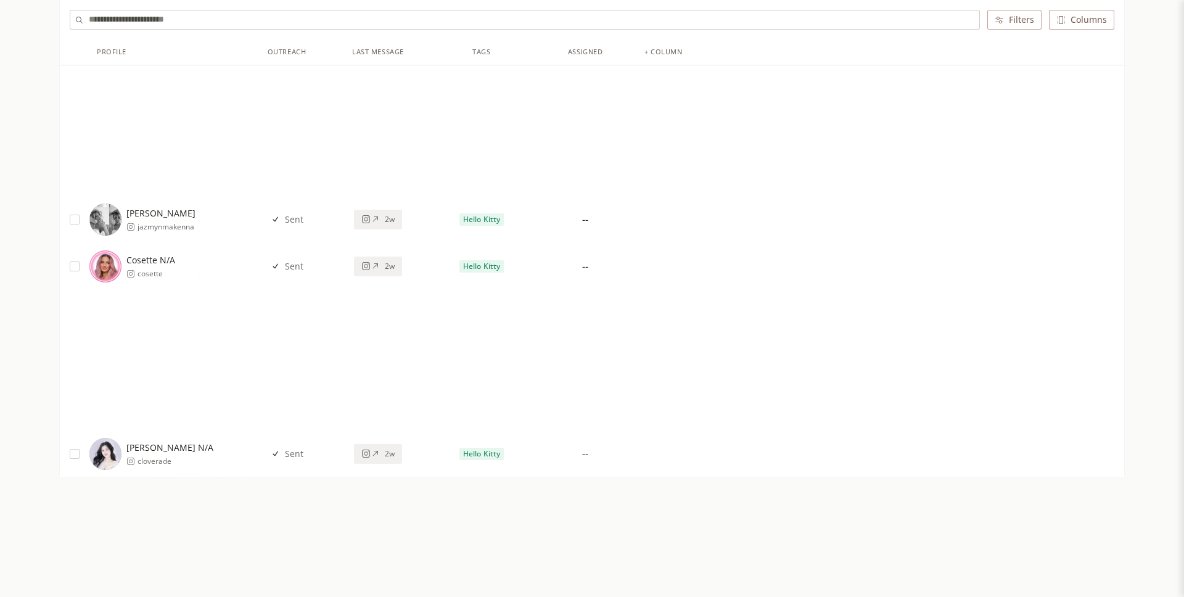
scroll to position [20614, 0]
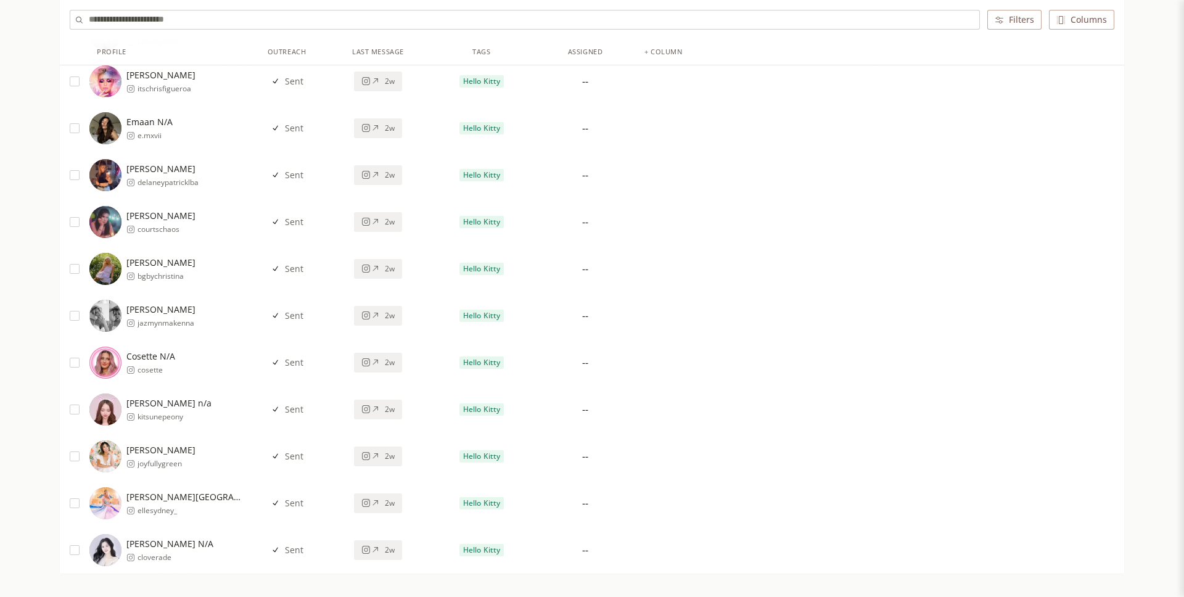
click at [193, 172] on span "Delaney Patrick" at bounding box center [162, 169] width 73 height 12
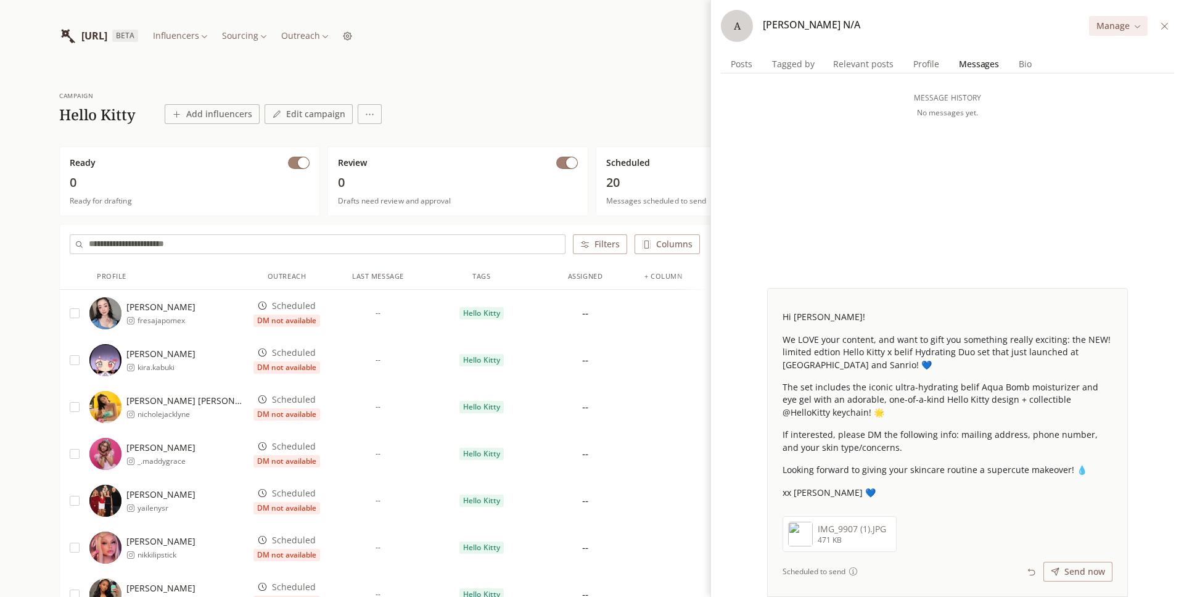
click at [922, 62] on span "Profile" at bounding box center [926, 63] width 36 height 17
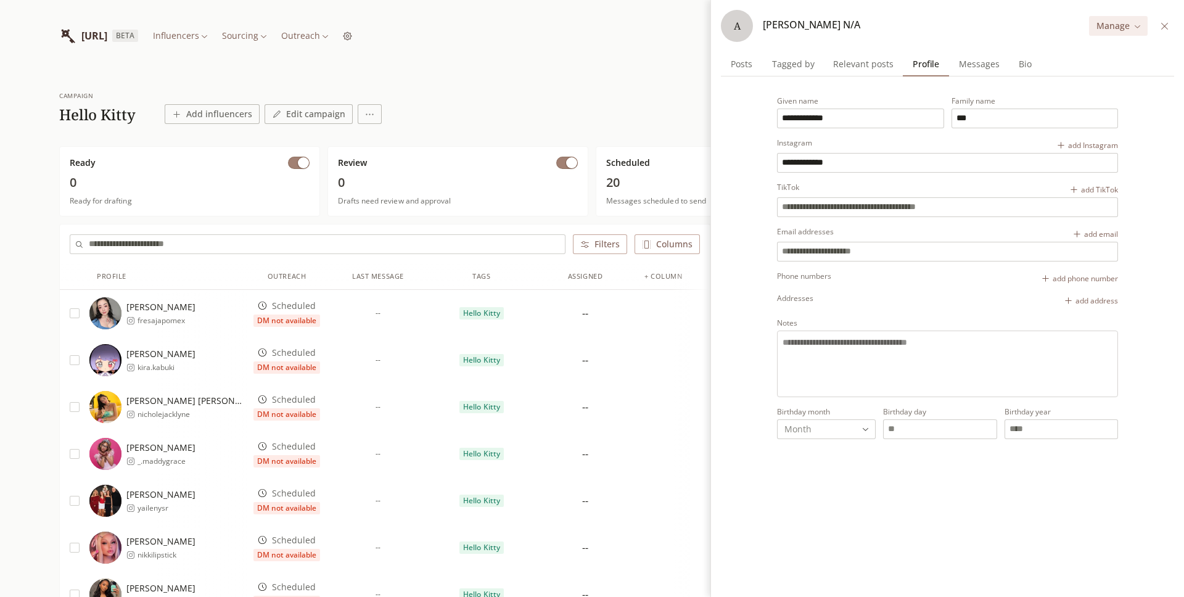
click at [746, 67] on span "Posts" at bounding box center [741, 63] width 31 height 17
click at [920, 60] on span "Profile" at bounding box center [926, 63] width 36 height 17
drag, startPoint x: 870, startPoint y: 162, endPoint x: 667, endPoint y: 162, distance: 202.8
click at [752, 68] on span "Posts" at bounding box center [741, 63] width 31 height 17
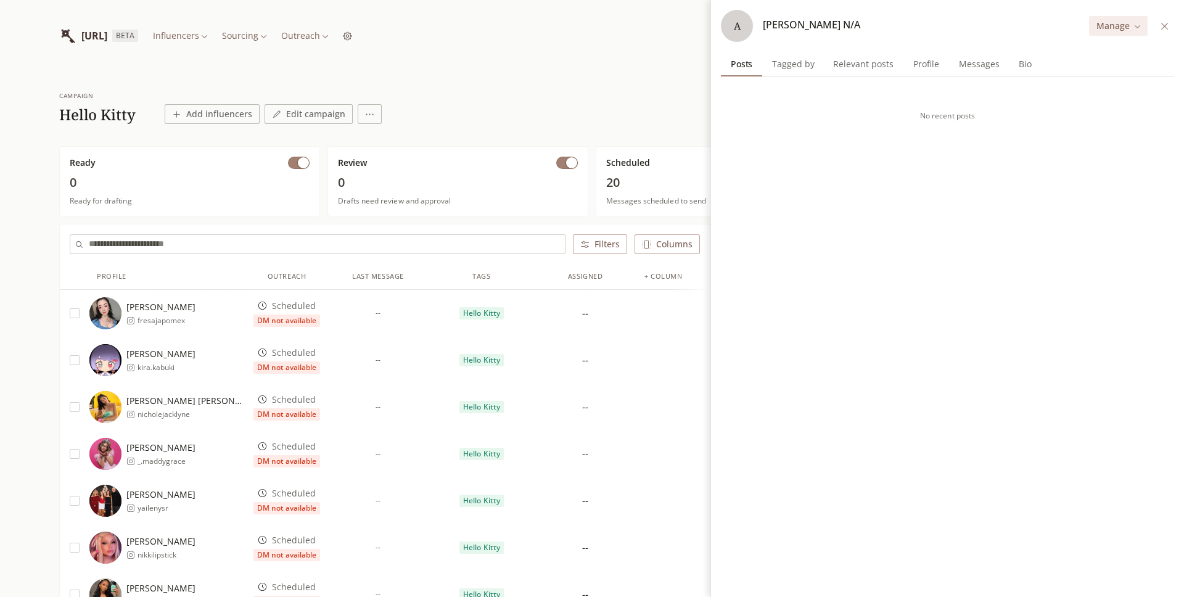
click at [921, 57] on span "Profile" at bounding box center [926, 63] width 36 height 17
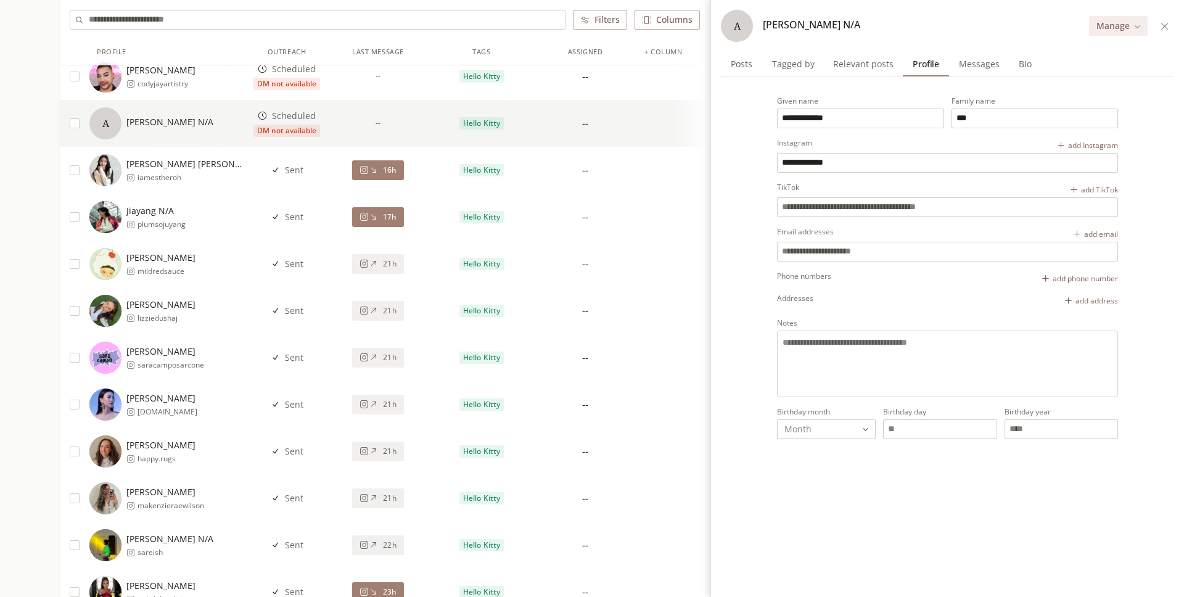
scroll to position [180, 0]
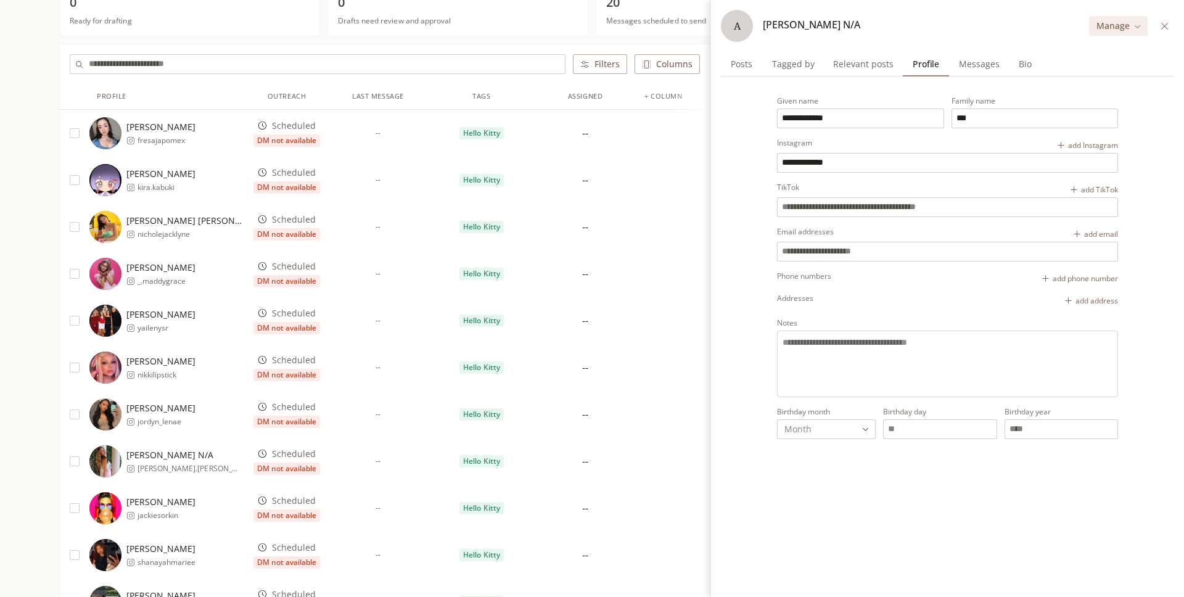
click at [428, 70] on input "text" at bounding box center [327, 64] width 476 height 18
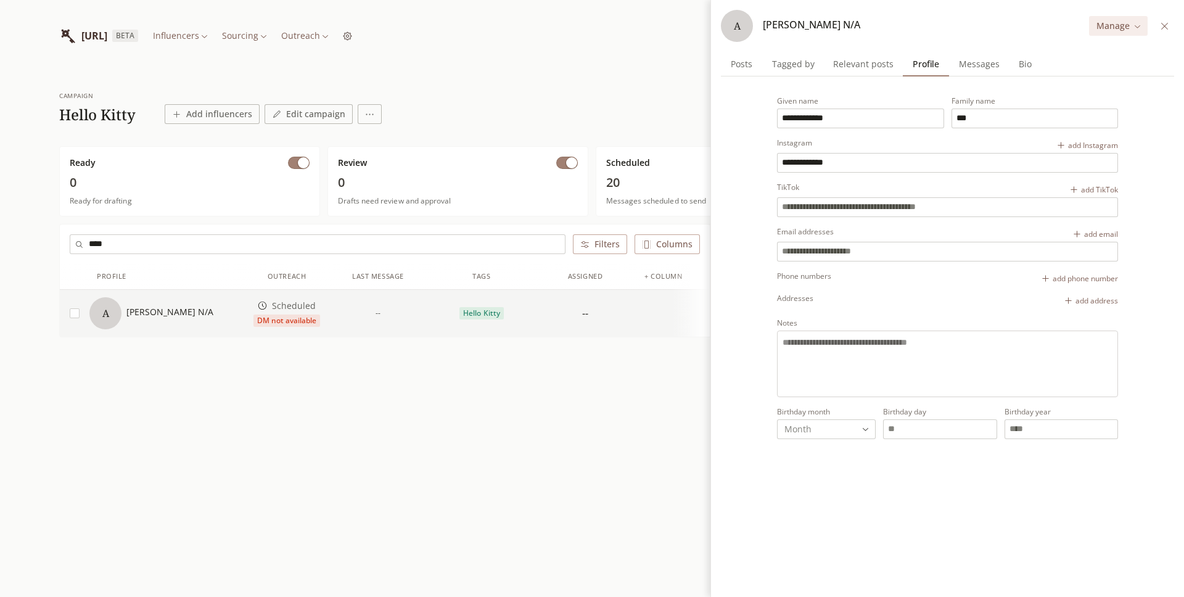
scroll to position [0, 0]
type input "****"
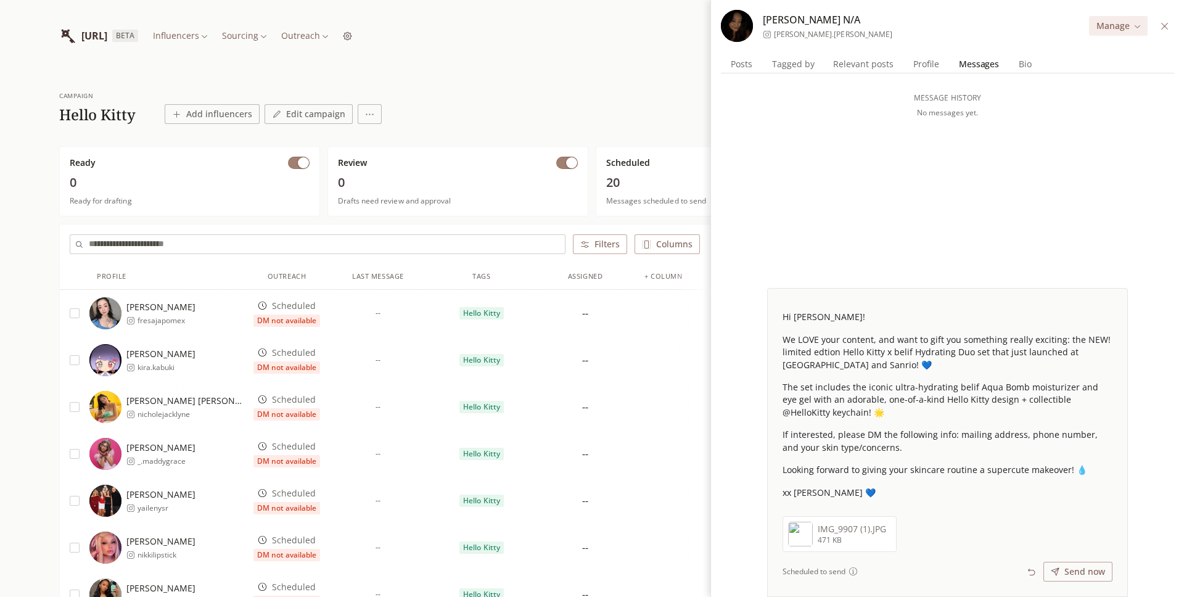
click at [748, 70] on span "Posts" at bounding box center [741, 63] width 31 height 17
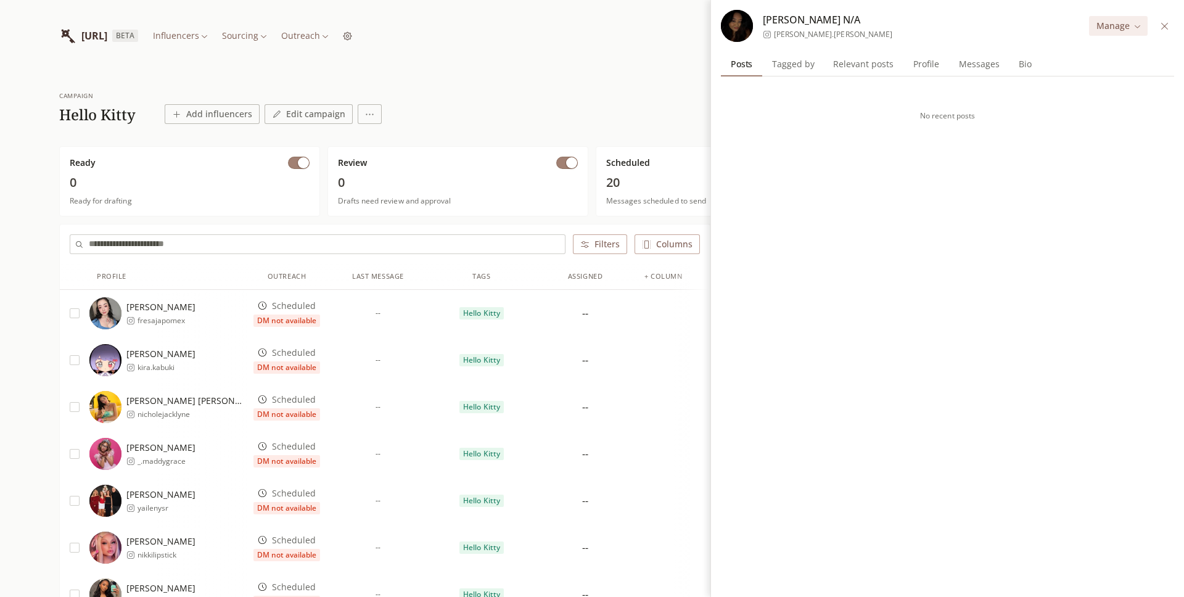
click at [969, 66] on span "Messages" at bounding box center [979, 63] width 51 height 17
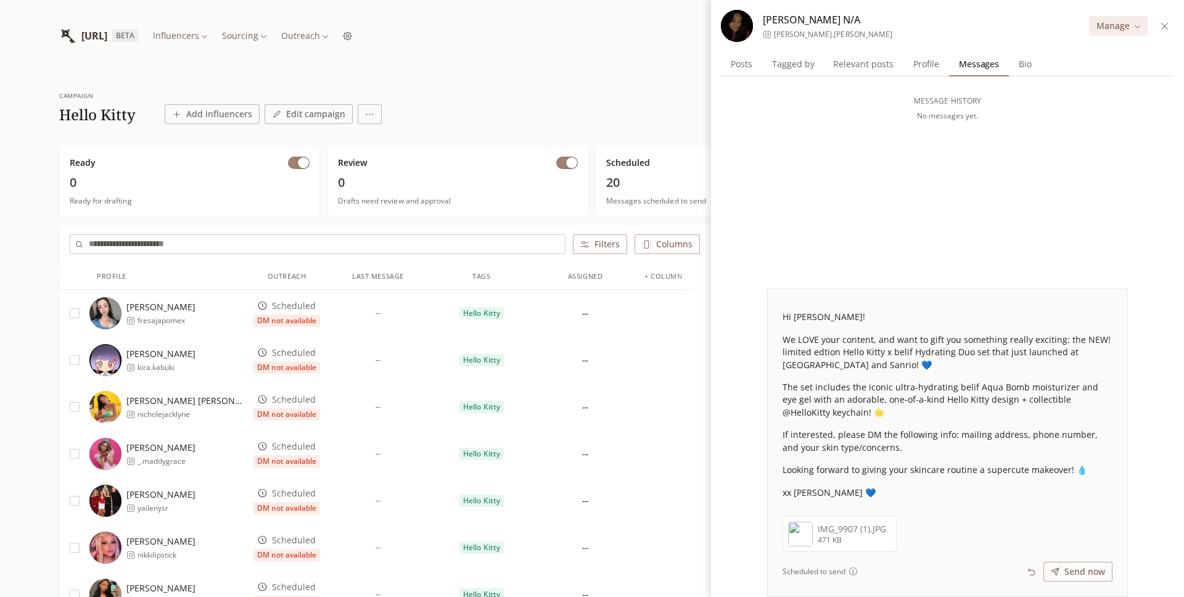
click at [807, 33] on span "[PERSON_NAME].[PERSON_NAME]" at bounding box center [833, 35] width 118 height 10
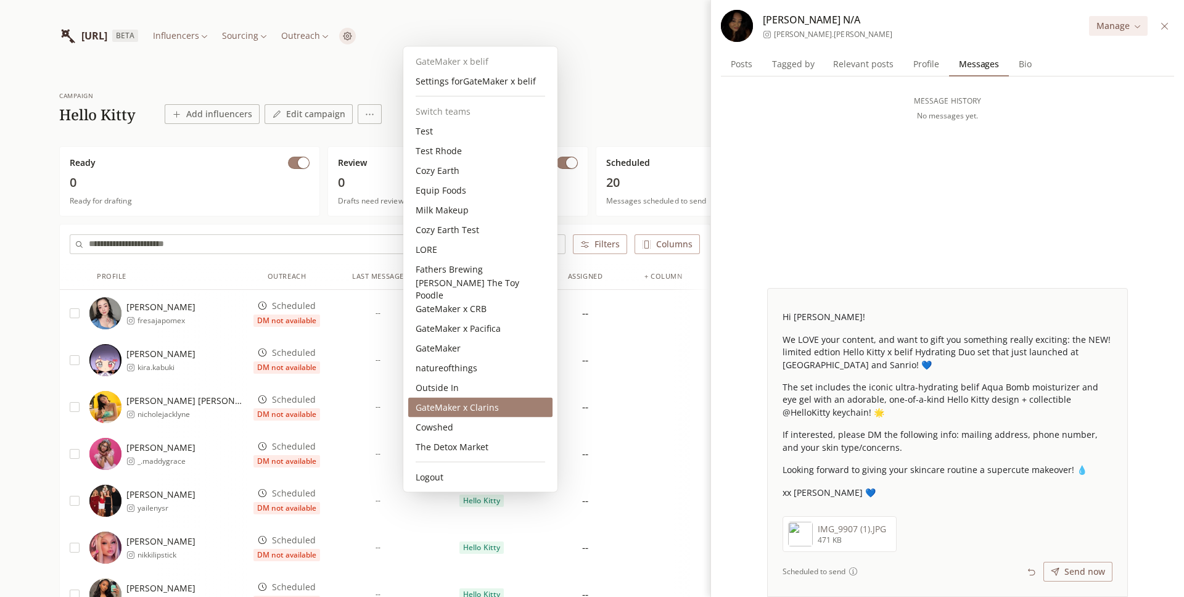
click at [467, 408] on div "GateMaker x Clarins" at bounding box center [480, 408] width 144 height 20
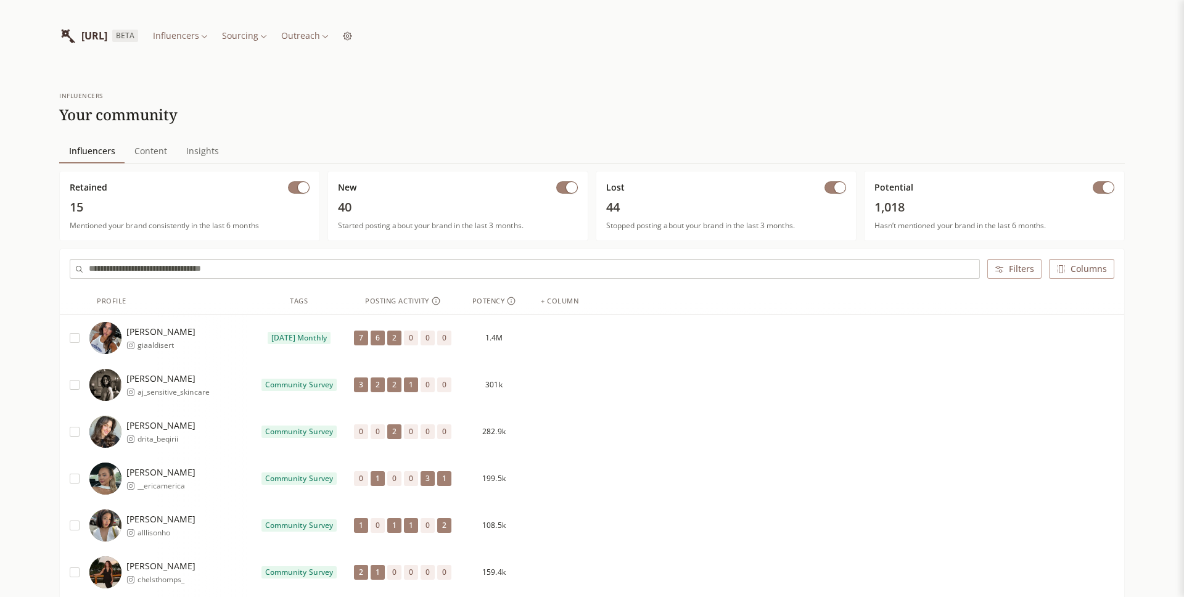
click at [242, 269] on input "text" at bounding box center [534, 269] width 890 height 18
paste input "**********"
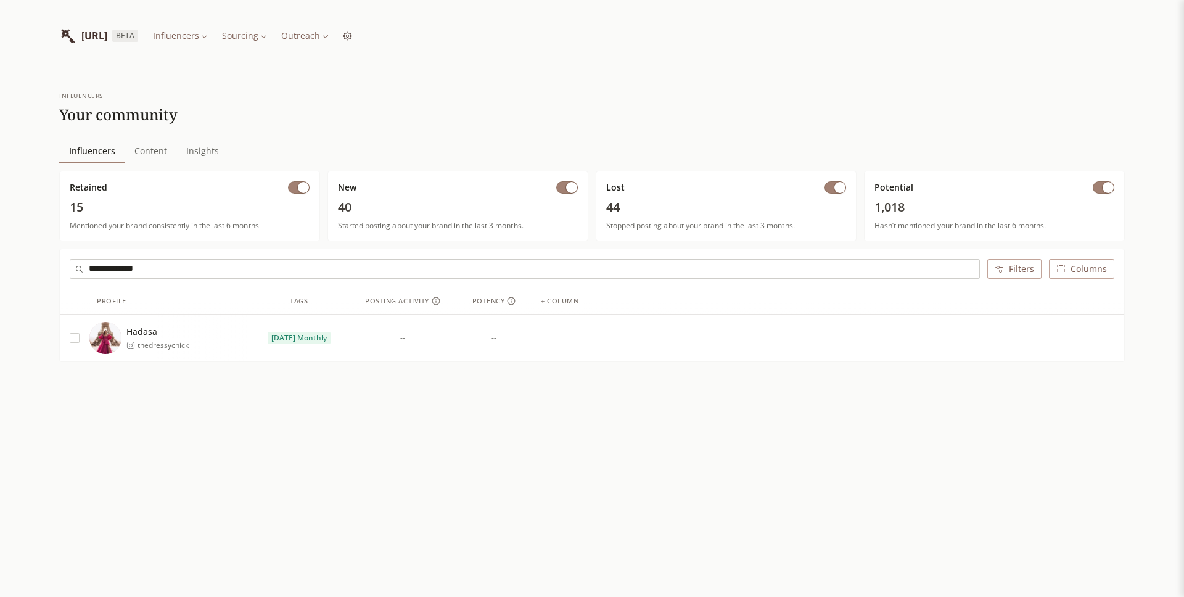
type input "**********"
click at [369, 36] on html "**********" at bounding box center [592, 298] width 1184 height 597
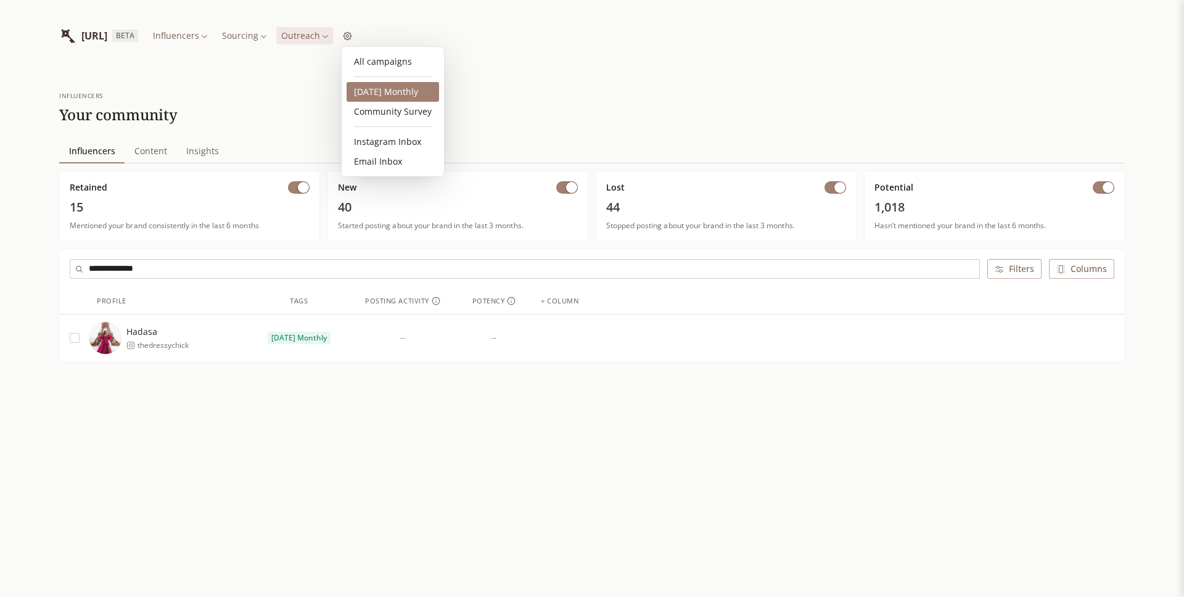
click at [367, 89] on link "2025 October Monthly" at bounding box center [392, 92] width 92 height 20
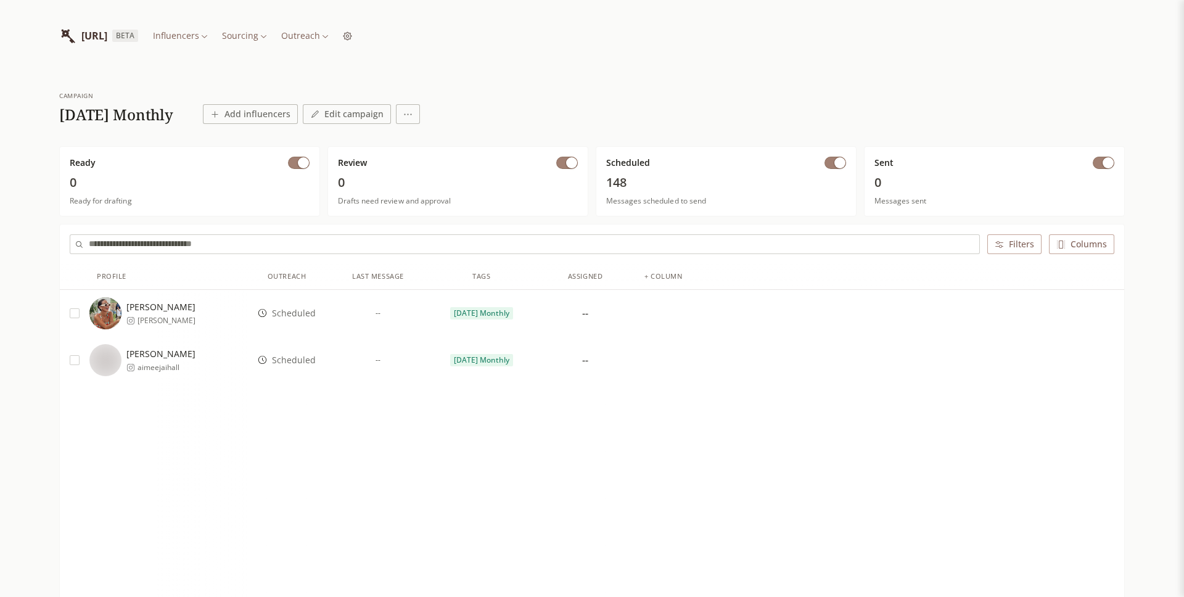
click at [253, 245] on input "text" at bounding box center [534, 244] width 890 height 18
paste input "**********"
type input "**********"
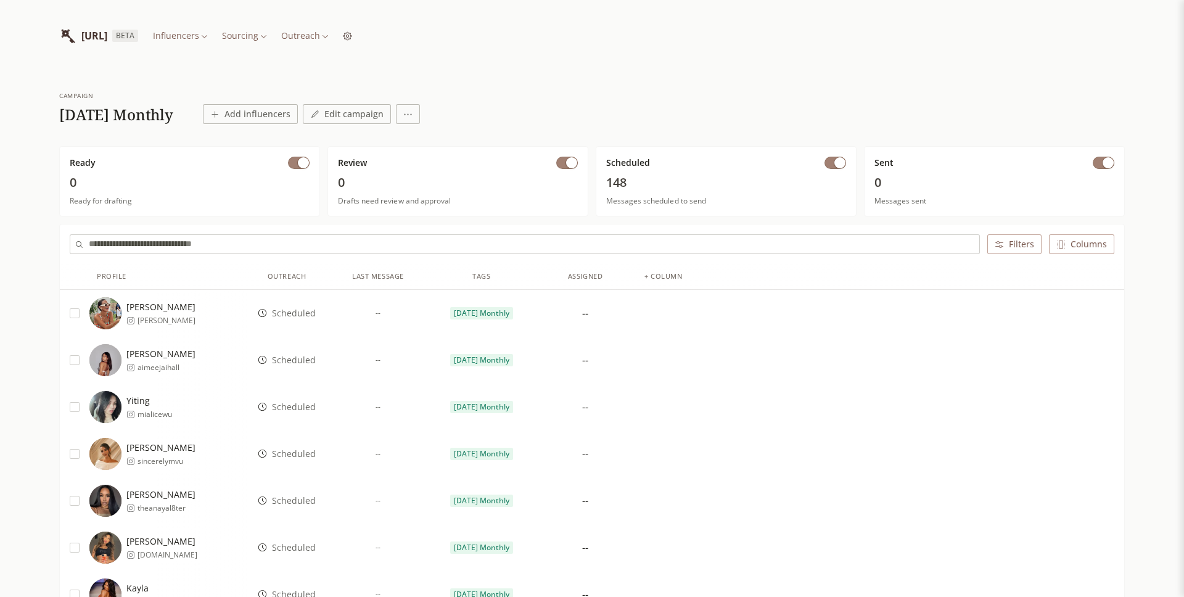
click at [322, 245] on input "text" at bounding box center [534, 244] width 890 height 18
paste input "**********"
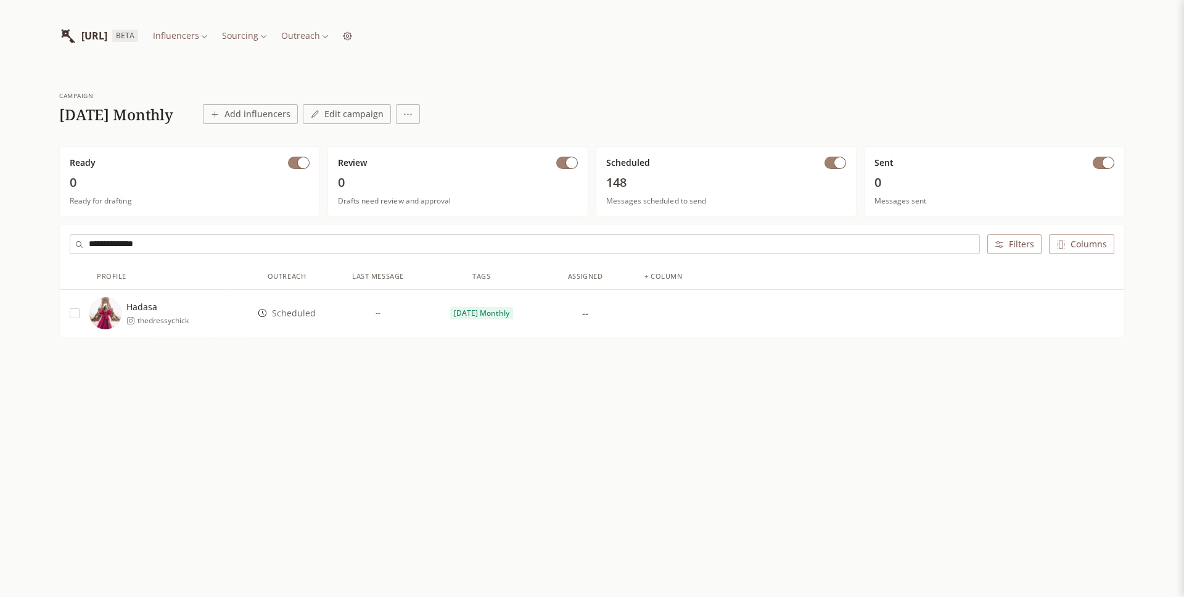
click at [256, 246] on input "**********" at bounding box center [534, 244] width 890 height 18
paste input "*"
click at [377, 243] on input "**********" at bounding box center [534, 244] width 890 height 18
paste input "text"
paste input "**"
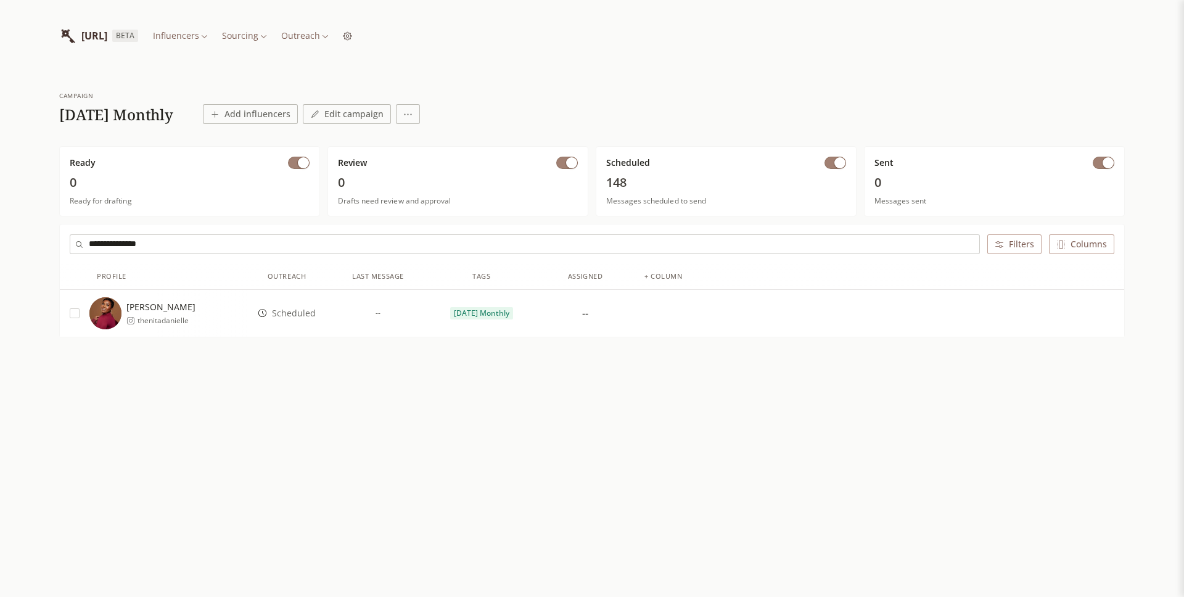
type input "**********"
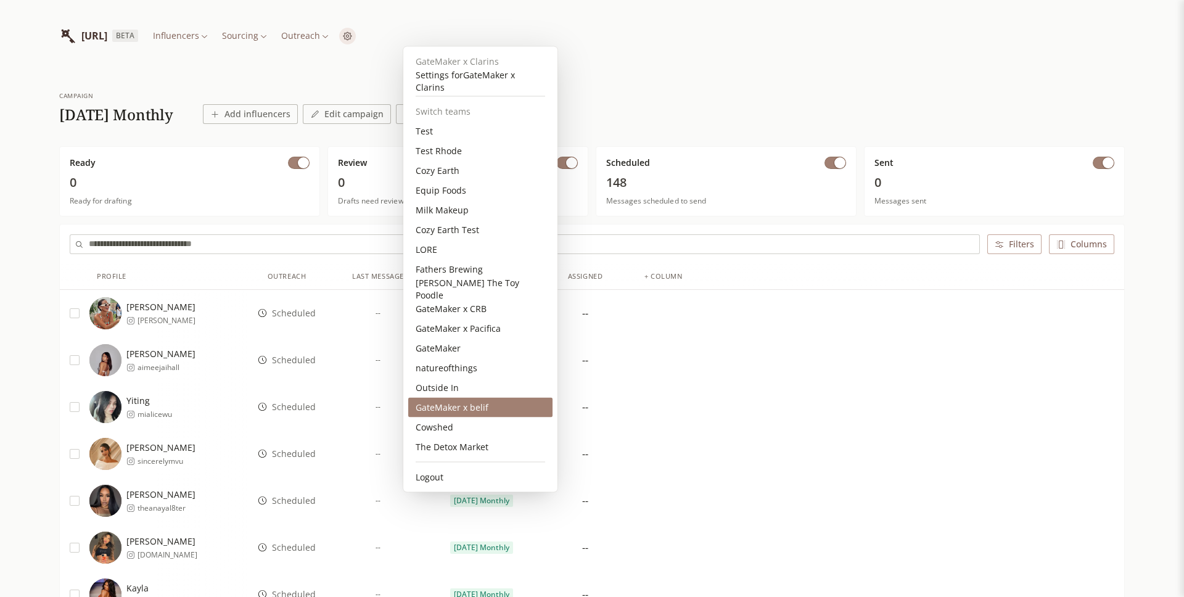
click at [473, 405] on div "GateMaker x belif" at bounding box center [480, 408] width 144 height 20
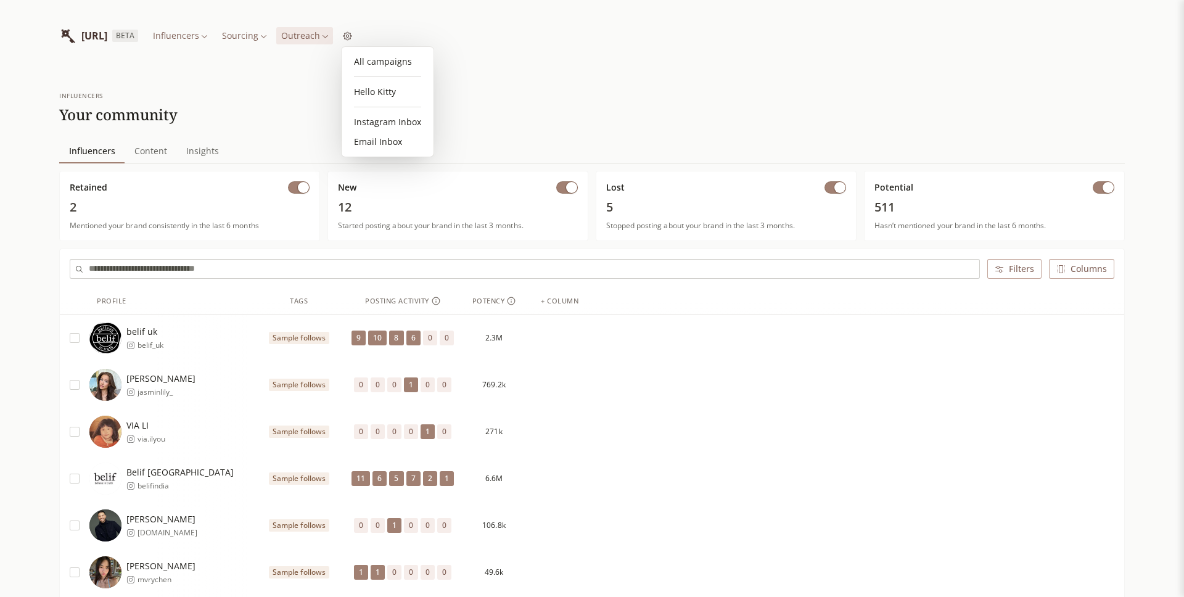
click at [378, 91] on link "Hello Kitty" at bounding box center [387, 92] width 82 height 20
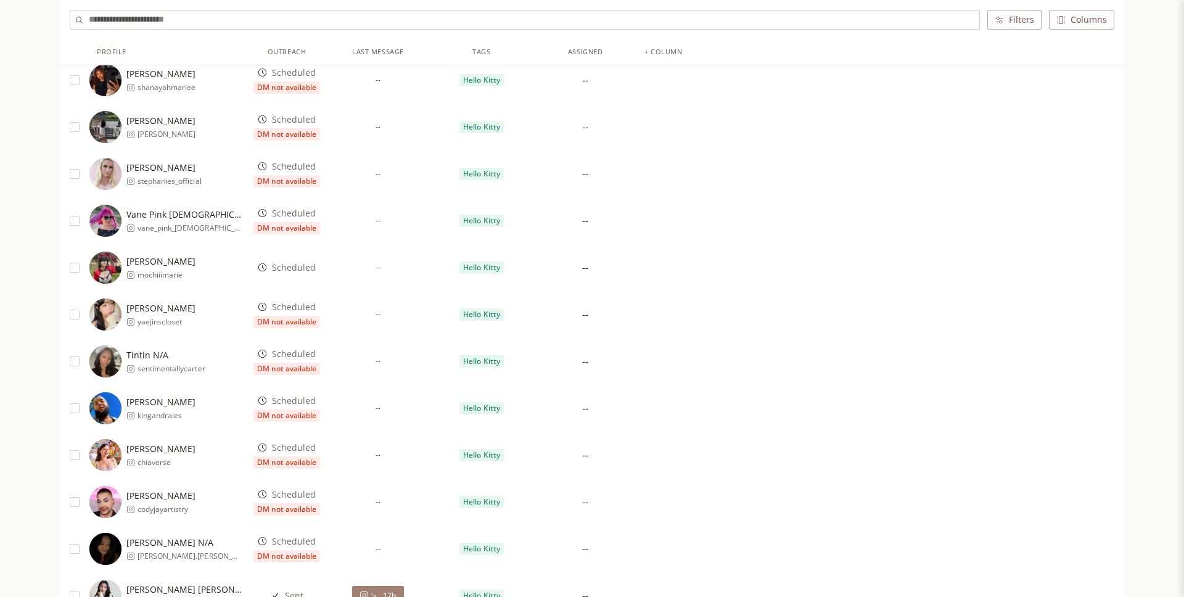
scroll to position [594, 0]
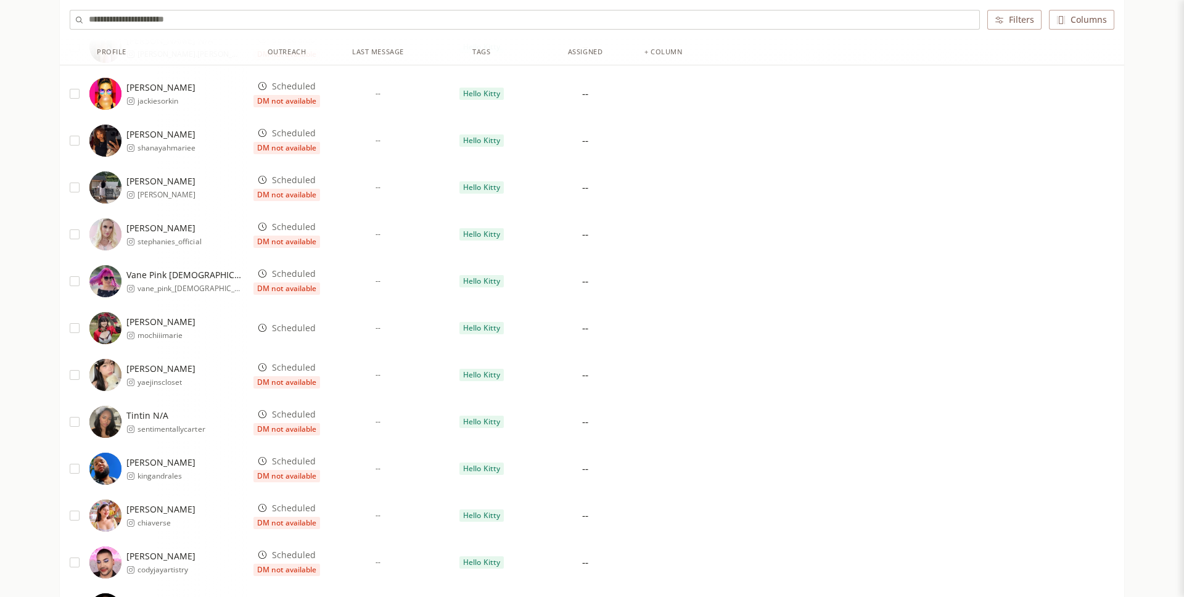
click at [297, 332] on span "Scheduled" at bounding box center [294, 328] width 44 height 12
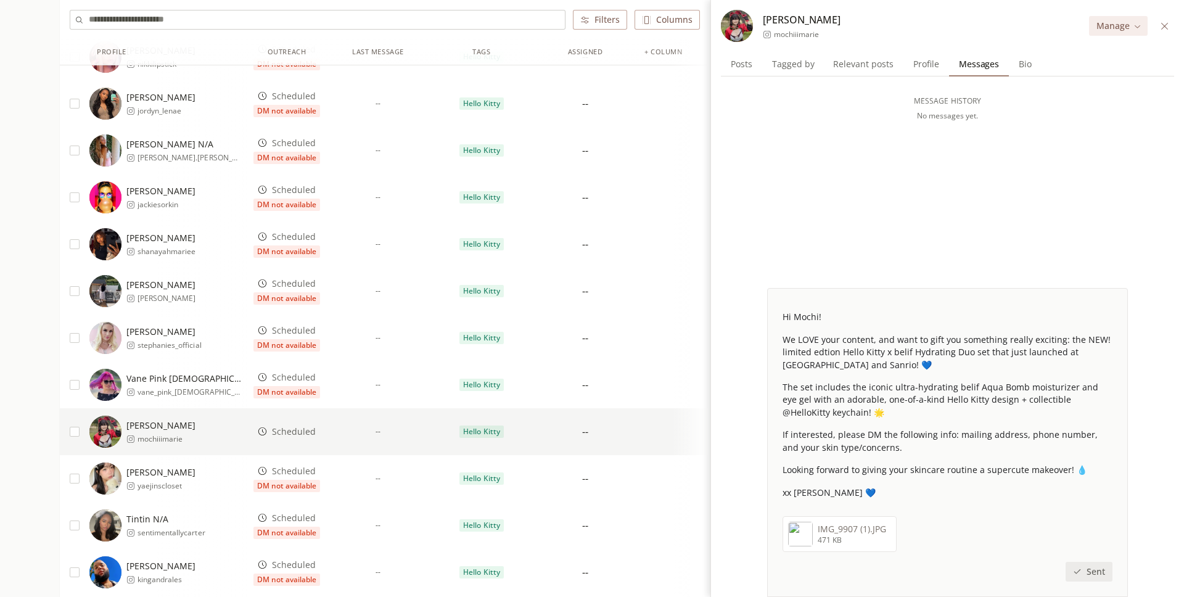
scroll to position [612, 0]
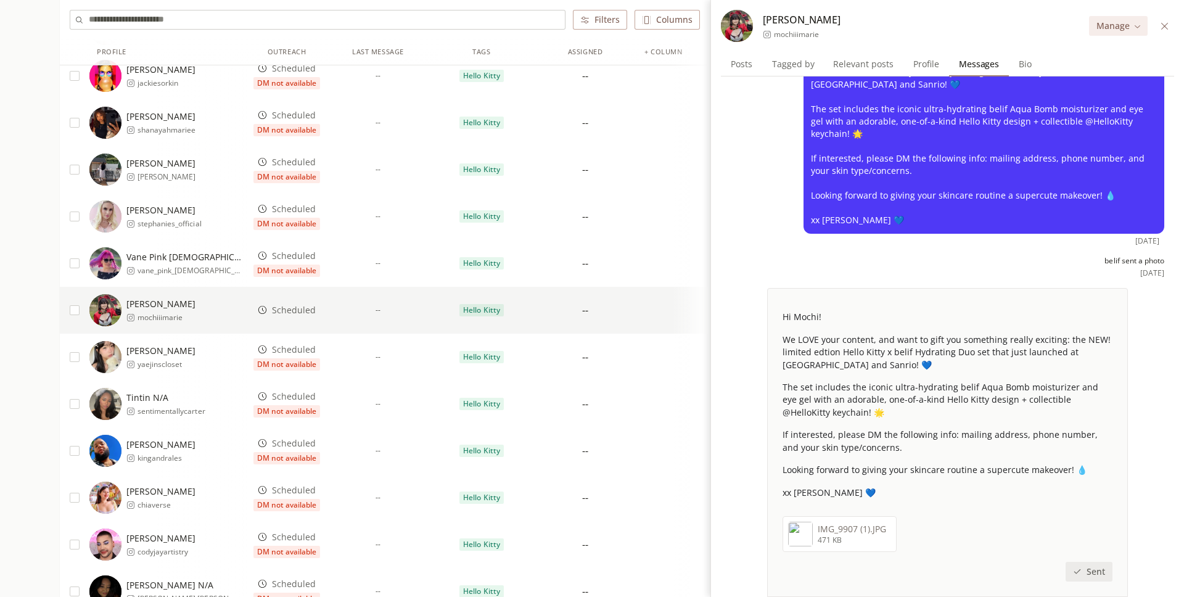
scroll to position [0, 0]
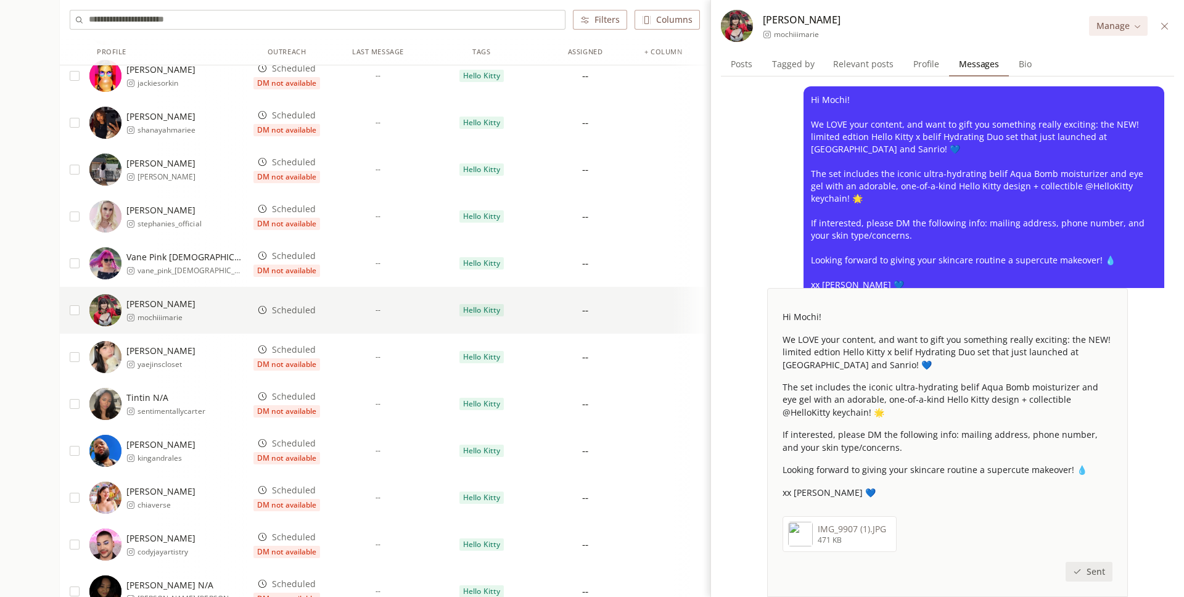
click at [225, 275] on div "Vane Pink Lady vane_pink_lady" at bounding box center [168, 263] width 158 height 32
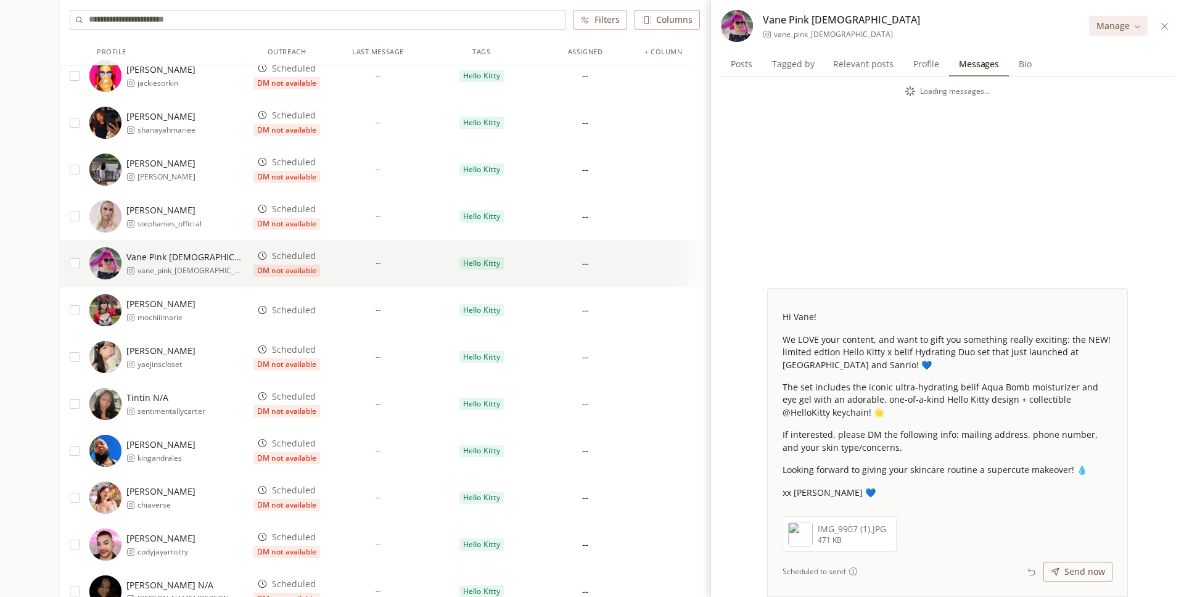
click at [216, 306] on div "Mochi Marie mochiiimarie" at bounding box center [168, 310] width 158 height 32
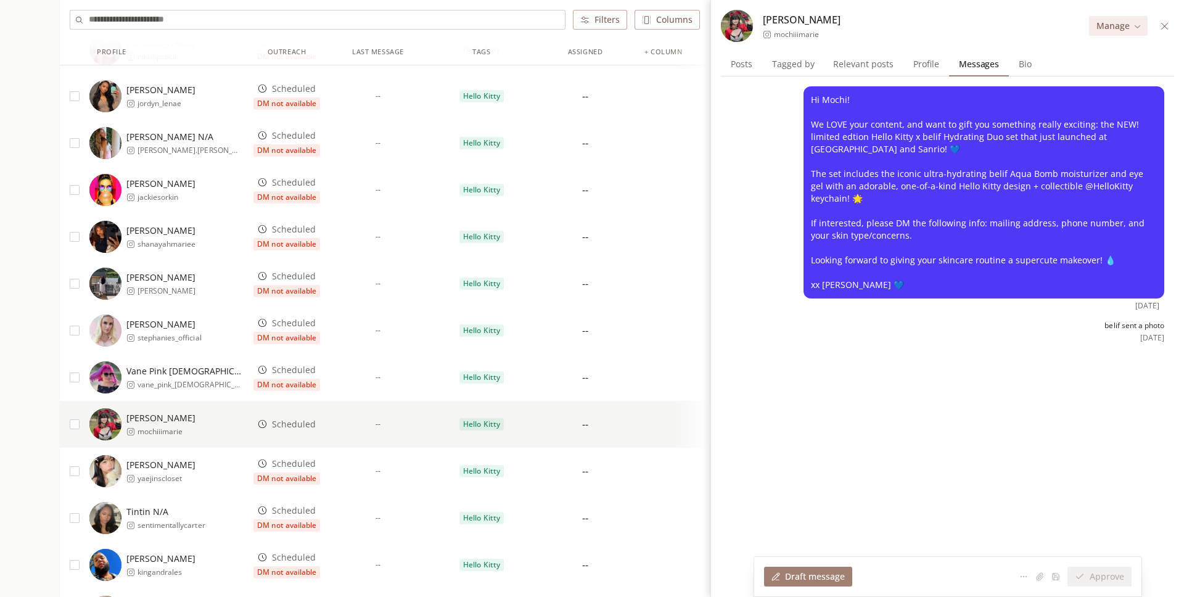
scroll to position [486, 0]
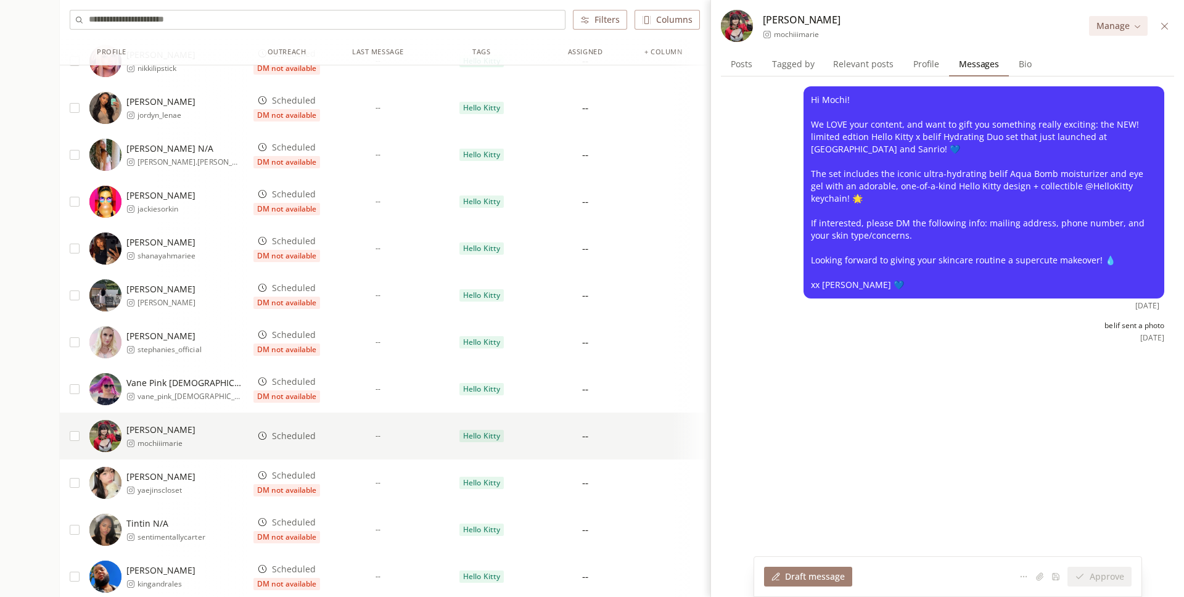
click at [334, 402] on div "--" at bounding box center [378, 389] width 104 height 47
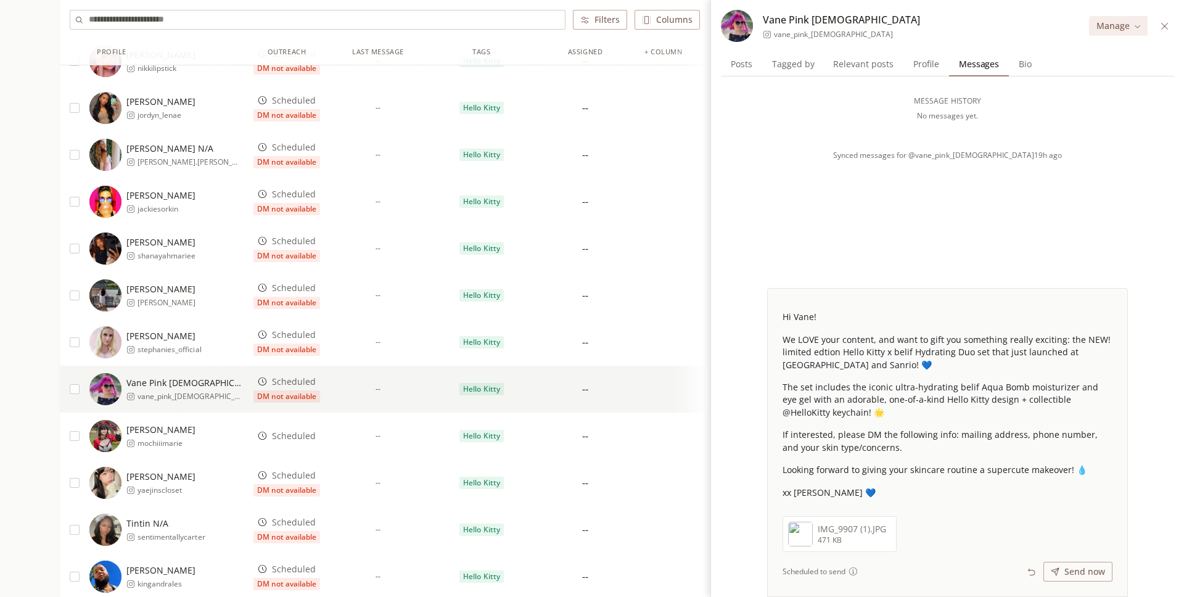
click at [319, 435] on div "Scheduled" at bounding box center [286, 435] width 79 height 47
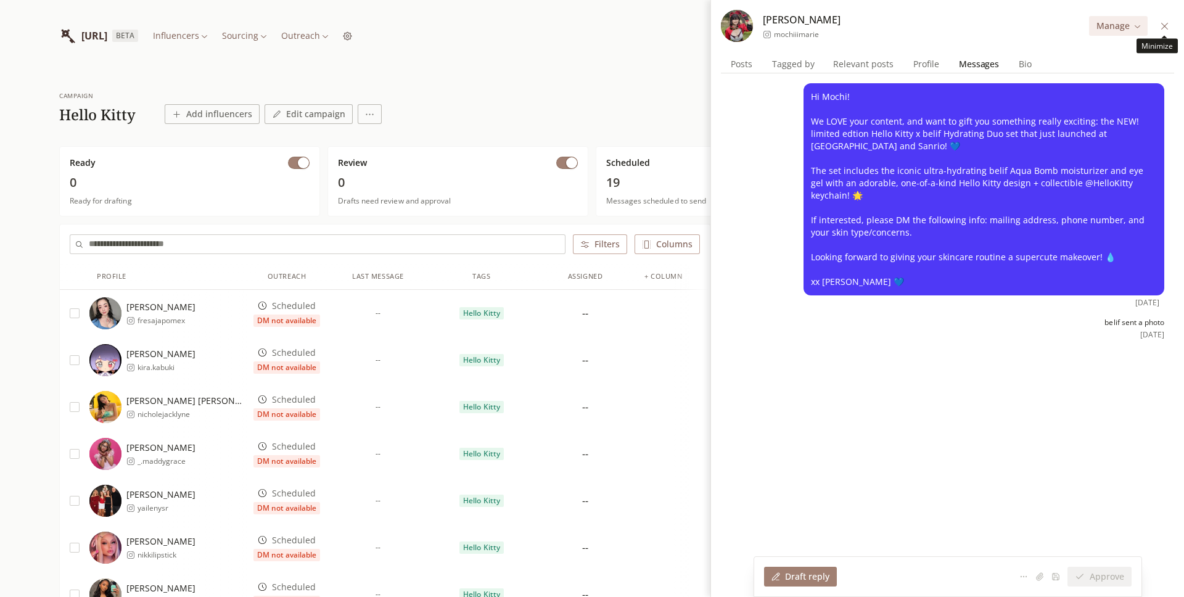
click at [1168, 27] on icon at bounding box center [1164, 26] width 9 height 9
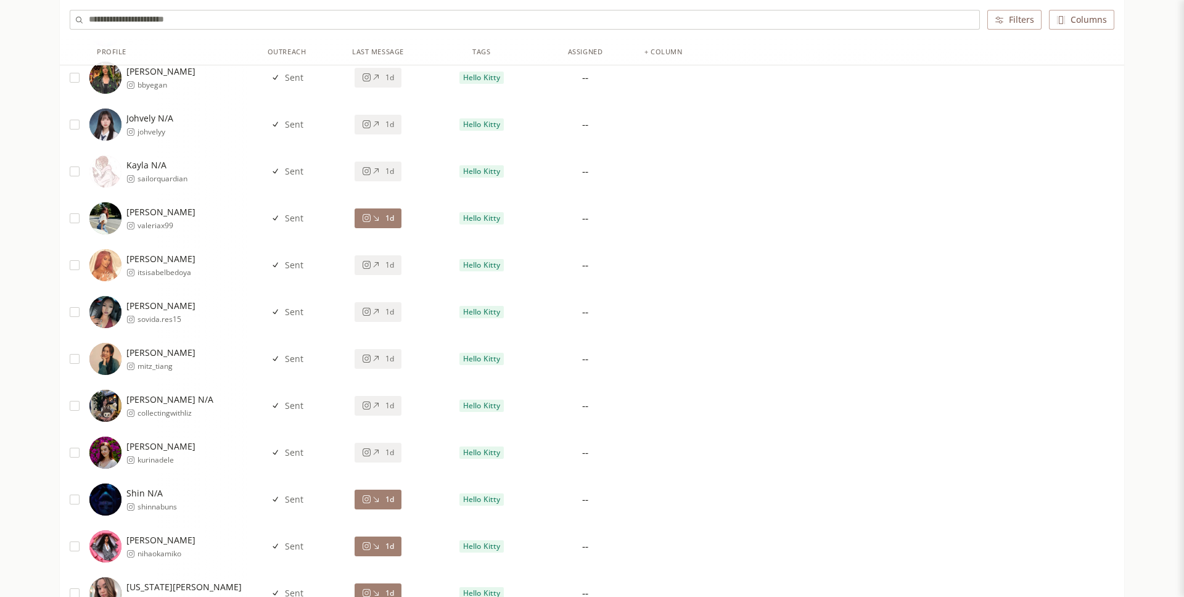
scroll to position [1922, 0]
click at [377, 221] on icon at bounding box center [375, 218] width 9 height 9
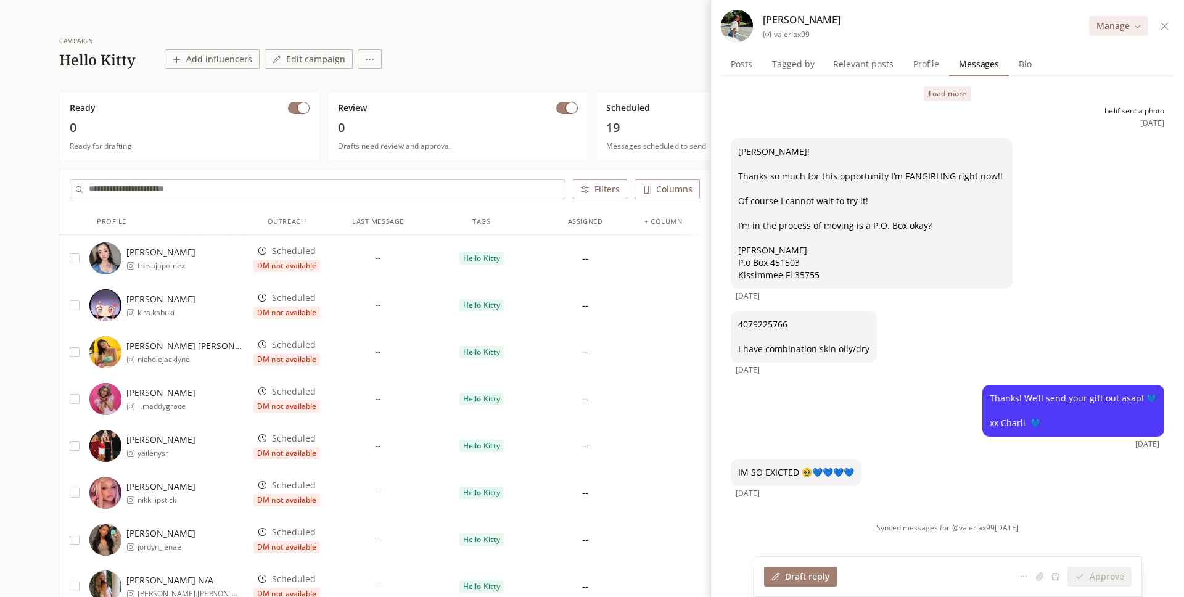
scroll to position [60, 0]
